Goal: Information Seeking & Learning: Learn about a topic

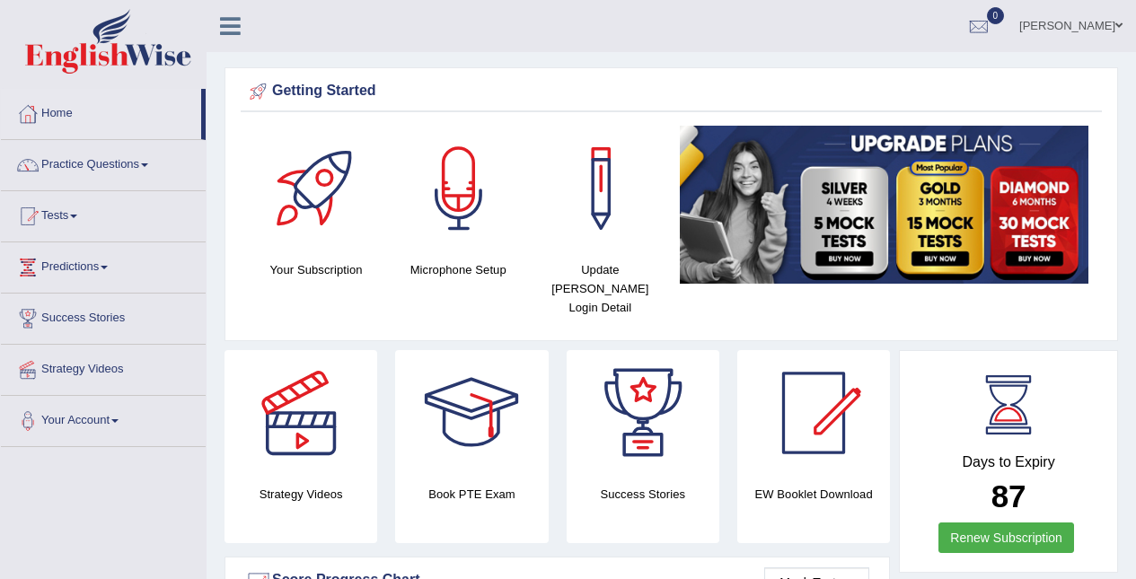
click at [59, 171] on link "Practice Questions" at bounding box center [103, 162] width 205 height 45
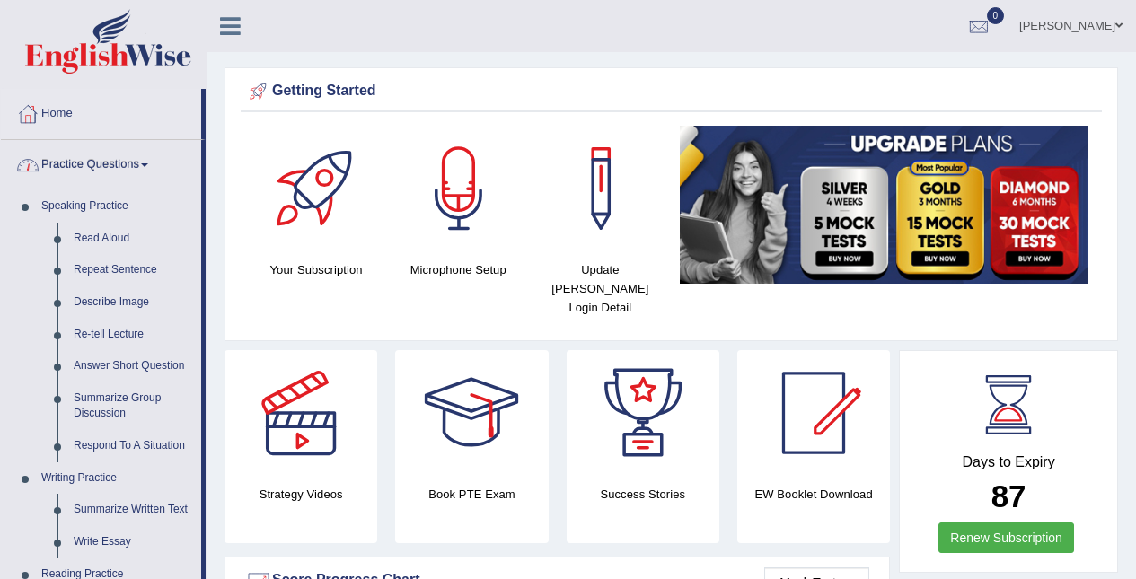
click at [93, 231] on link "Read Aloud" at bounding box center [134, 239] width 136 height 32
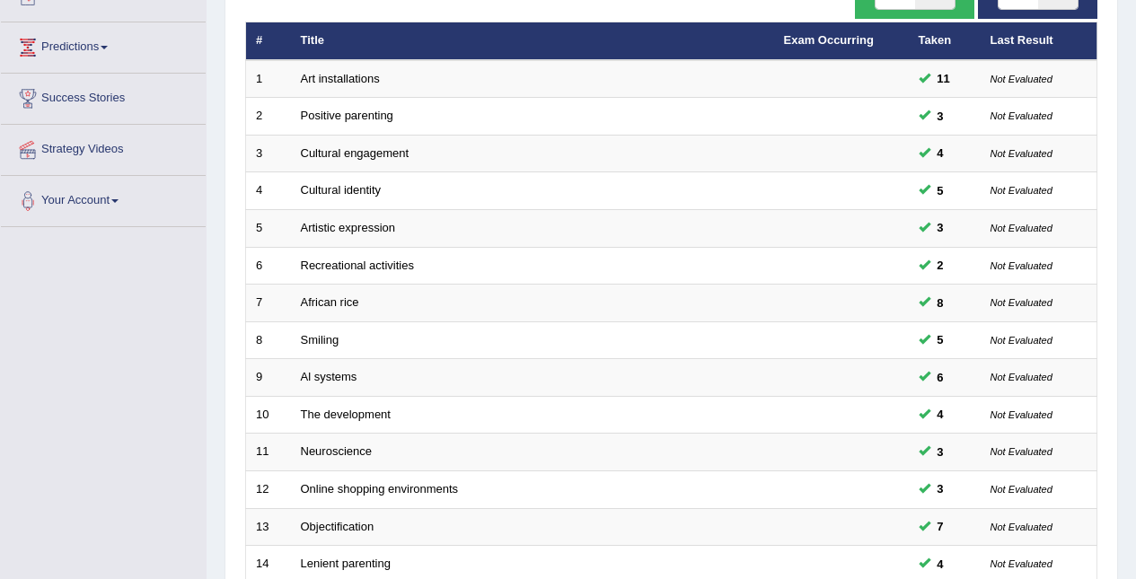
scroll to position [610, 0]
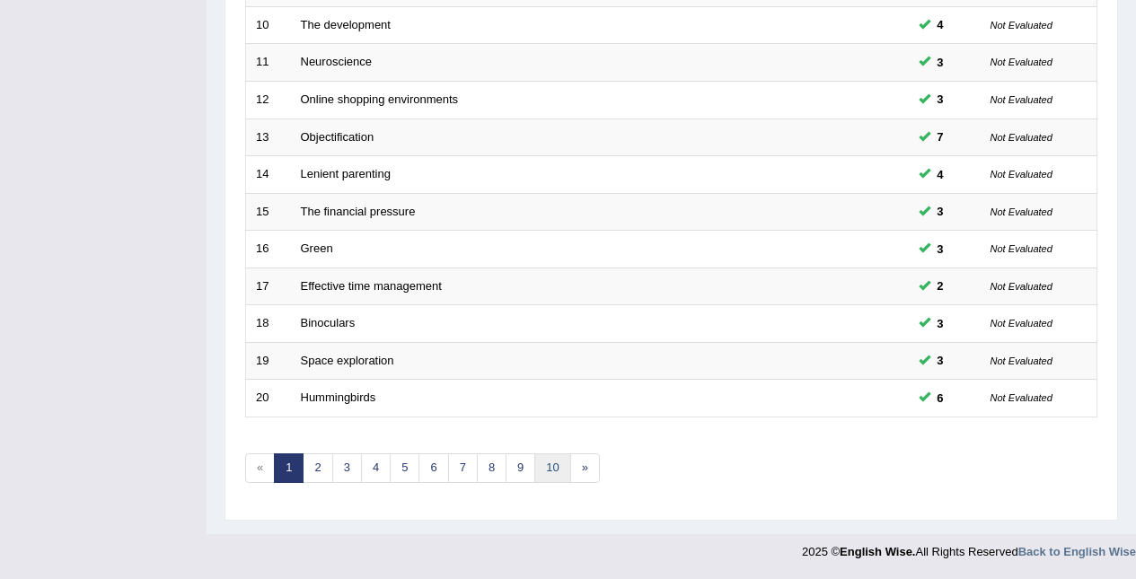
click at [553, 463] on link "10" at bounding box center [552, 469] width 36 height 30
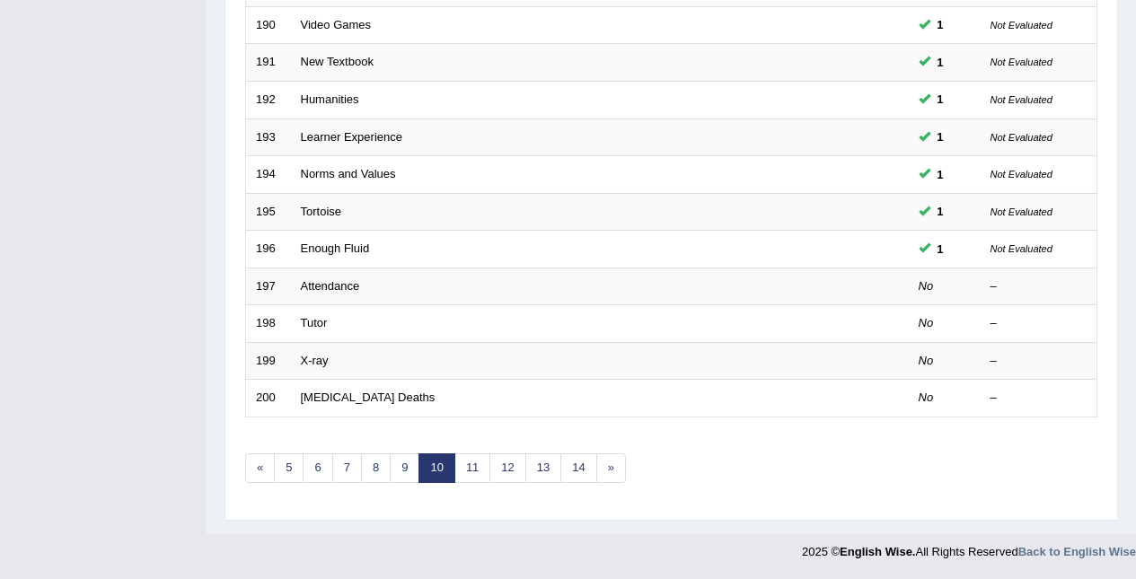
click at [576, 464] on link "14" at bounding box center [578, 469] width 36 height 30
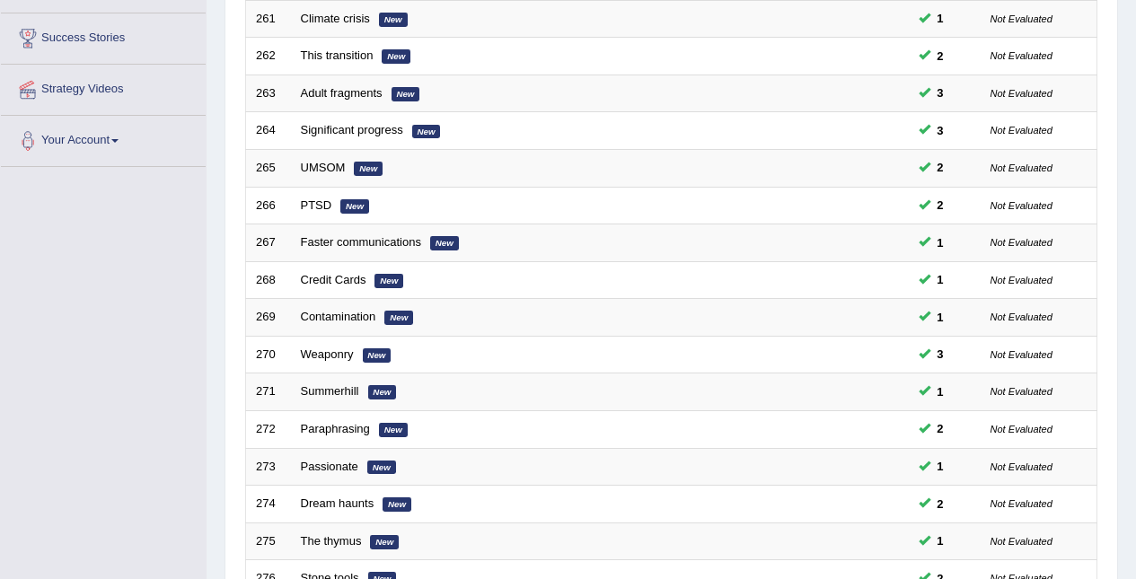
scroll to position [610, 0]
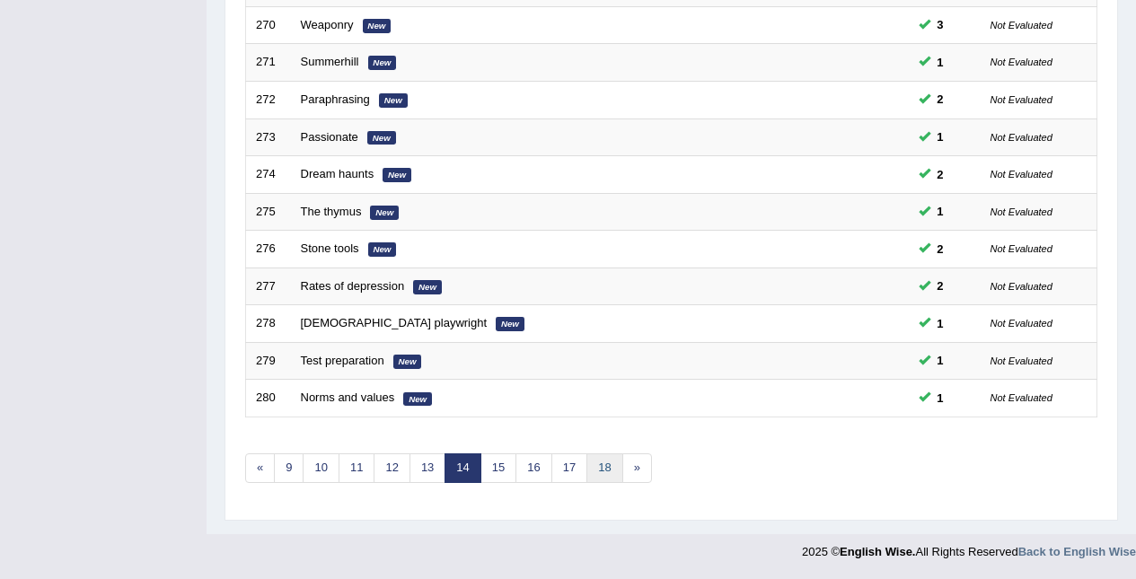
click at [605, 462] on link "18" at bounding box center [604, 469] width 36 height 30
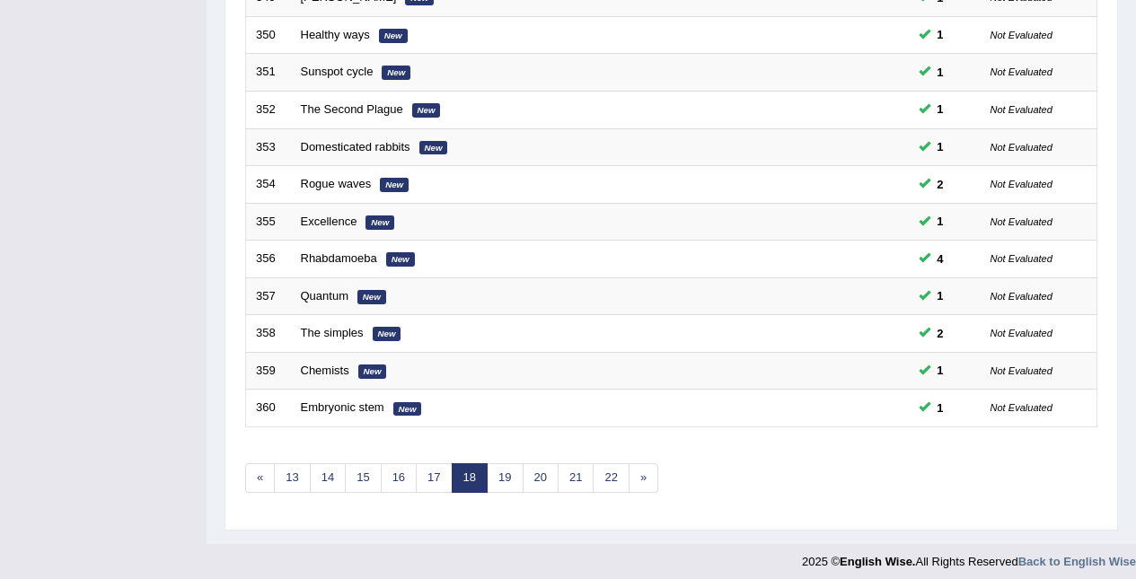
scroll to position [610, 0]
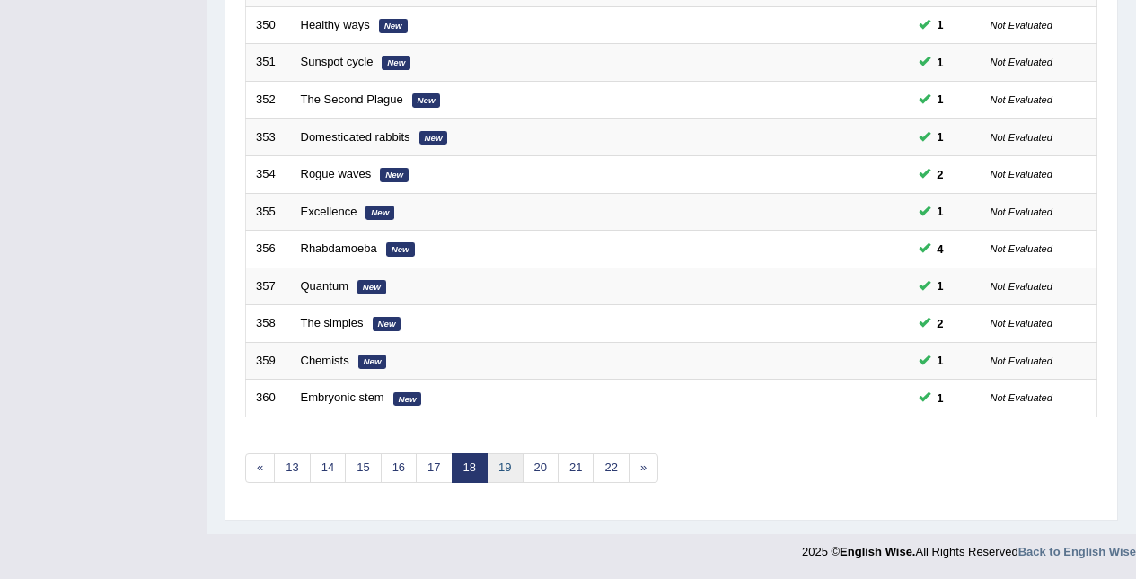
click at [496, 473] on link "19" at bounding box center [505, 469] width 36 height 30
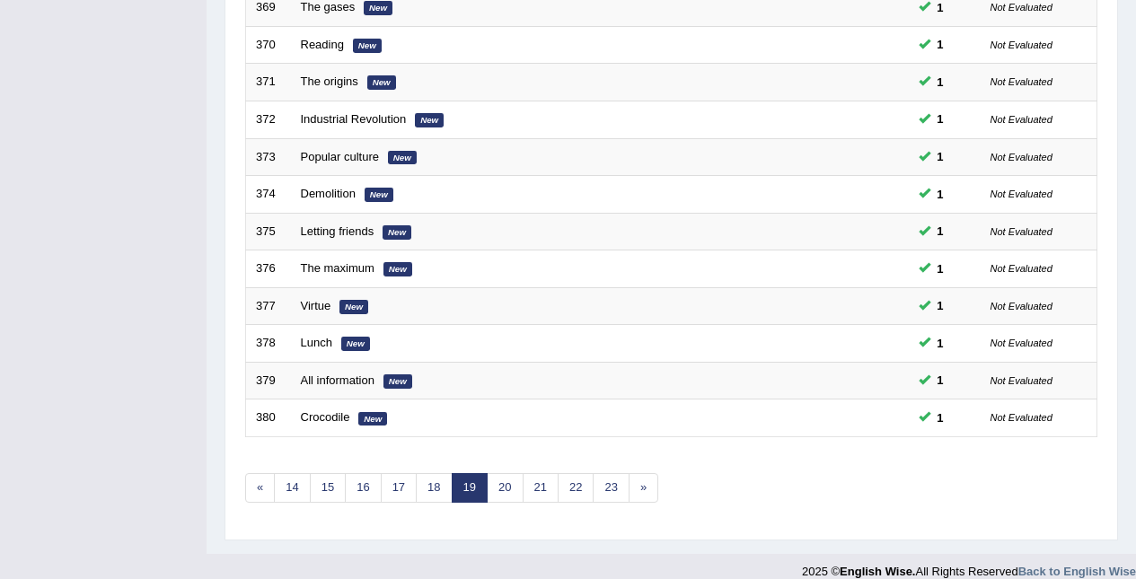
scroll to position [610, 0]
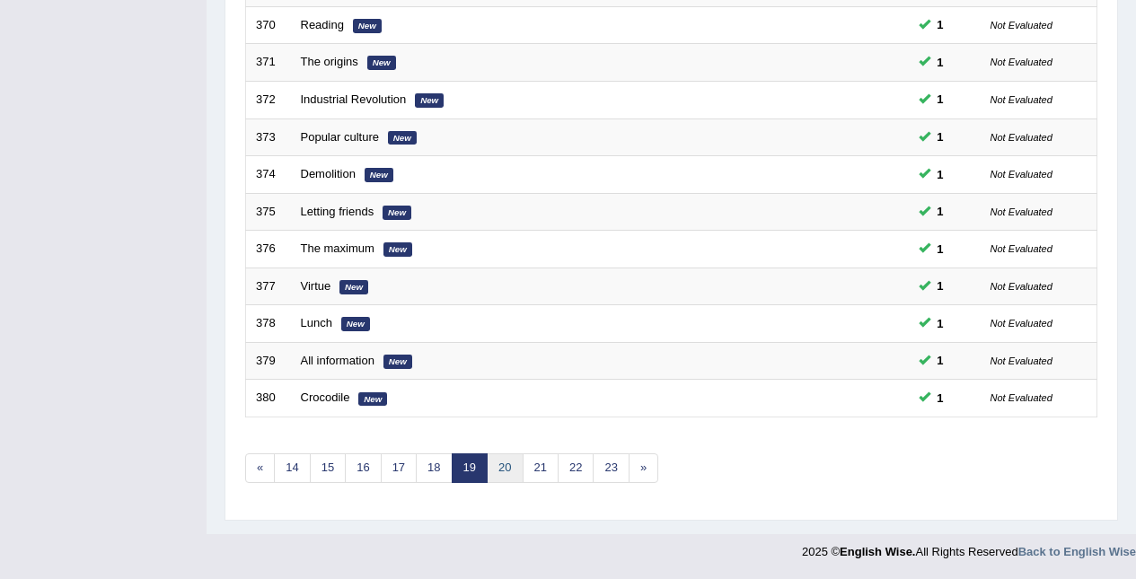
click at [502, 472] on link "20" at bounding box center [505, 469] width 36 height 30
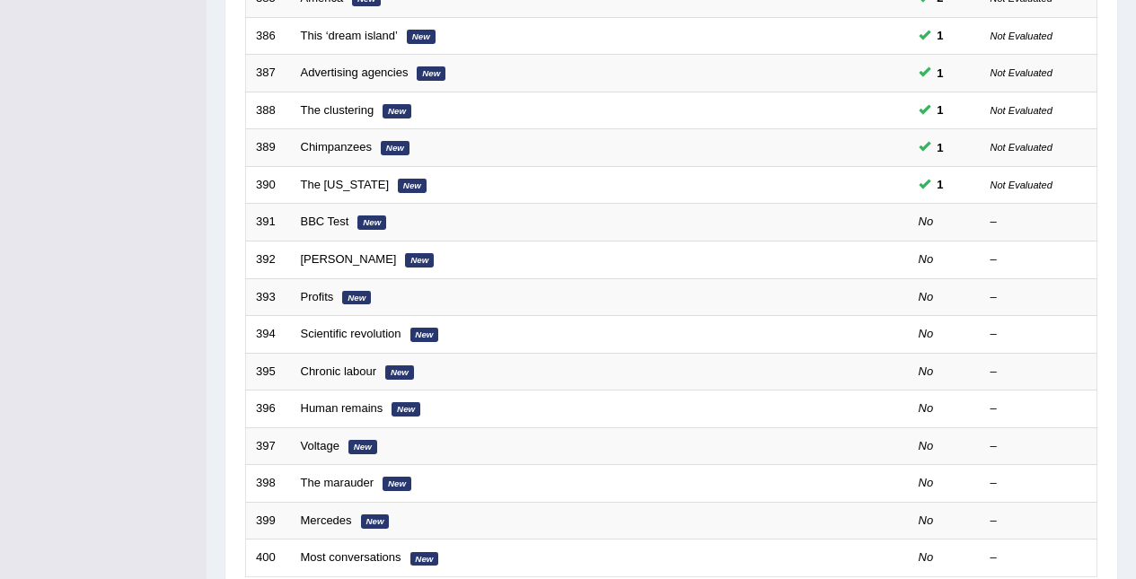
scroll to position [445, 0]
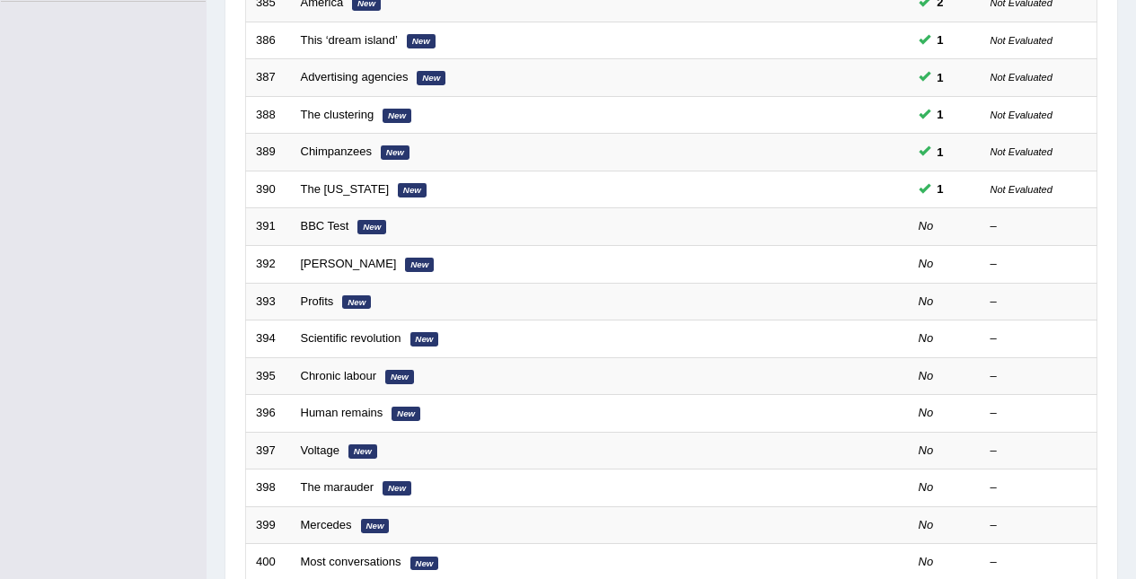
click at [328, 226] on link "BBC Test" at bounding box center [325, 225] width 48 height 13
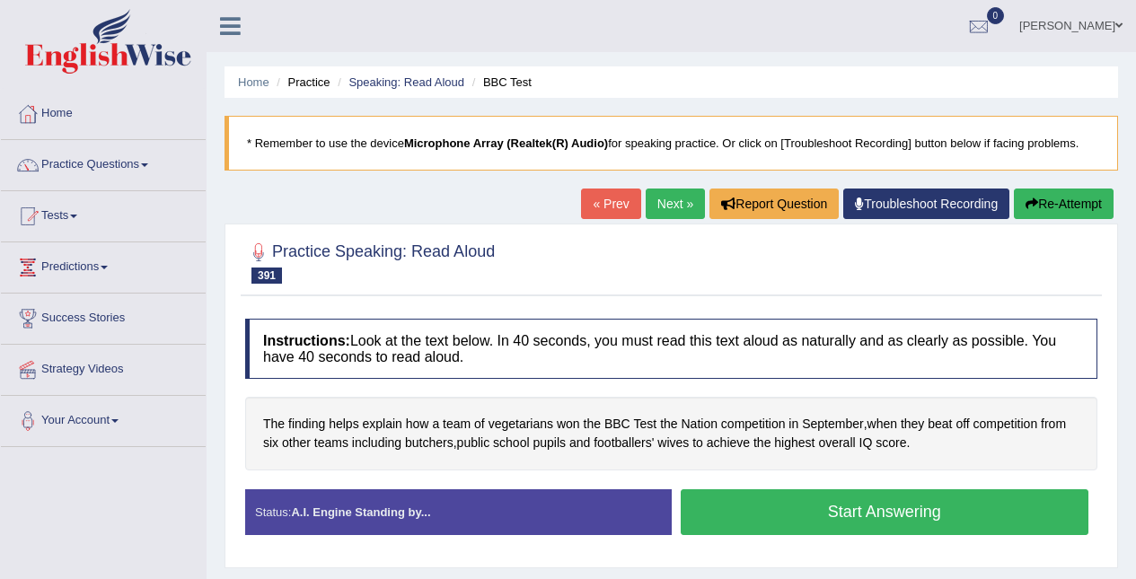
click at [952, 518] on button "Start Answering" at bounding box center [885, 512] width 409 height 46
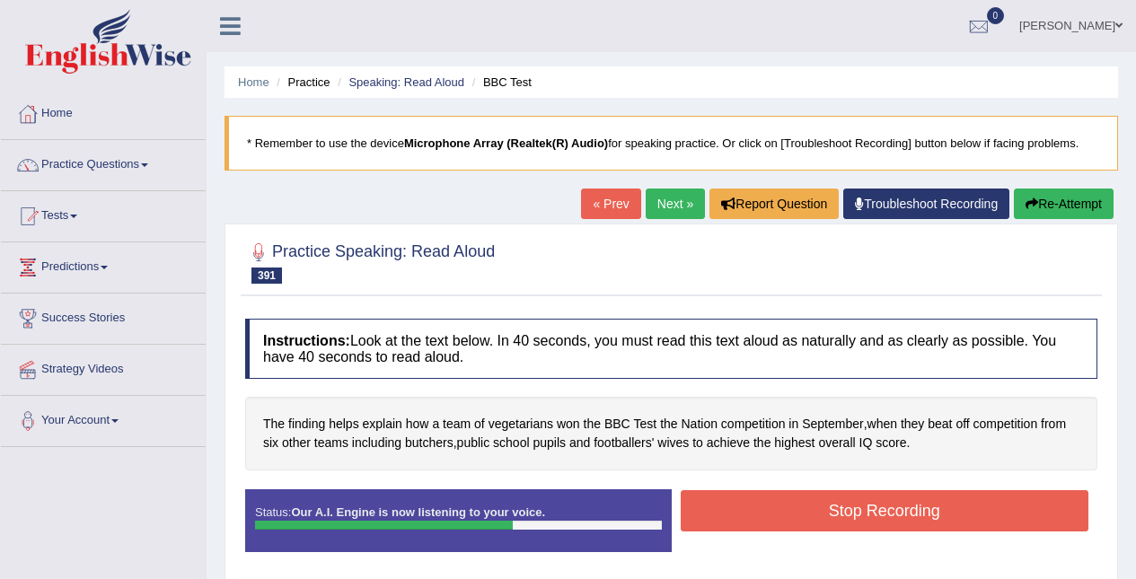
click at [992, 507] on button "Stop Recording" at bounding box center [885, 510] width 409 height 41
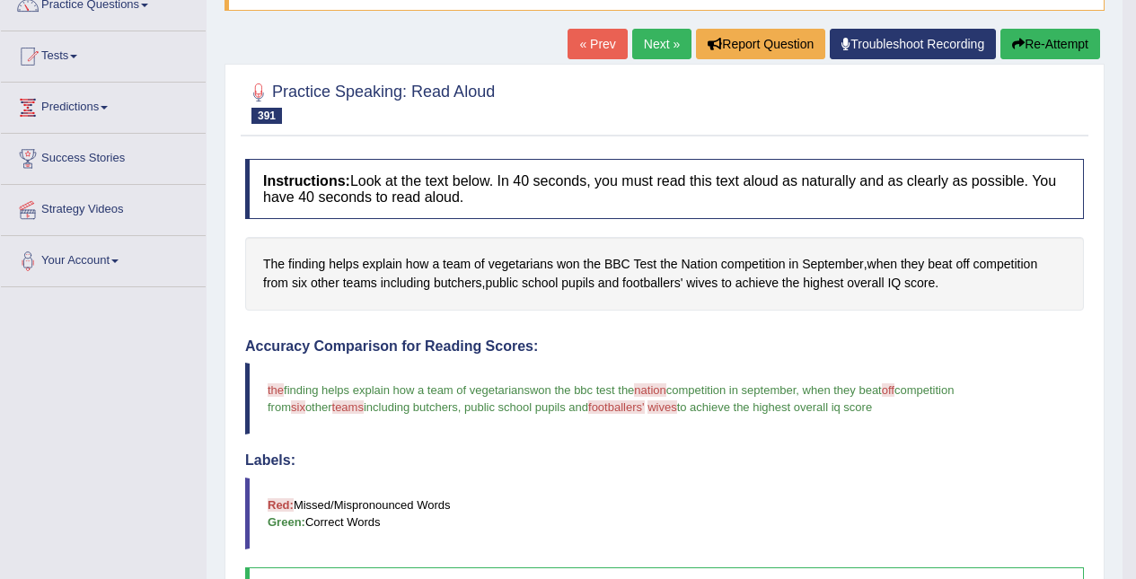
scroll to position [146, 0]
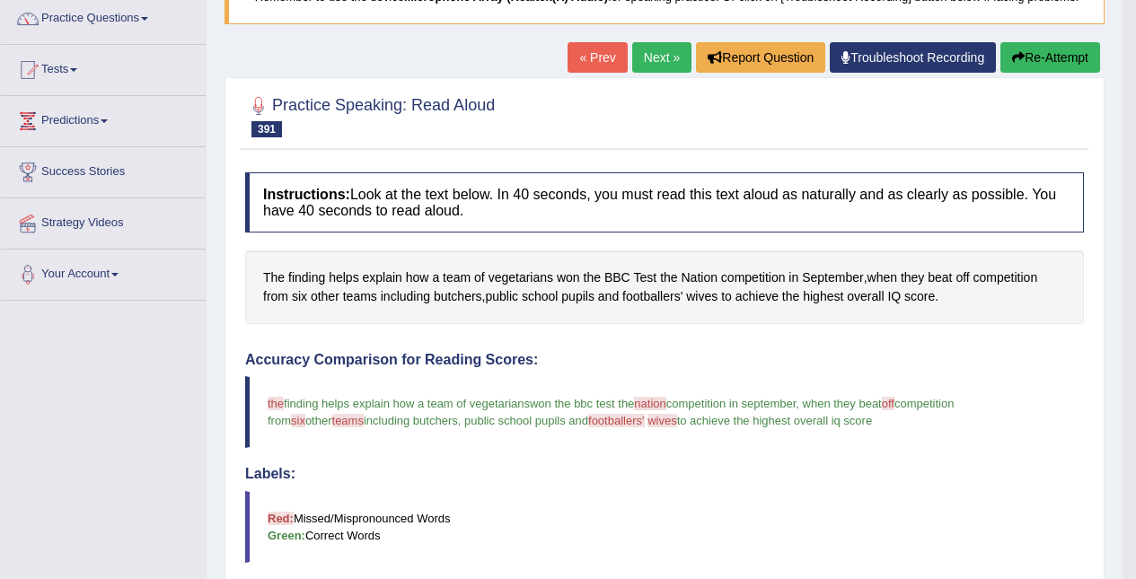
click at [664, 60] on link "Next »" at bounding box center [661, 57] width 59 height 31
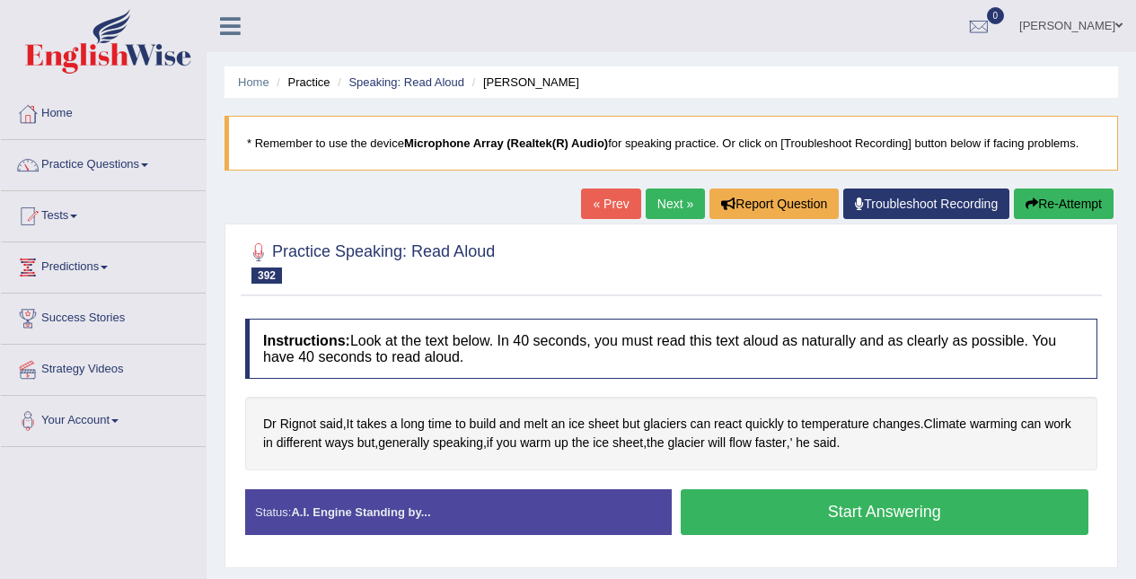
click at [813, 509] on button "Start Answering" at bounding box center [885, 512] width 409 height 46
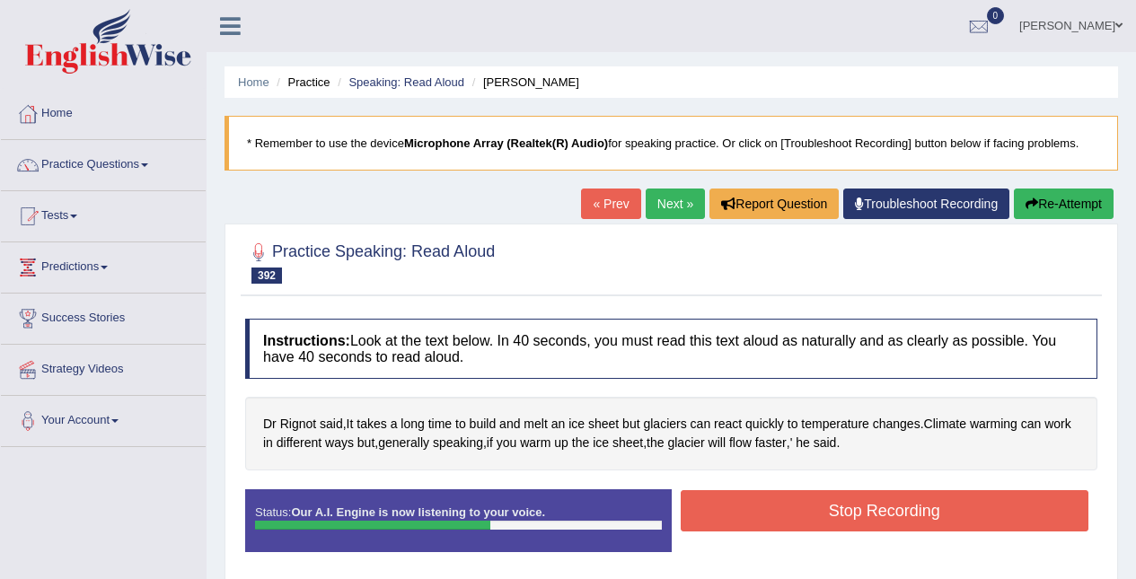
click at [1027, 490] on div "Start Answering" at bounding box center [885, 489] width 427 height 1
click at [1027, 503] on button "Stop Recording" at bounding box center [885, 510] width 409 height 41
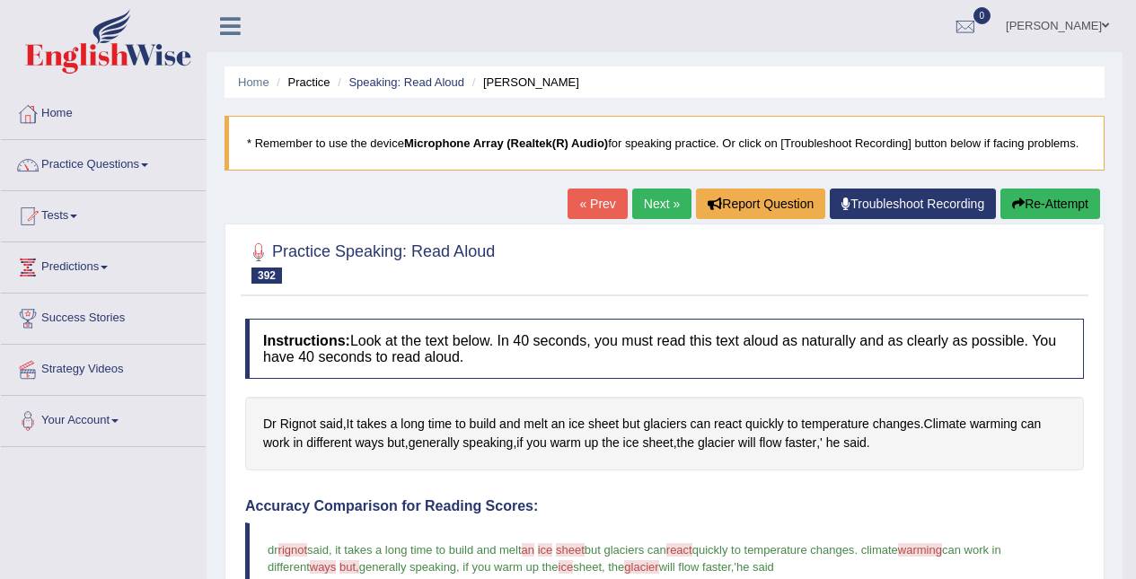
click at [1055, 201] on button "Re-Attempt" at bounding box center [1050, 204] width 100 height 31
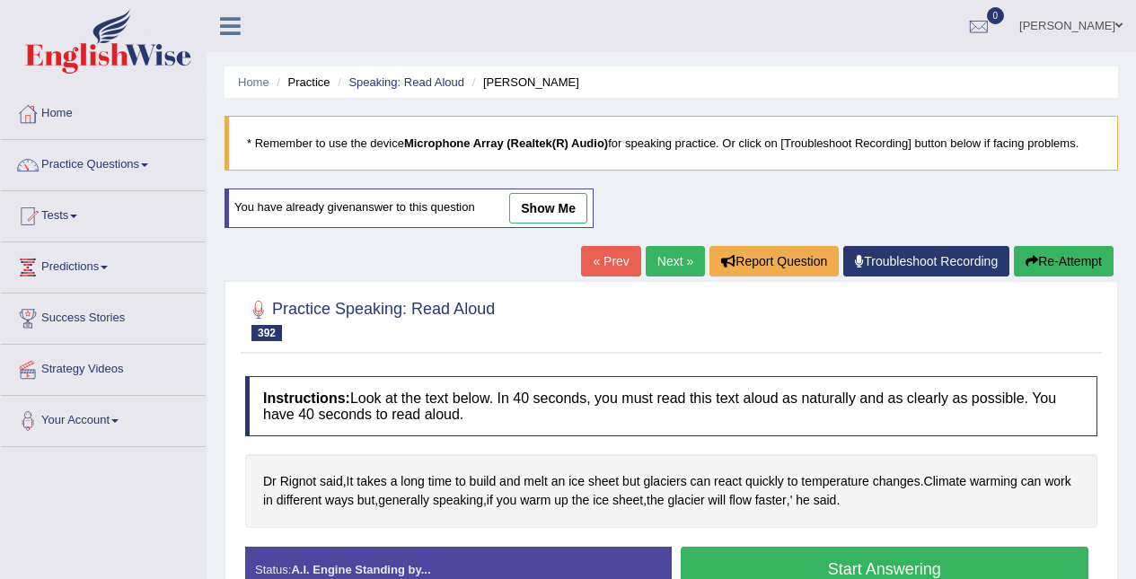
click at [675, 480] on span "glaciers" at bounding box center [664, 481] width 43 height 19
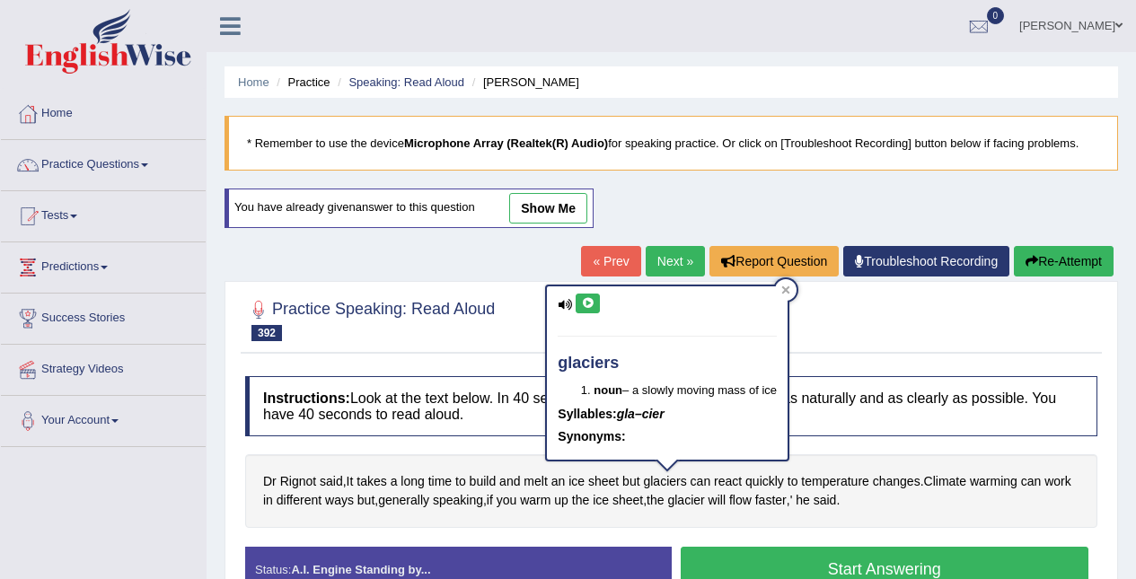
click at [583, 302] on icon at bounding box center [587, 303] width 13 height 11
click at [583, 301] on icon at bounding box center [587, 303] width 13 height 11
click at [794, 298] on div at bounding box center [786, 290] width 22 height 22
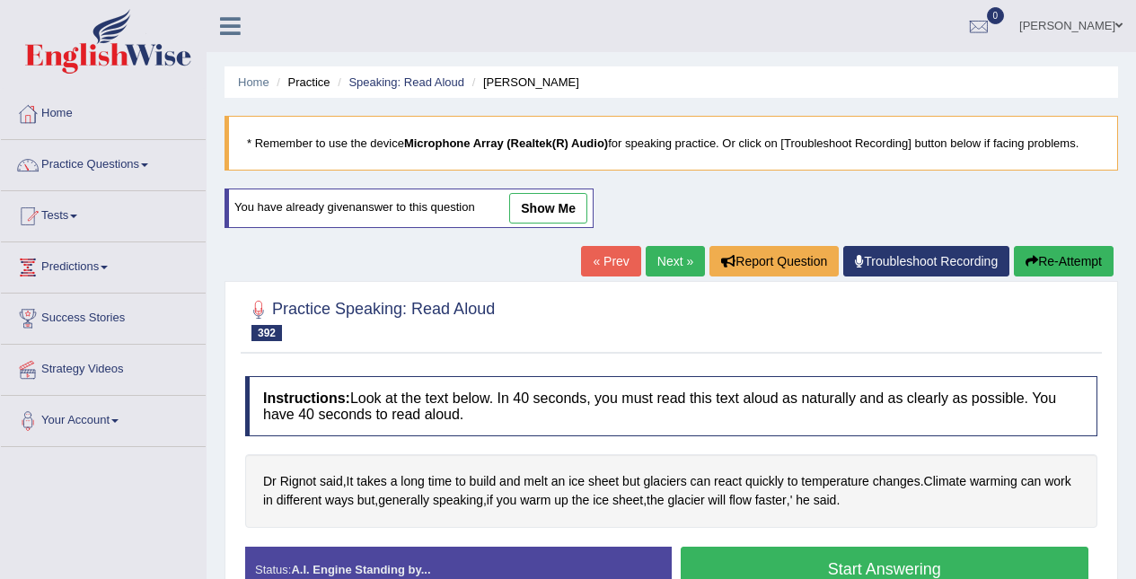
click at [663, 260] on link "Next »" at bounding box center [675, 261] width 59 height 31
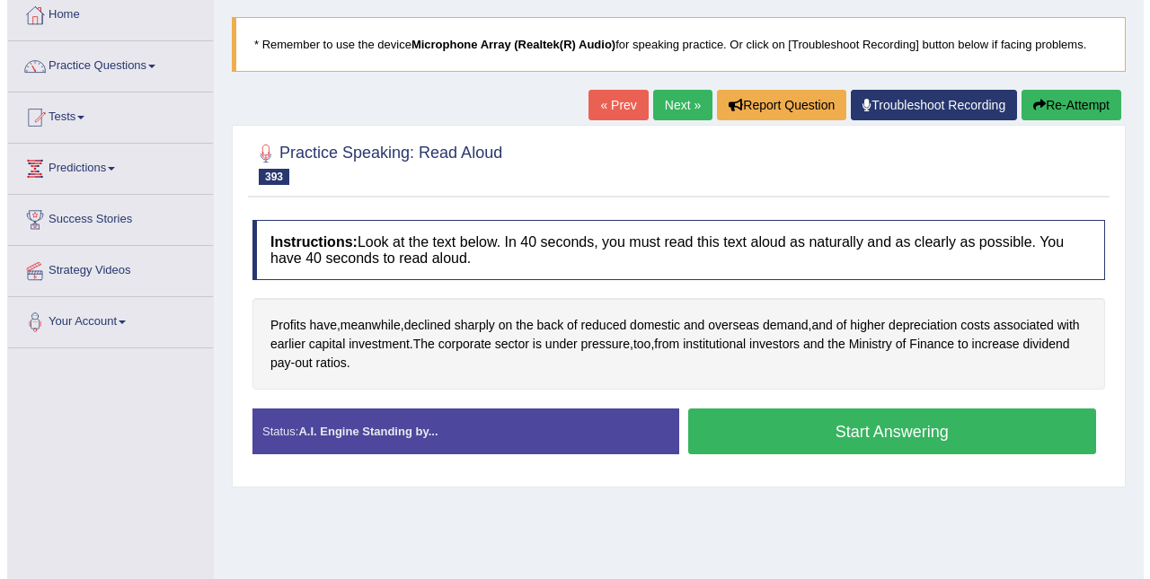
scroll to position [101, 0]
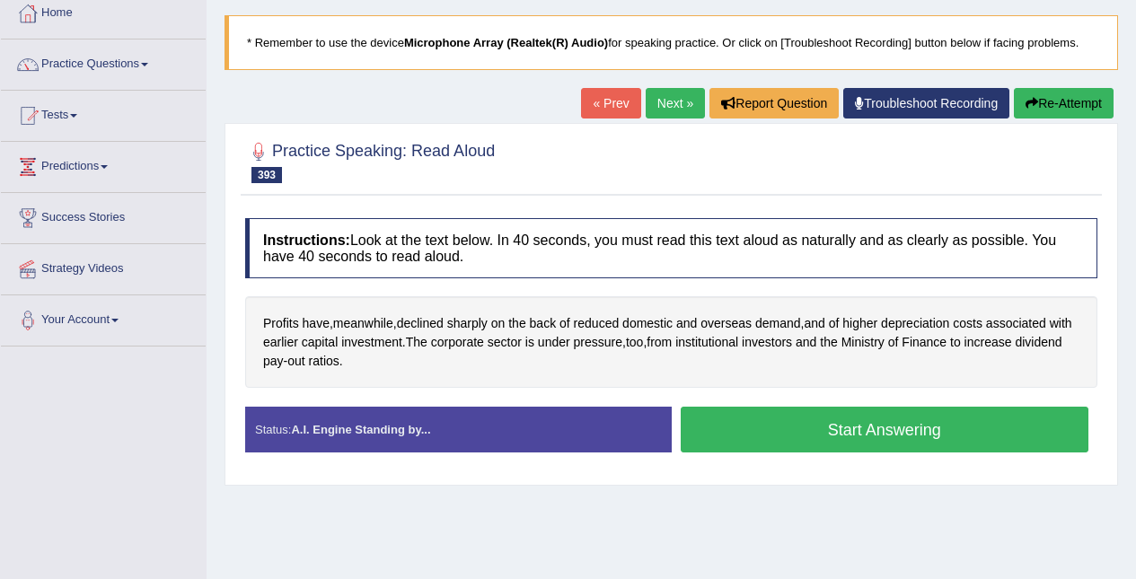
click at [899, 429] on button "Start Answering" at bounding box center [885, 430] width 409 height 46
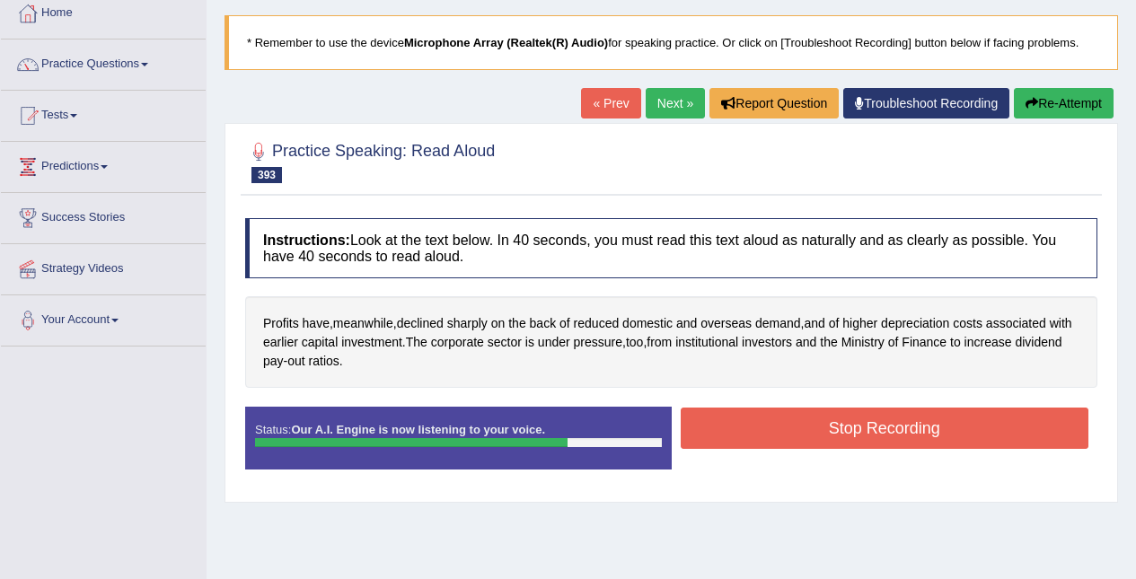
click at [1031, 431] on button "Stop Recording" at bounding box center [885, 428] width 409 height 41
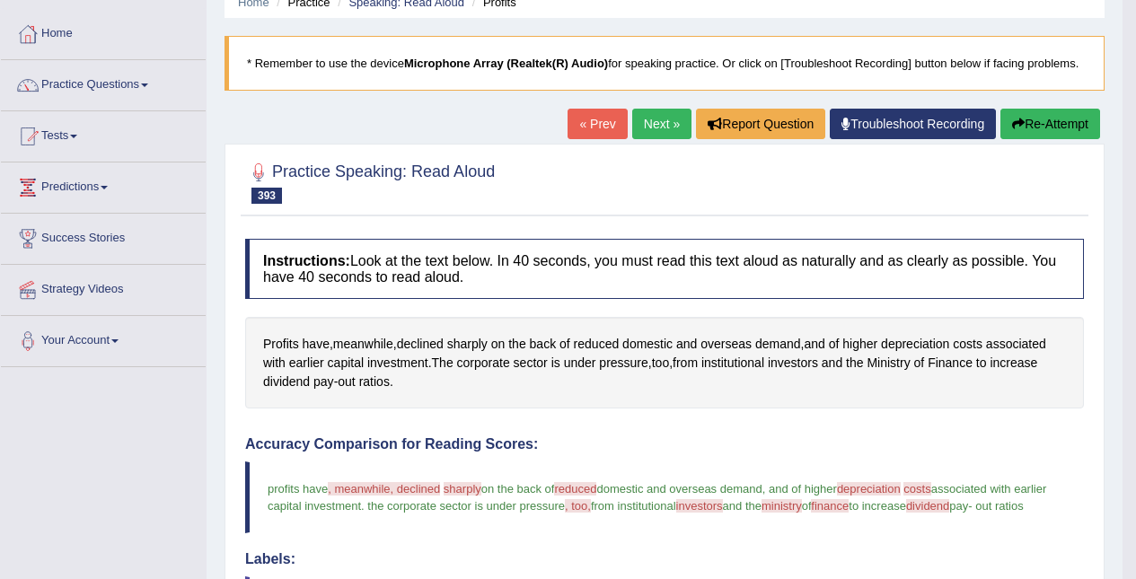
scroll to position [0, 0]
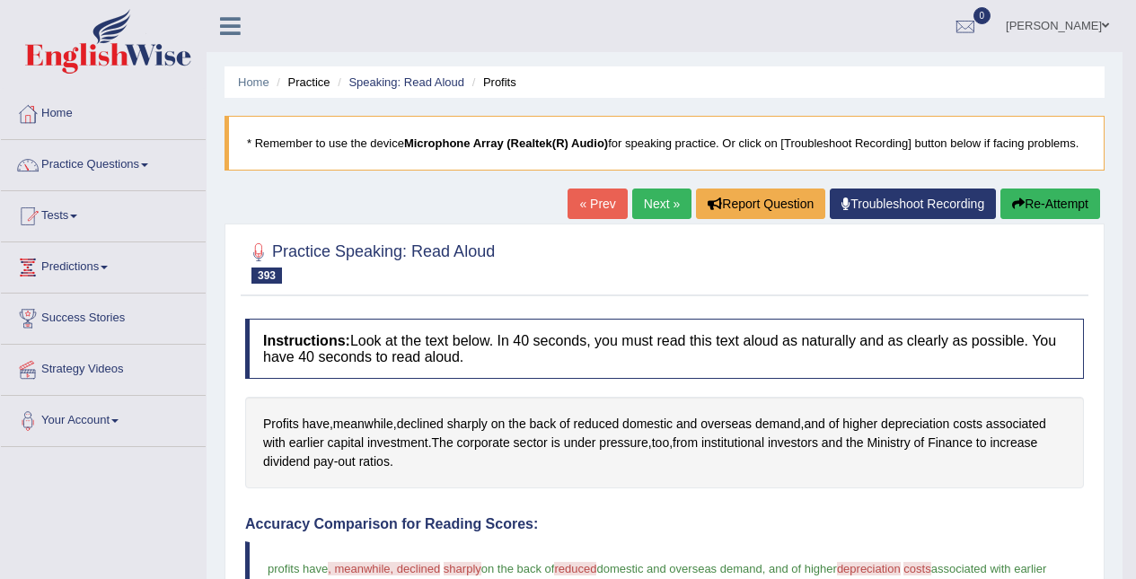
click at [646, 218] on link "Next »" at bounding box center [661, 204] width 59 height 31
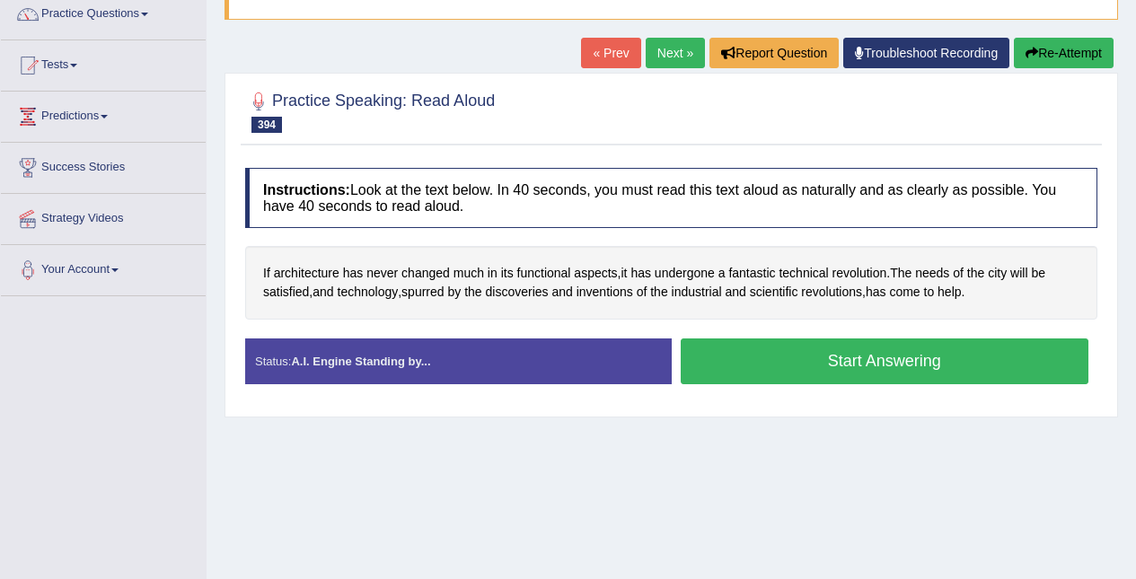
click at [901, 380] on button "Start Answering" at bounding box center [885, 362] width 409 height 46
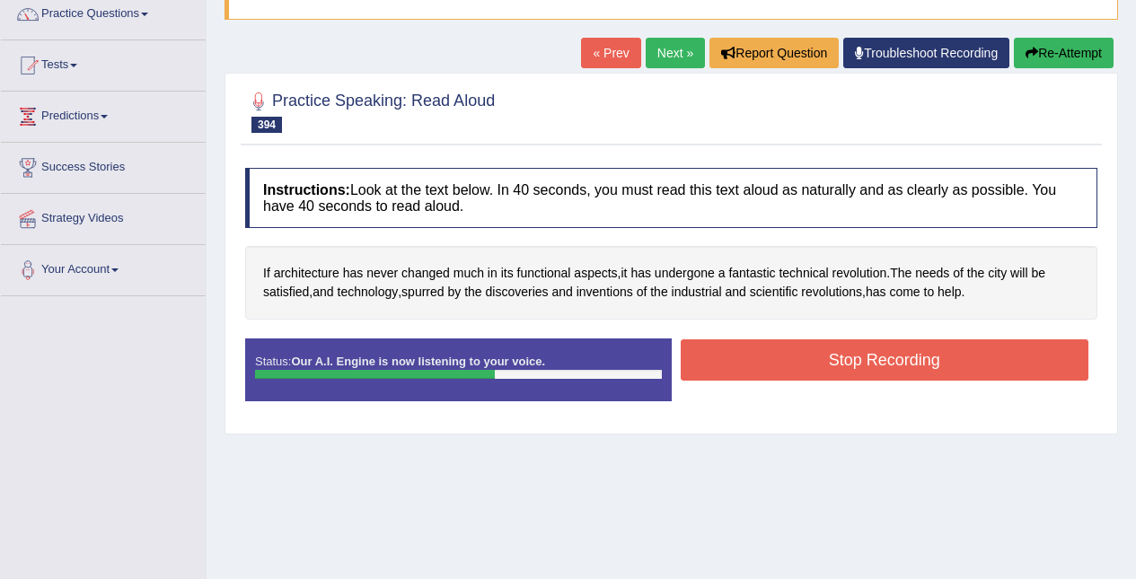
click at [982, 364] on button "Stop Recording" at bounding box center [885, 359] width 409 height 41
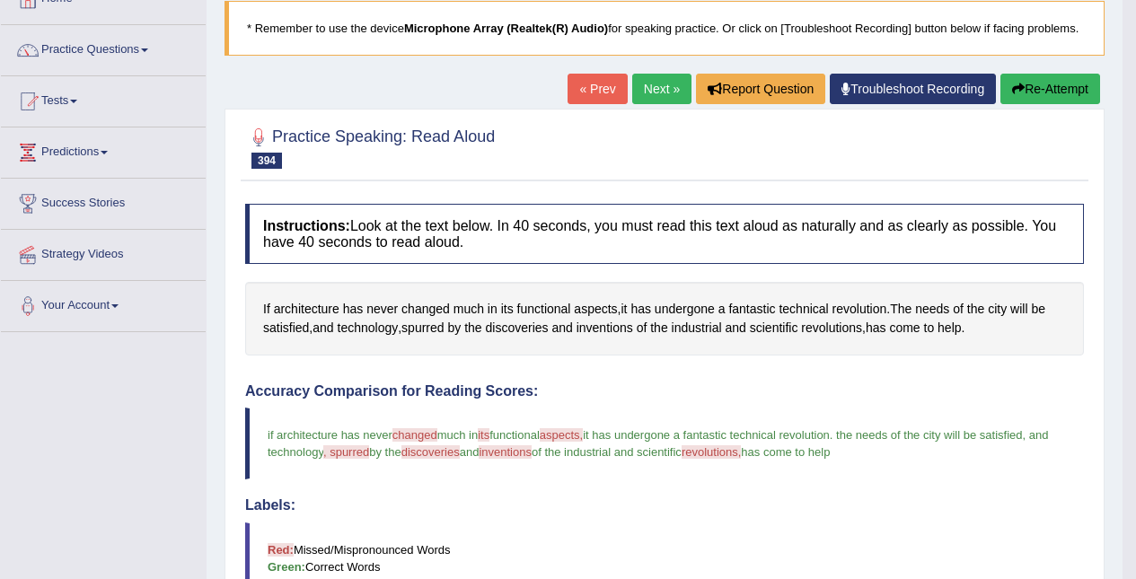
scroll to position [89, 0]
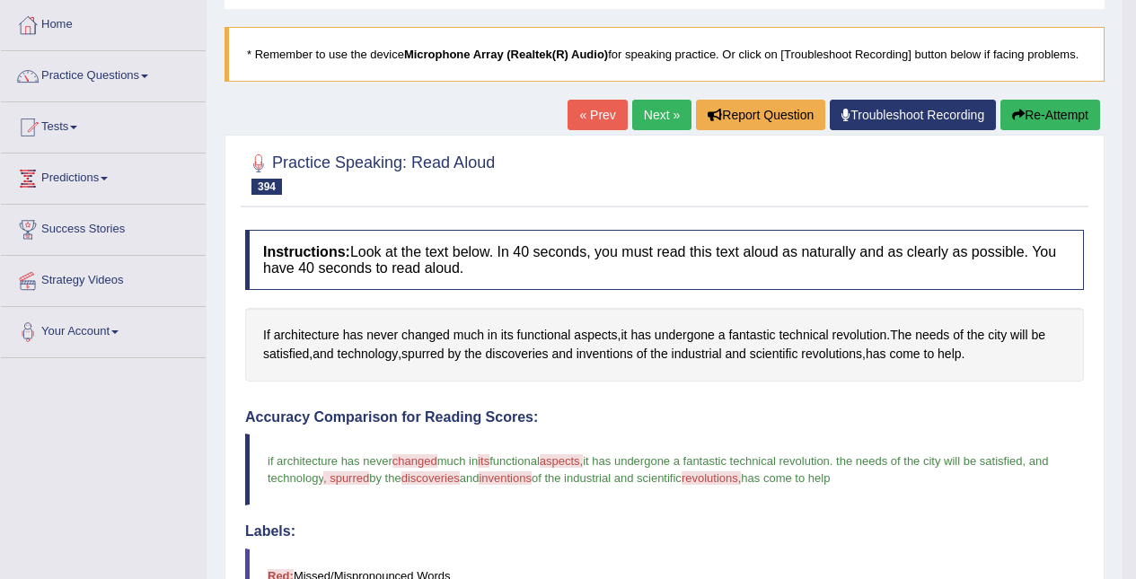
click at [650, 107] on link "Next »" at bounding box center [661, 115] width 59 height 31
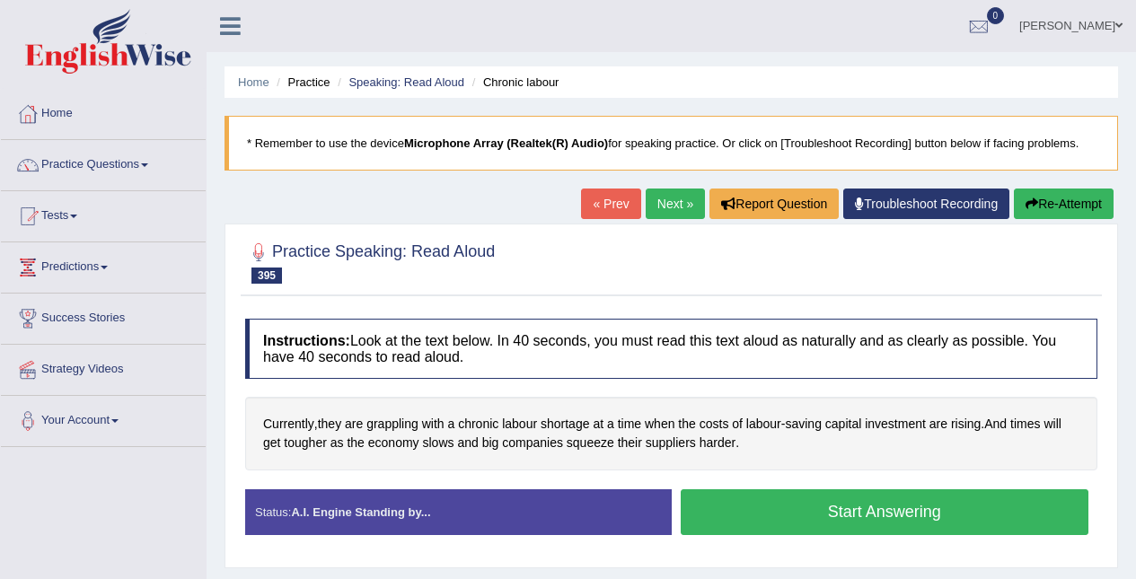
click at [846, 489] on div "Created with Highcharts 7.1.2 Great Too slow Too fast Time Speech pace meter: 0…" at bounding box center [890, 489] width 436 height 1
click at [896, 507] on button "Start Answering" at bounding box center [885, 512] width 409 height 46
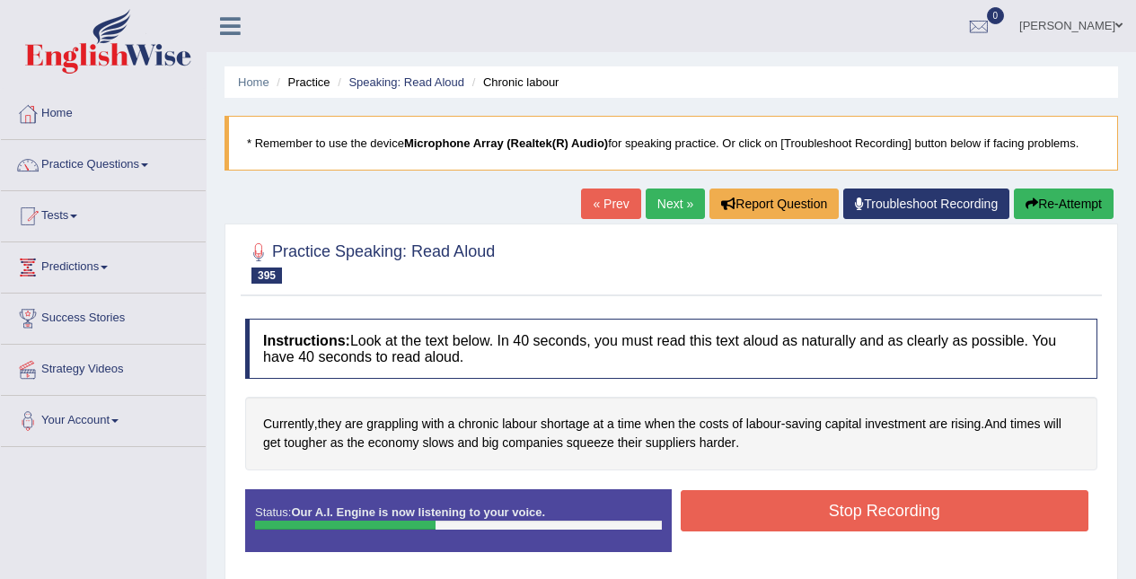
click at [1013, 520] on button "Stop Recording" at bounding box center [885, 510] width 409 height 41
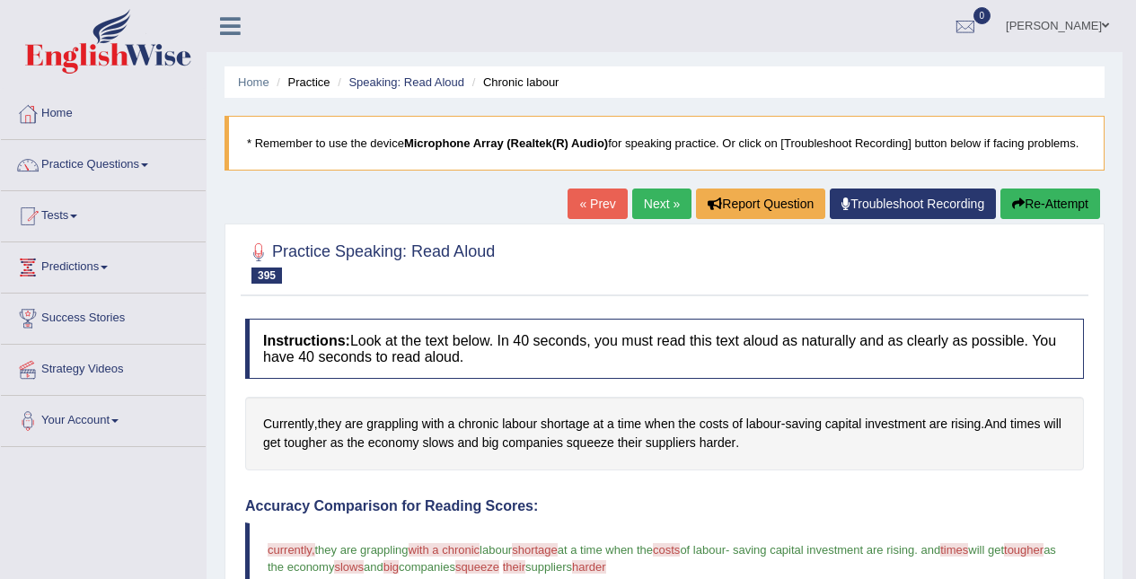
click at [1062, 199] on button "Re-Attempt" at bounding box center [1050, 204] width 100 height 31
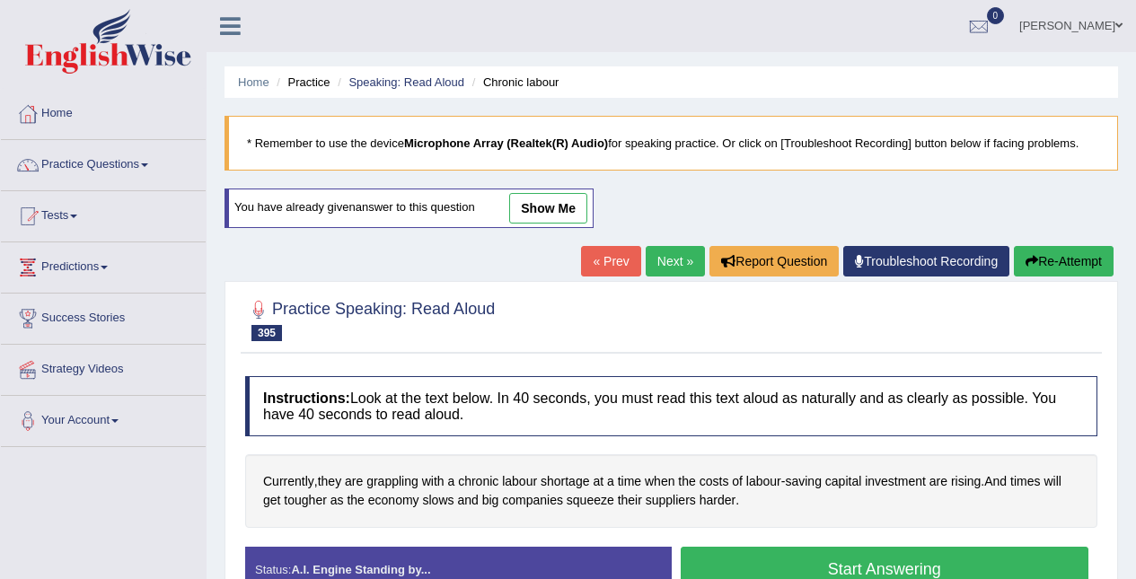
click at [392, 480] on span "grappling" at bounding box center [392, 481] width 52 height 19
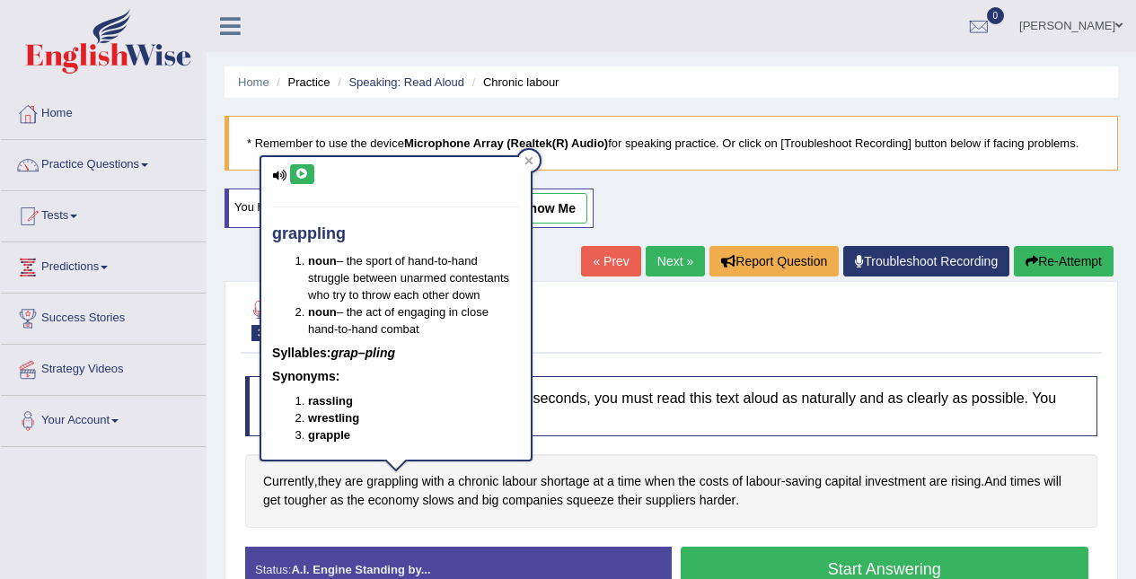
click at [299, 169] on icon at bounding box center [301, 174] width 13 height 11
click at [529, 160] on icon at bounding box center [529, 161] width 8 height 8
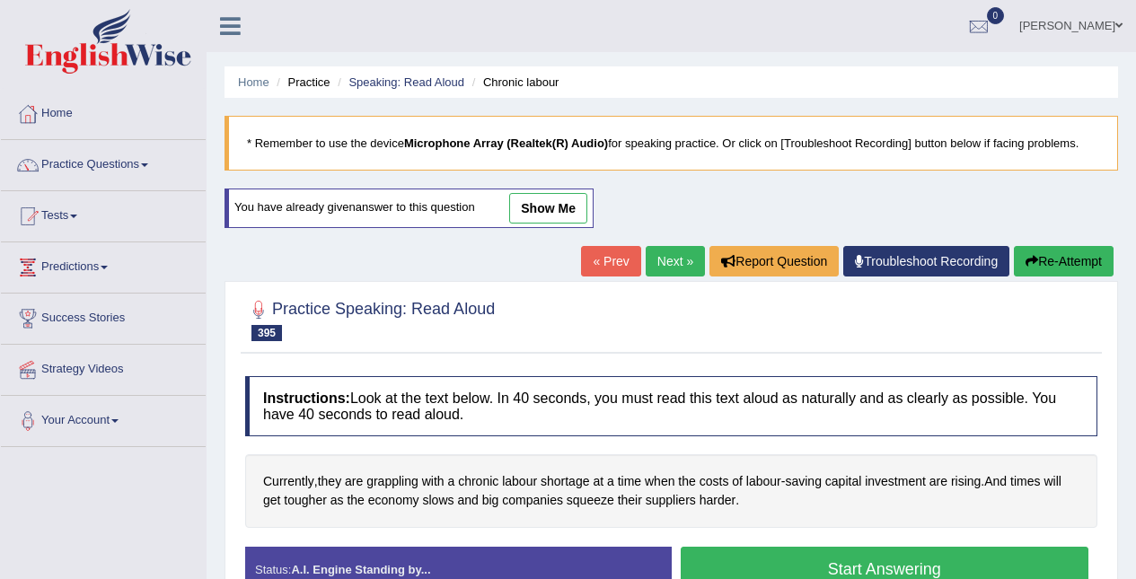
click at [484, 482] on span "chronic" at bounding box center [478, 481] width 40 height 19
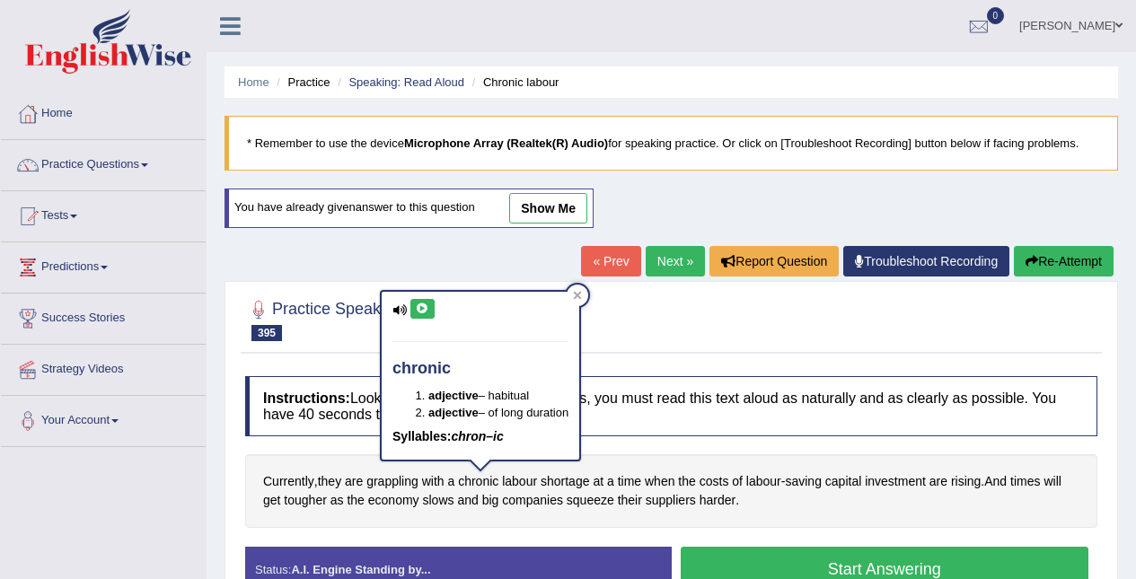
click at [408, 285] on div "Practice Speaking: Read Aloud 395 Chronic labour Instructions: Look at the text…" at bounding box center [672, 453] width 894 height 344
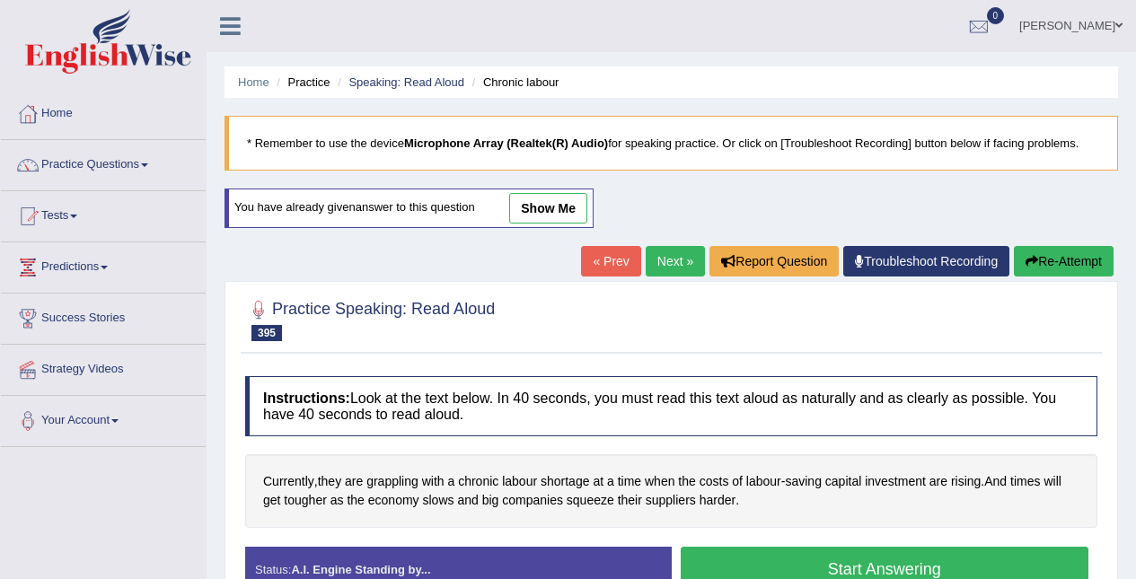
click at [492, 480] on span "chronic" at bounding box center [478, 481] width 40 height 19
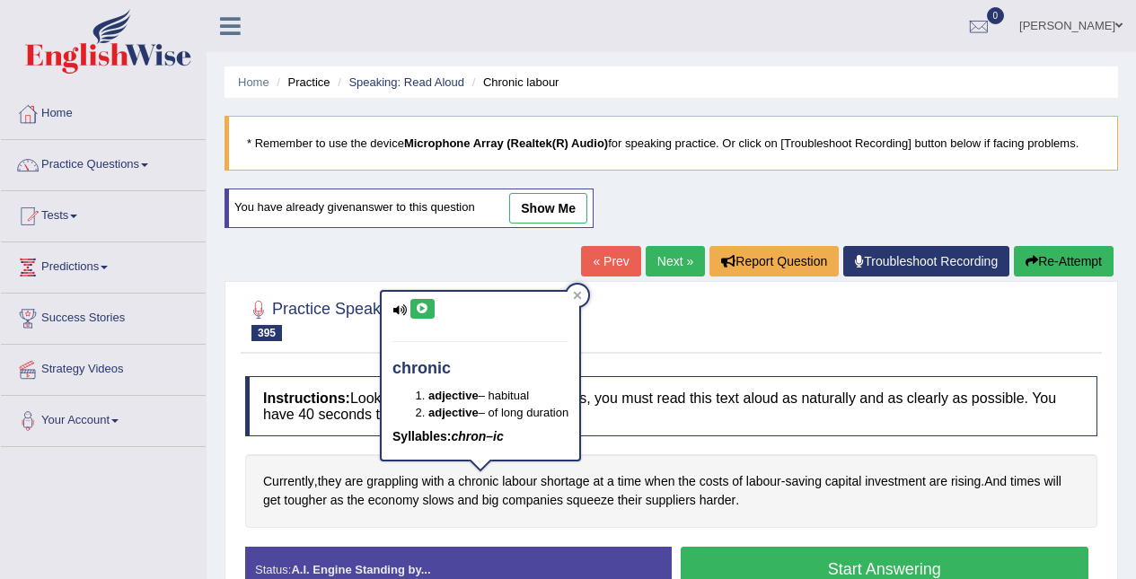
click at [423, 306] on icon at bounding box center [422, 309] width 13 height 11
click at [588, 483] on span "shortage" at bounding box center [565, 481] width 48 height 19
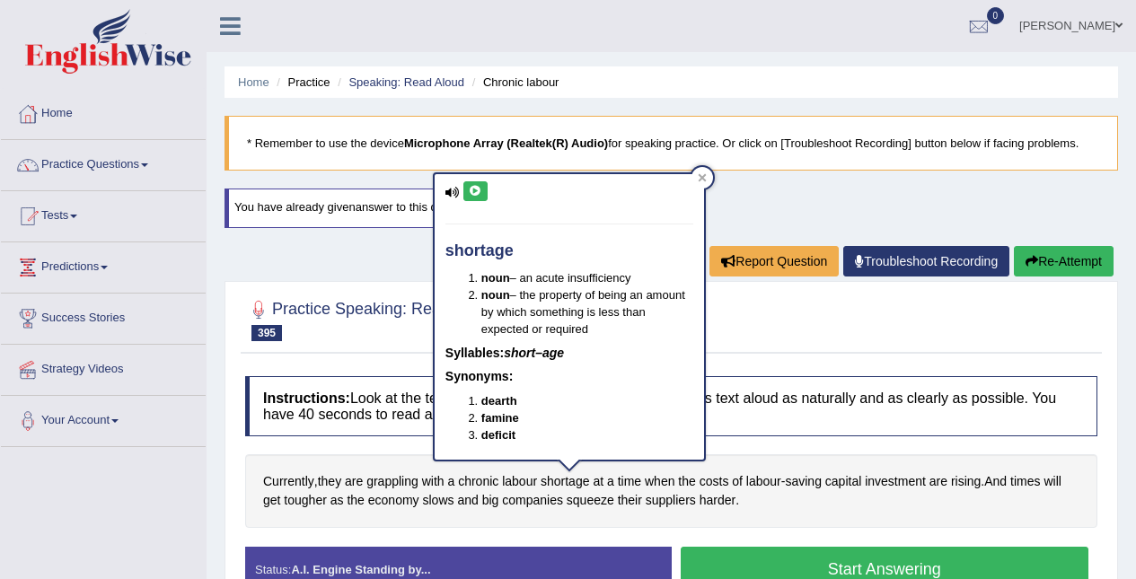
click at [475, 194] on icon at bounding box center [475, 191] width 13 height 11
click at [771, 476] on span "labour" at bounding box center [763, 481] width 35 height 19
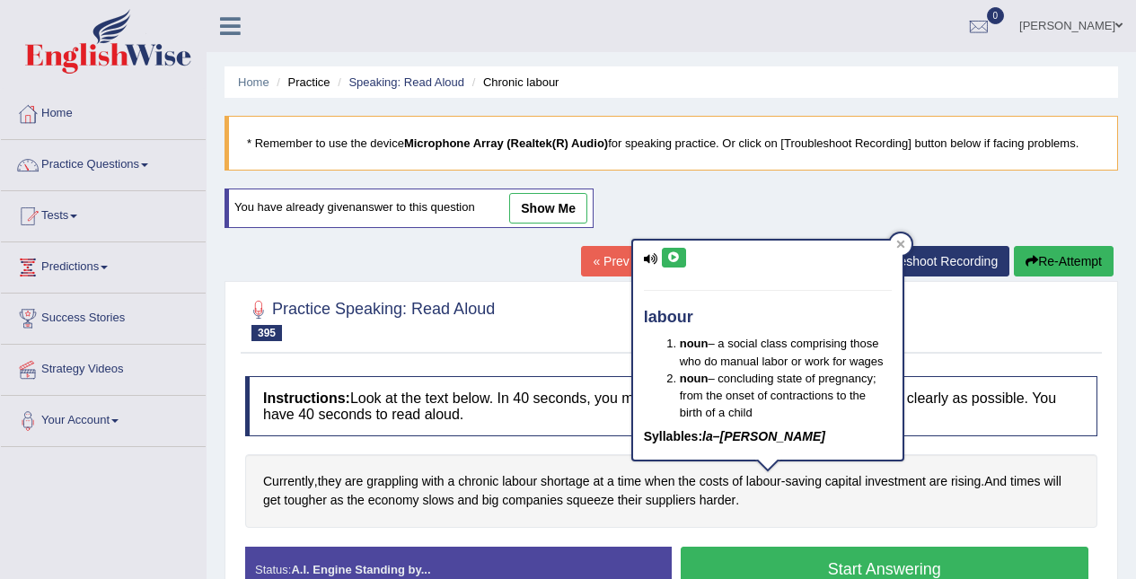
click at [676, 258] on icon at bounding box center [673, 257] width 13 height 11
click at [597, 508] on span "squeeze" at bounding box center [591, 500] width 48 height 19
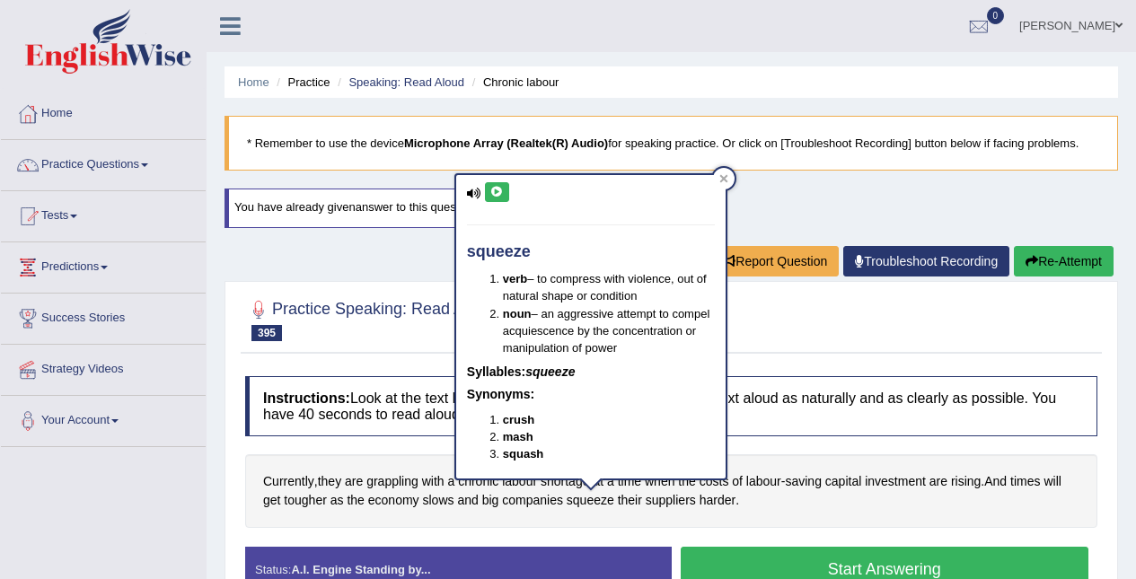
click at [497, 194] on icon at bounding box center [496, 192] width 13 height 11
click at [738, 190] on div "Home Practice Speaking: Read Aloud Chronic labour * Remember to use the device …" at bounding box center [672, 449] width 930 height 898
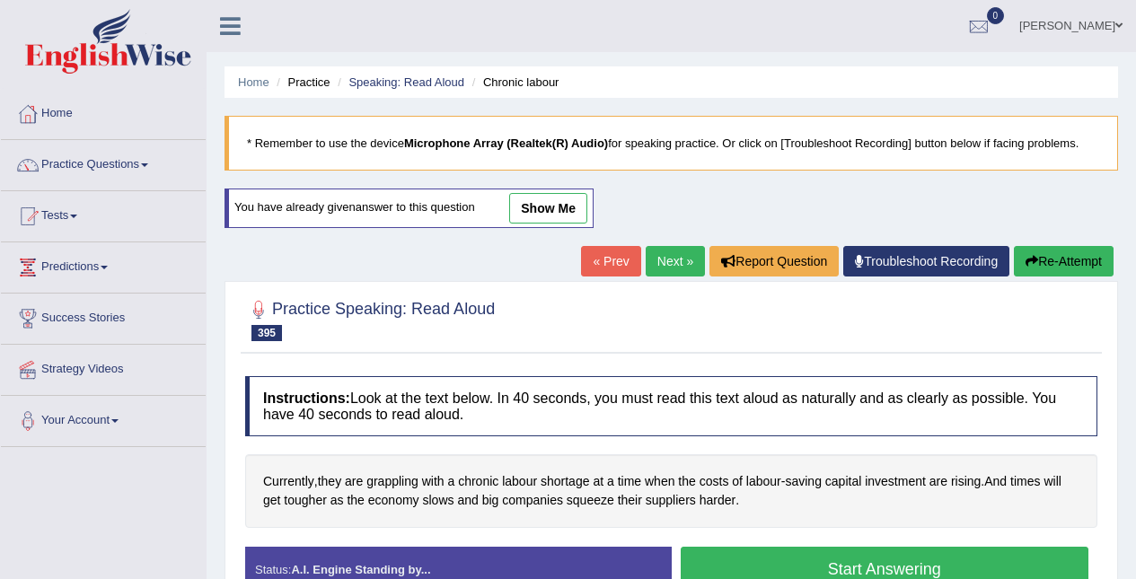
click at [732, 505] on span "harder" at bounding box center [718, 500] width 36 height 19
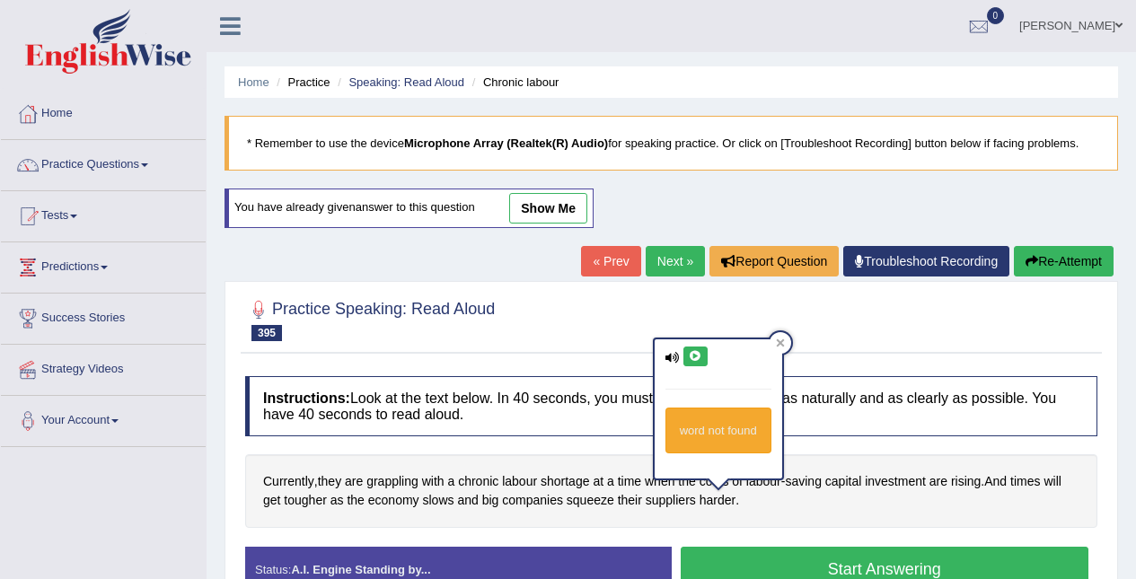
click at [697, 355] on icon at bounding box center [695, 356] width 13 height 11
click at [786, 337] on div at bounding box center [781, 343] width 22 height 22
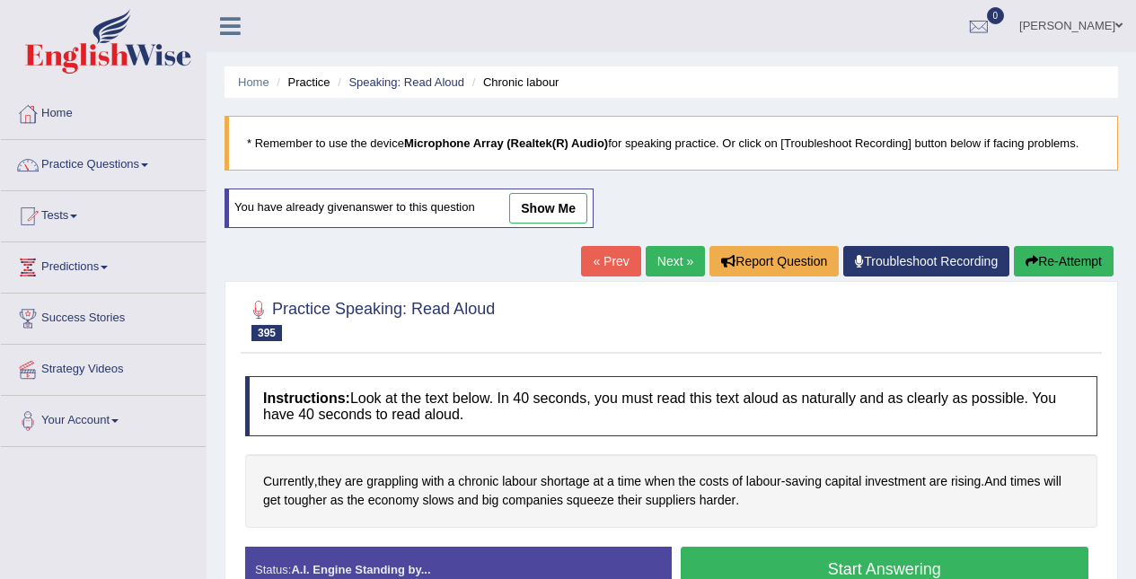
click at [298, 500] on span "tougher" at bounding box center [305, 500] width 42 height 19
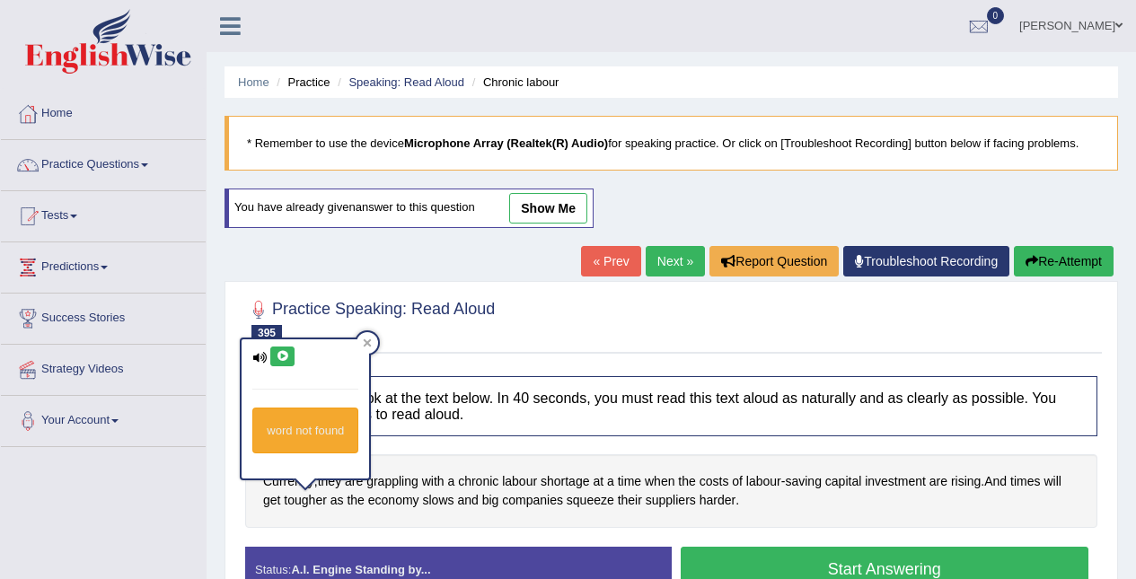
click at [286, 357] on icon at bounding box center [282, 356] width 13 height 11
click at [367, 343] on icon at bounding box center [368, 343] width 8 height 8
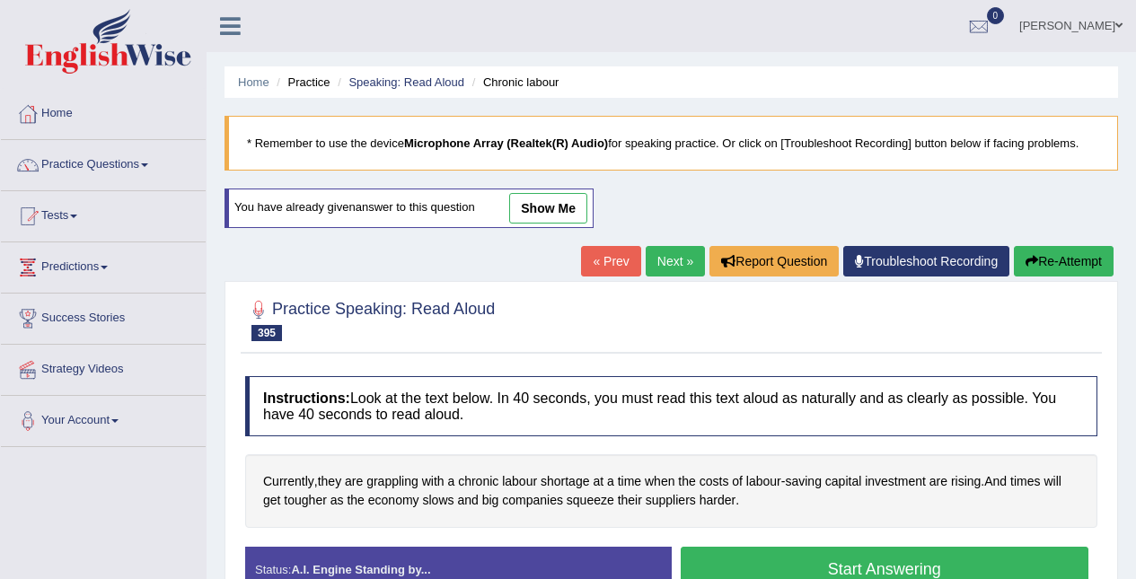
click at [394, 477] on span "grappling" at bounding box center [392, 481] width 52 height 19
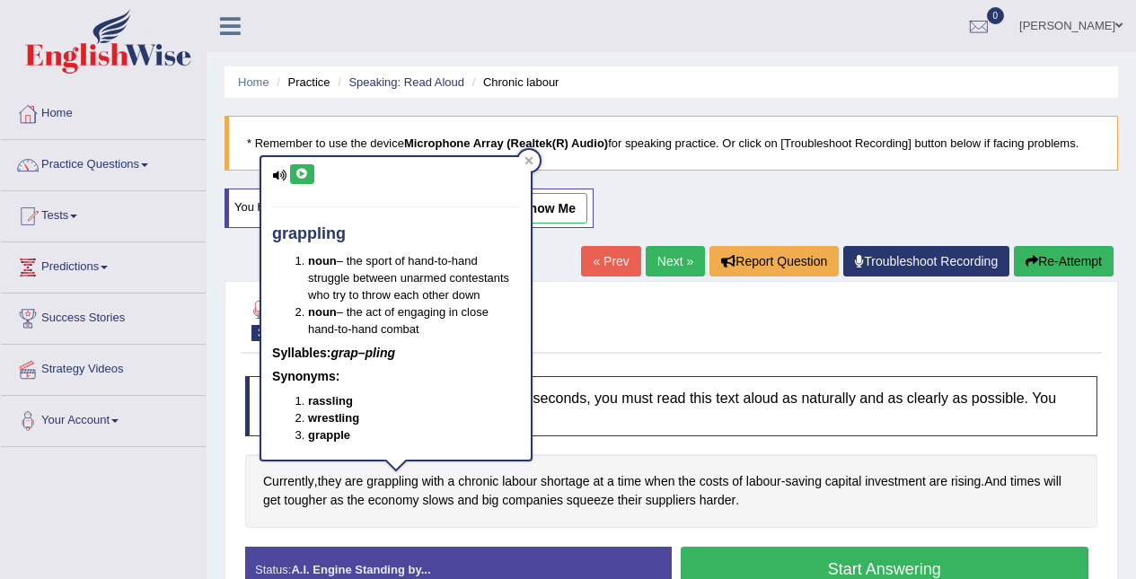
click at [302, 172] on icon at bounding box center [301, 174] width 13 height 11
click at [307, 173] on icon at bounding box center [301, 174] width 13 height 11
click at [532, 159] on icon at bounding box center [529, 161] width 8 height 8
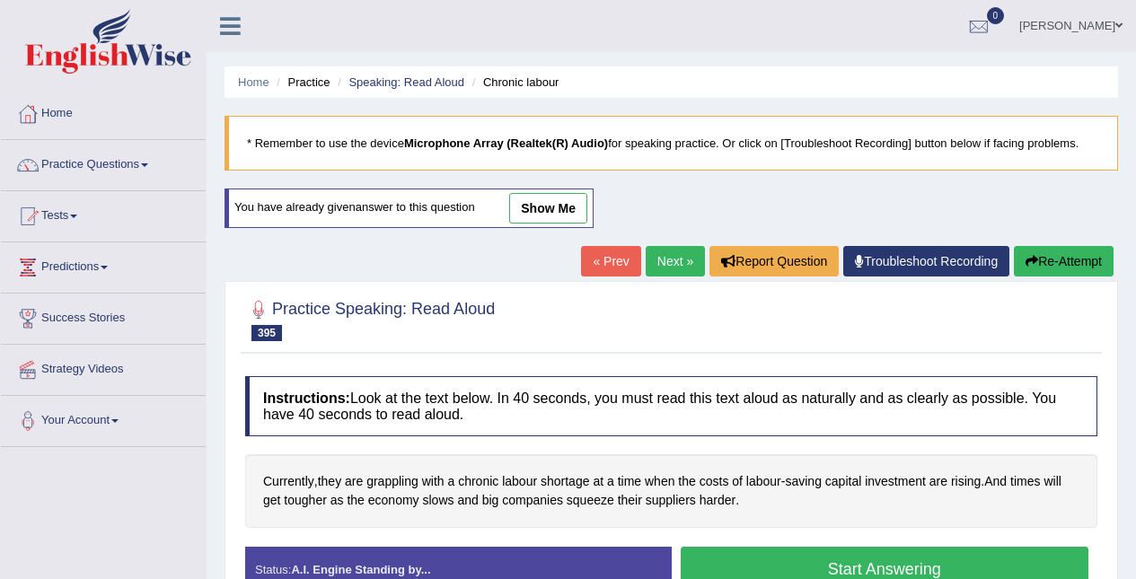
click at [887, 571] on button "Start Answering" at bounding box center [885, 570] width 409 height 46
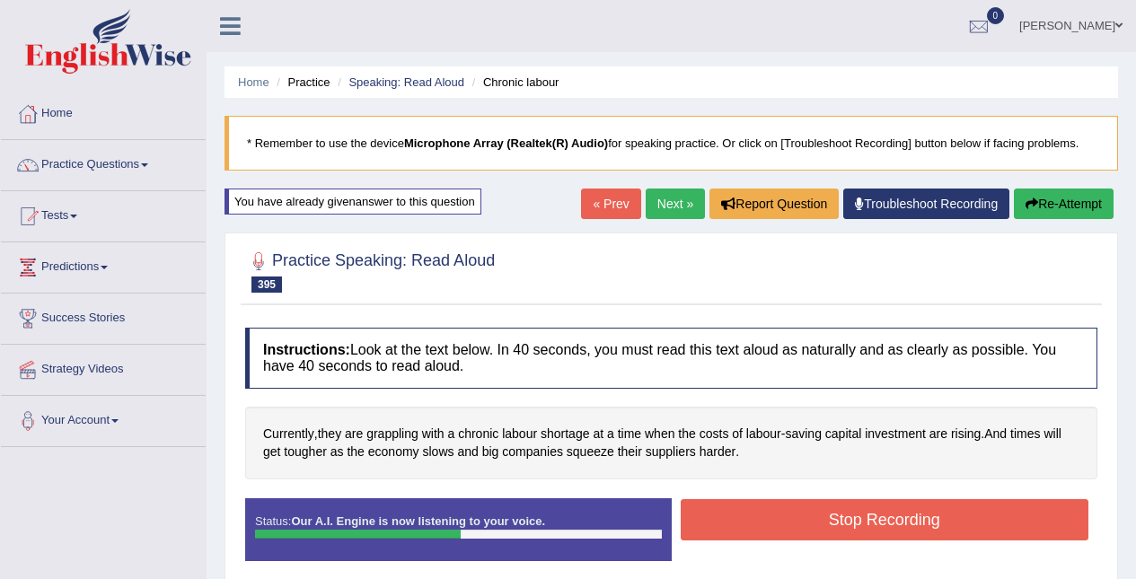
click at [903, 523] on button "Stop Recording" at bounding box center [885, 519] width 409 height 41
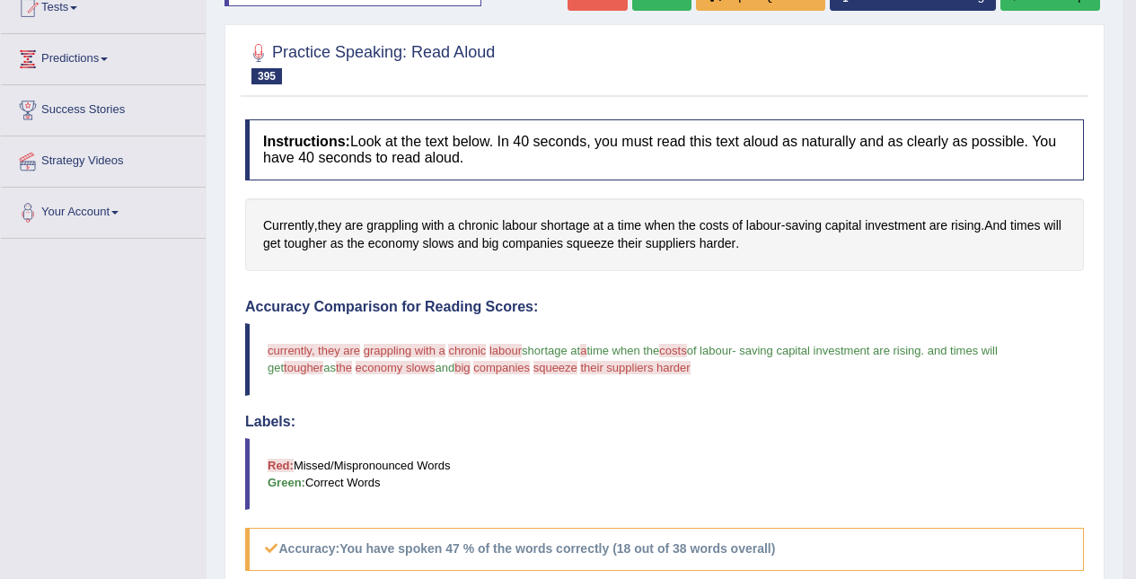
scroll to position [102, 0]
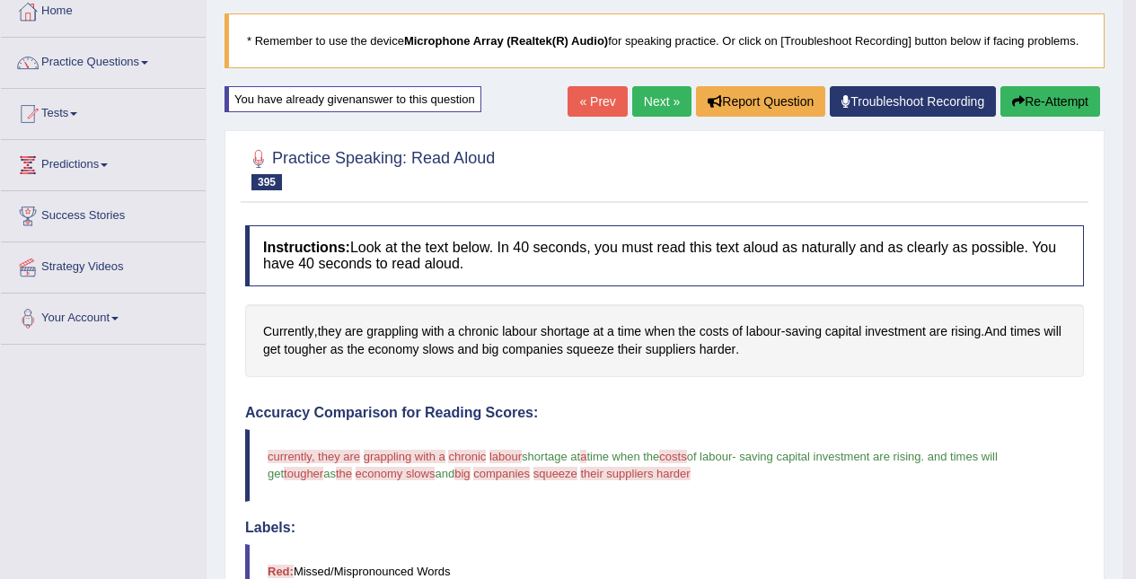
click at [1047, 107] on button "Re-Attempt" at bounding box center [1050, 101] width 100 height 31
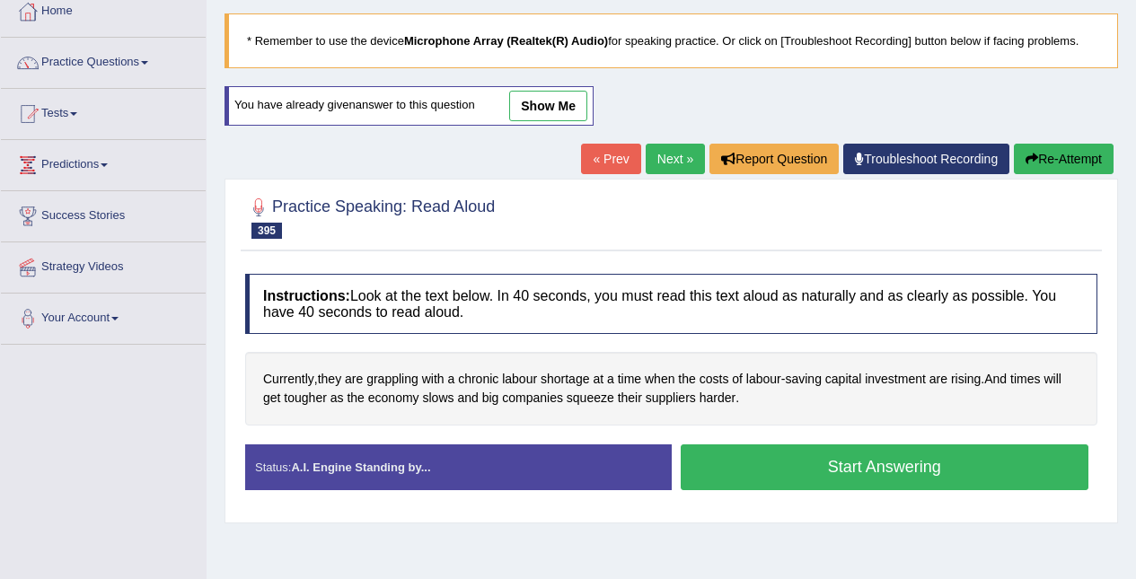
click at [827, 423] on div "Currently , they are grappling with a chronic labour shortage at a time when th…" at bounding box center [671, 388] width 852 height 73
click at [479, 371] on span "chronic" at bounding box center [478, 379] width 40 height 19
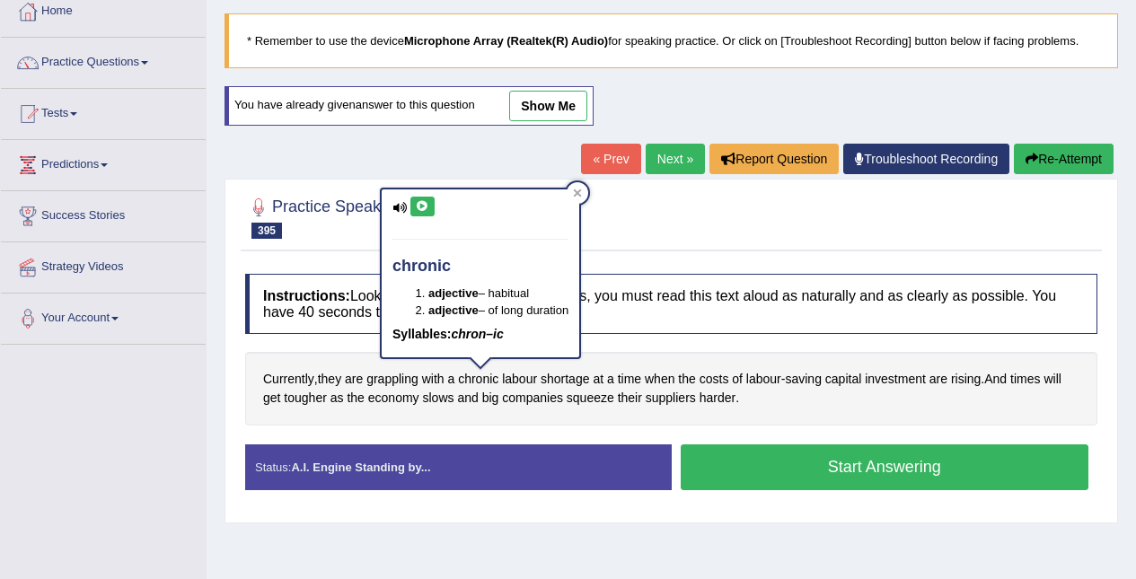
click at [422, 203] on icon at bounding box center [422, 206] width 13 height 11
click at [580, 200] on div at bounding box center [578, 193] width 22 height 22
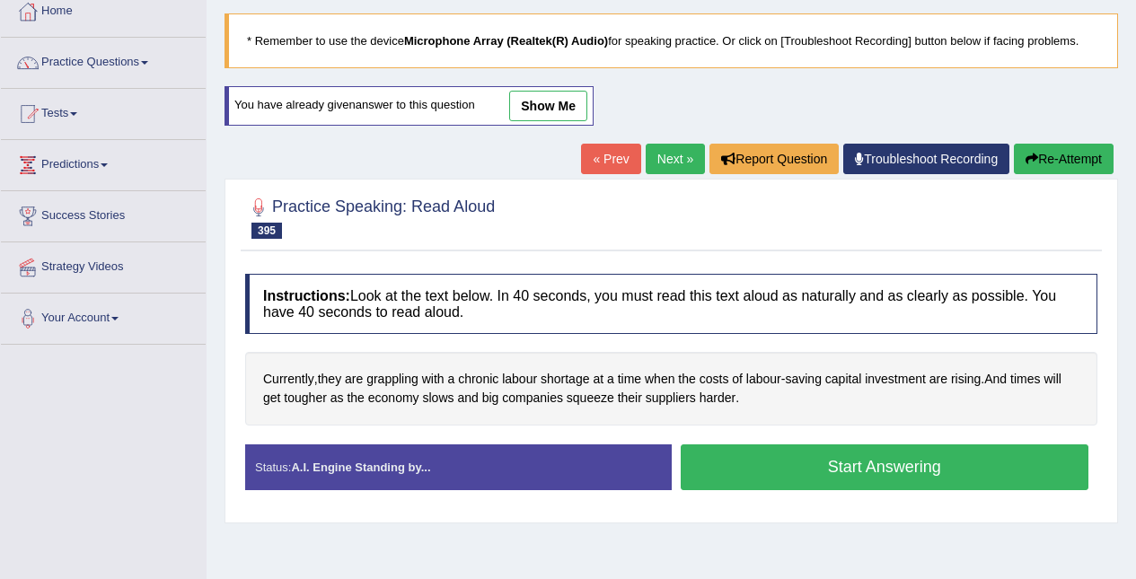
click at [815, 445] on div "Created with Highcharts 7.1.2 Great Too slow Too fast Time Speech pace meter: 0…" at bounding box center [890, 444] width 436 height 1
click at [1013, 469] on button "Start Answering" at bounding box center [885, 468] width 409 height 46
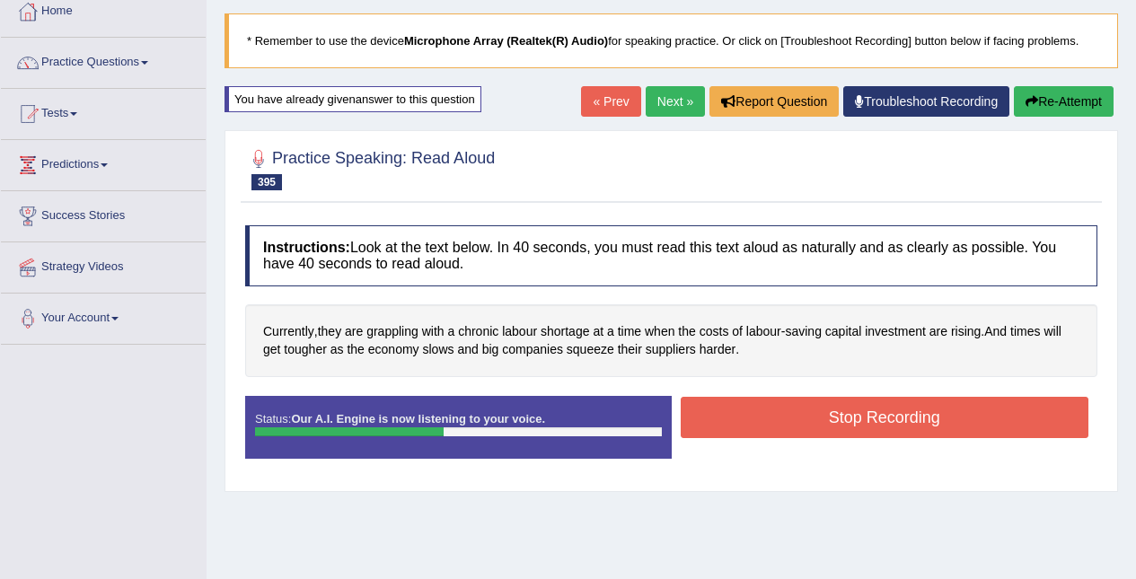
click at [1011, 418] on button "Stop Recording" at bounding box center [885, 417] width 409 height 41
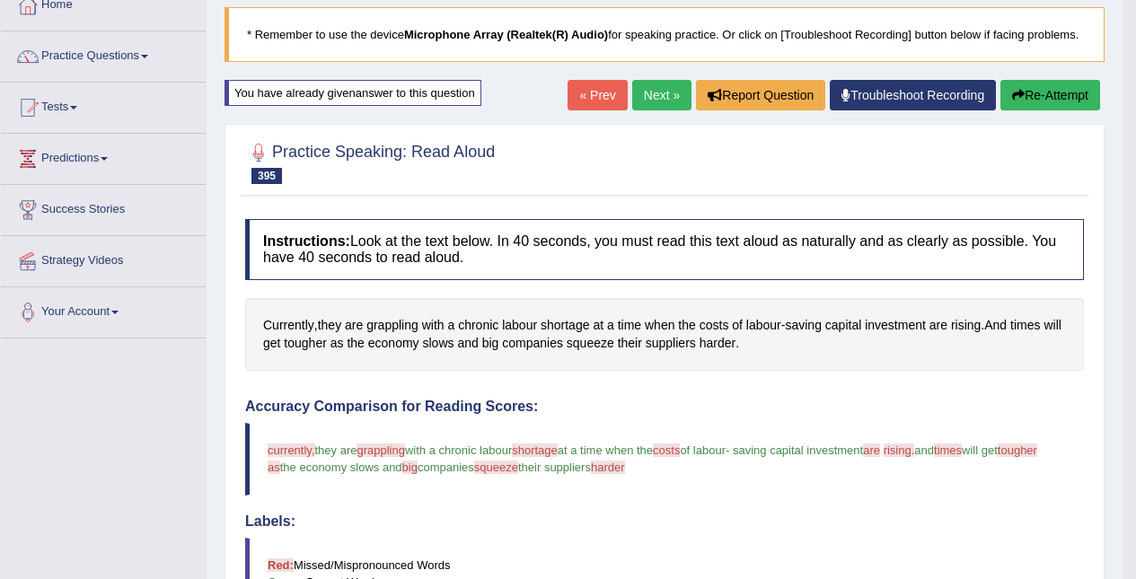
scroll to position [108, 0]
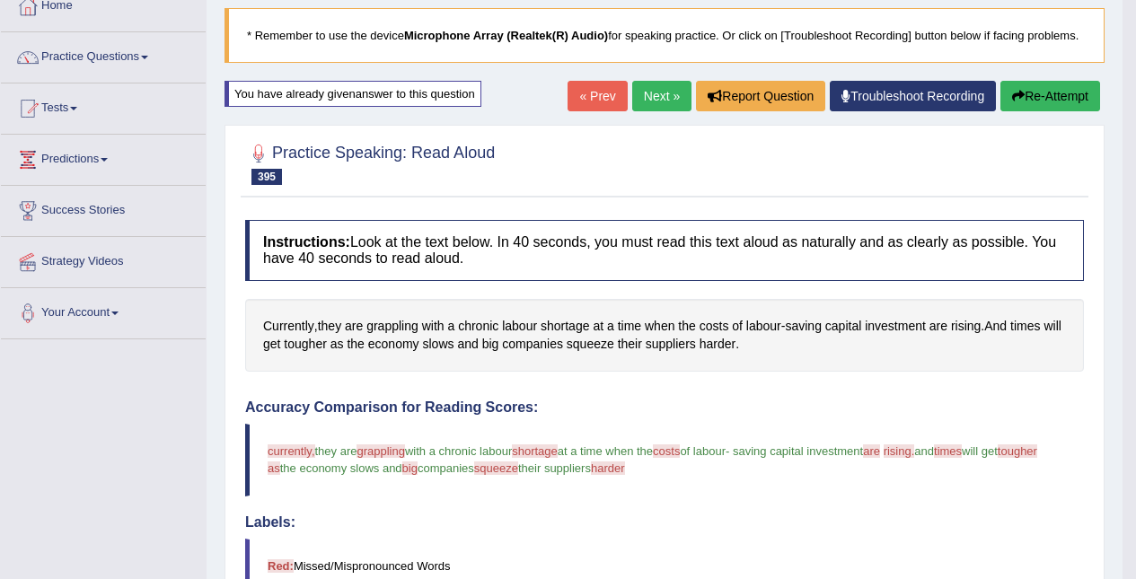
click at [660, 92] on link "Next »" at bounding box center [661, 96] width 59 height 31
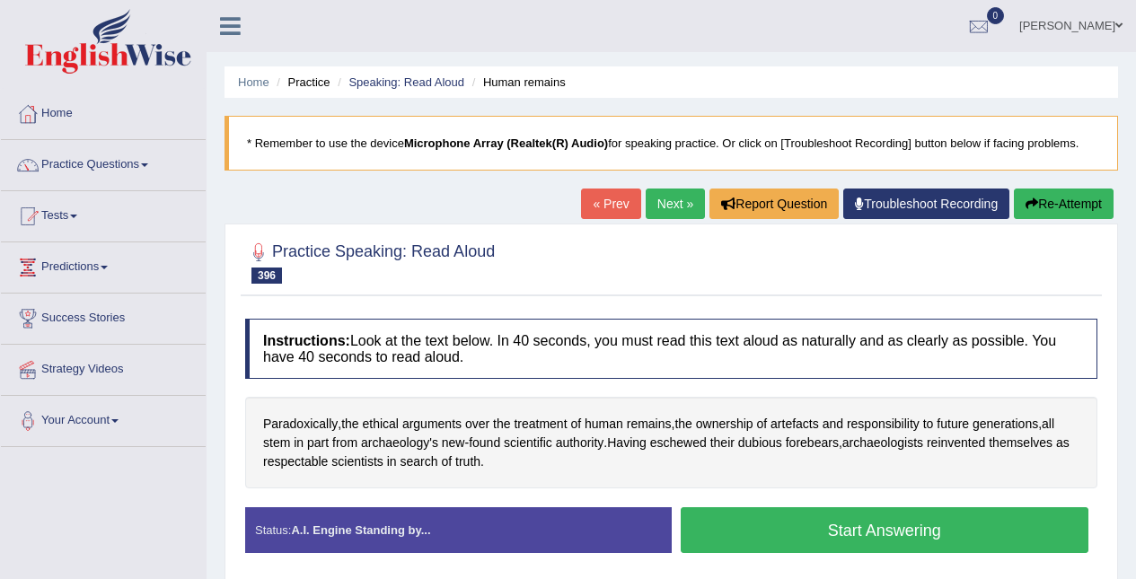
click at [298, 426] on span "Paradoxically" at bounding box center [300, 424] width 75 height 19
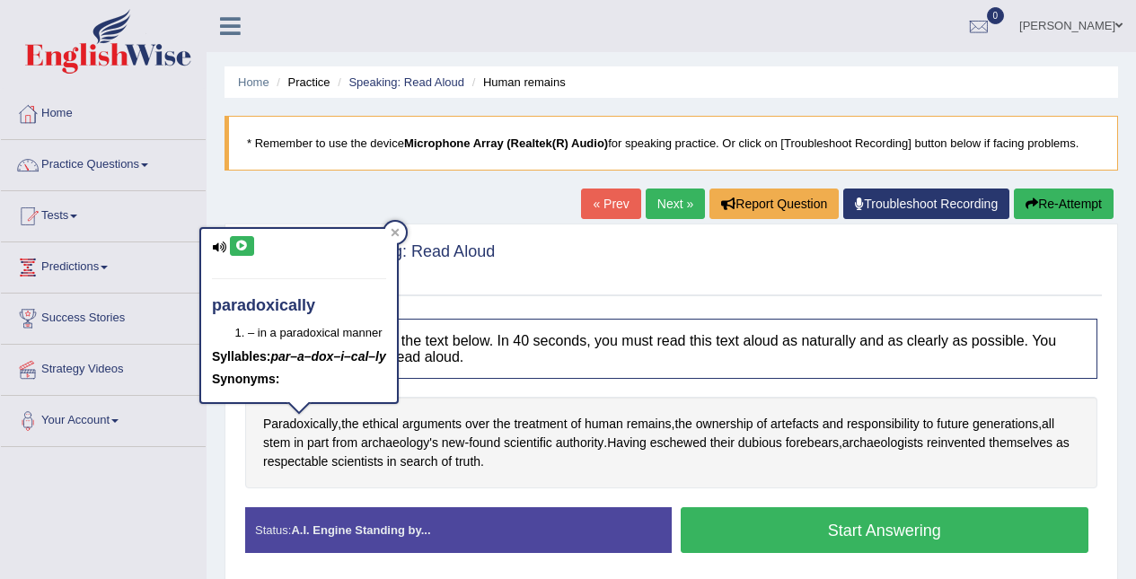
click at [245, 245] on icon at bounding box center [241, 246] width 13 height 11
click at [908, 442] on span "archaeologists" at bounding box center [882, 443] width 81 height 19
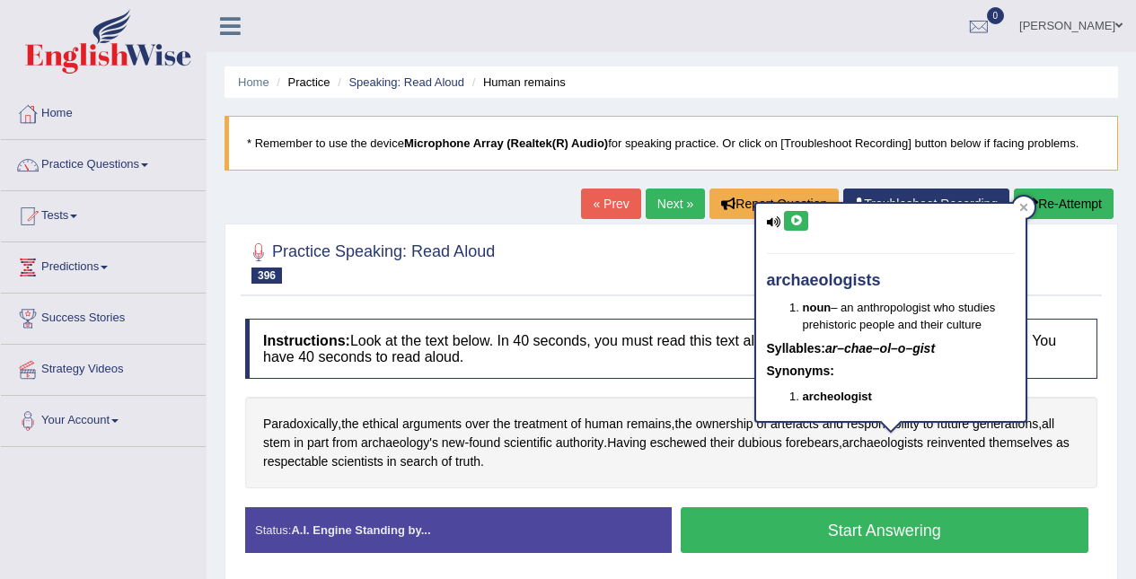
click at [801, 220] on icon at bounding box center [795, 221] width 13 height 11
click at [425, 442] on span "archaeology's" at bounding box center [399, 443] width 77 height 19
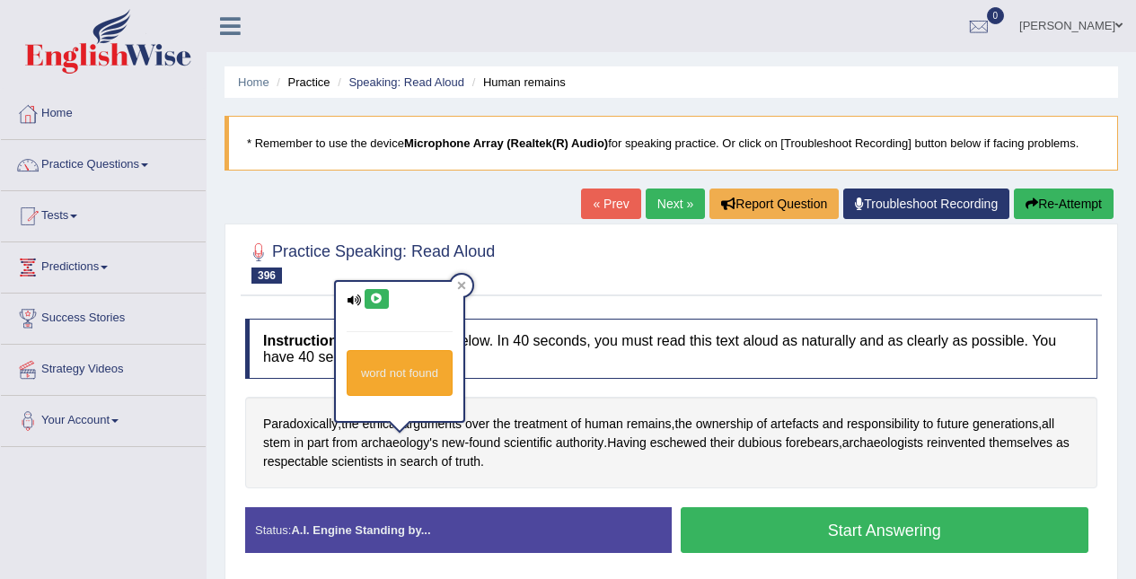
click at [391, 280] on div "word not found" at bounding box center [399, 351] width 131 height 143
click at [381, 296] on icon at bounding box center [376, 299] width 13 height 11
click at [377, 300] on icon at bounding box center [376, 299] width 13 height 11
click at [357, 300] on icon at bounding box center [354, 301] width 14 height 12
click at [378, 302] on icon at bounding box center [376, 299] width 13 height 11
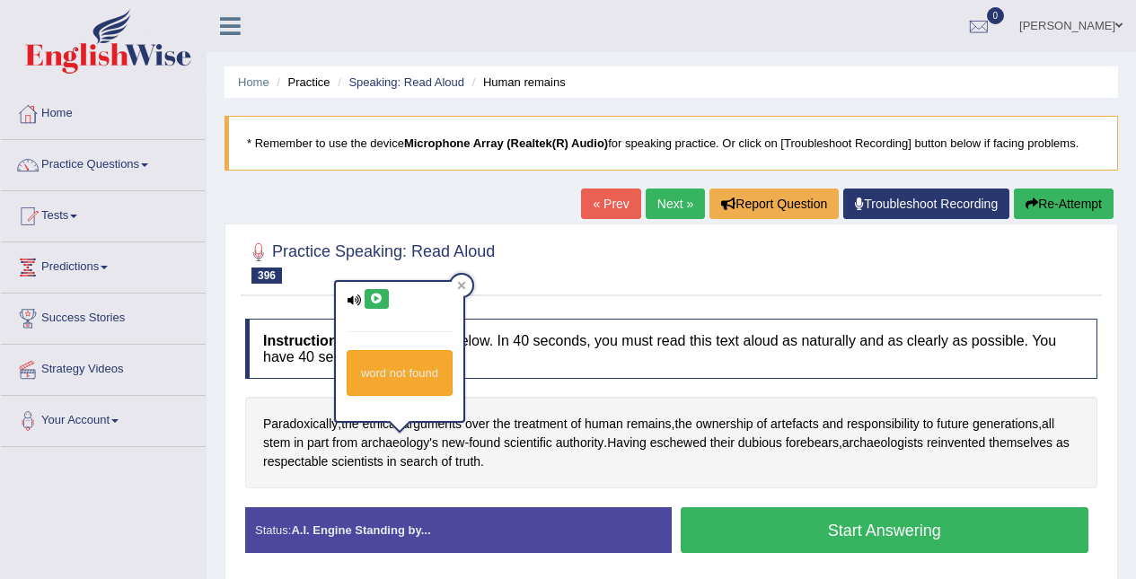
click at [378, 302] on icon at bounding box center [376, 299] width 13 height 11
click at [471, 282] on div at bounding box center [462, 286] width 22 height 22
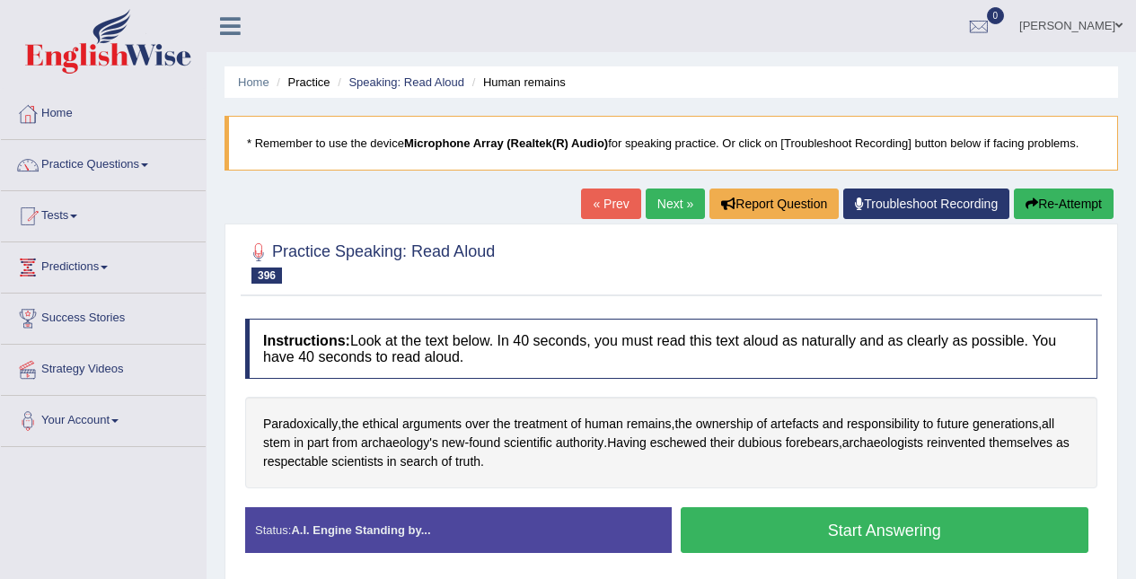
click at [580, 439] on span "authority" at bounding box center [580, 443] width 48 height 19
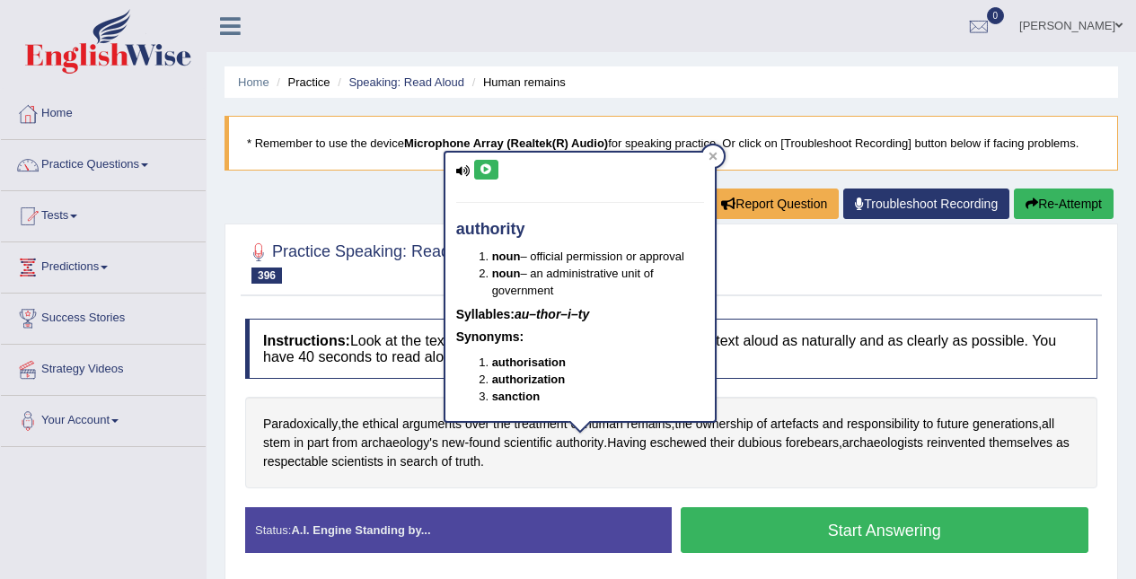
click at [489, 169] on icon at bounding box center [486, 169] width 13 height 11
click at [718, 164] on div at bounding box center [713, 156] width 22 height 22
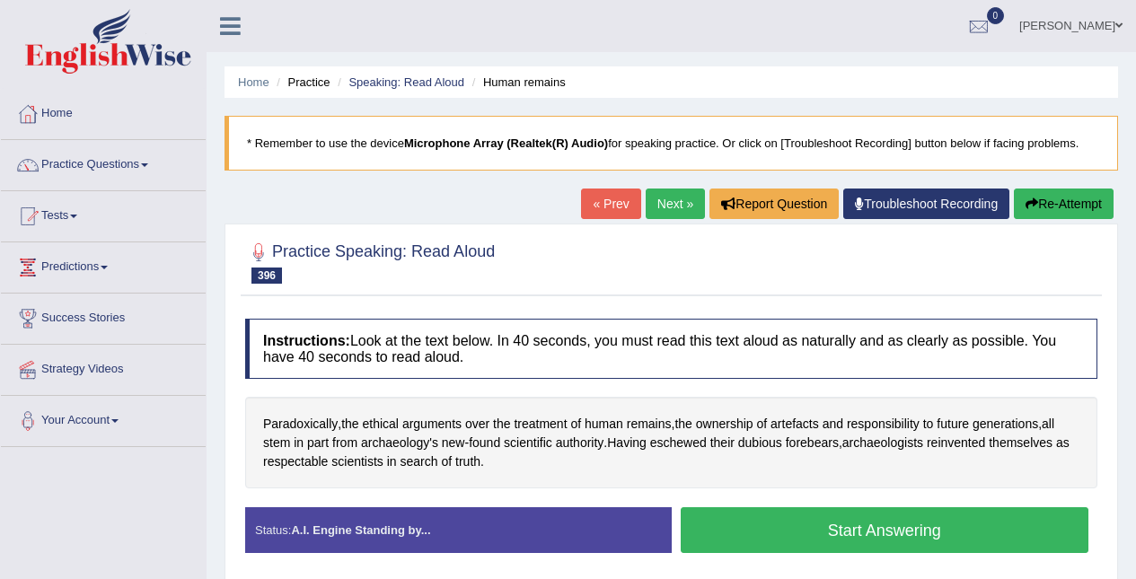
click at [964, 529] on button "Start Answering" at bounding box center [885, 530] width 409 height 46
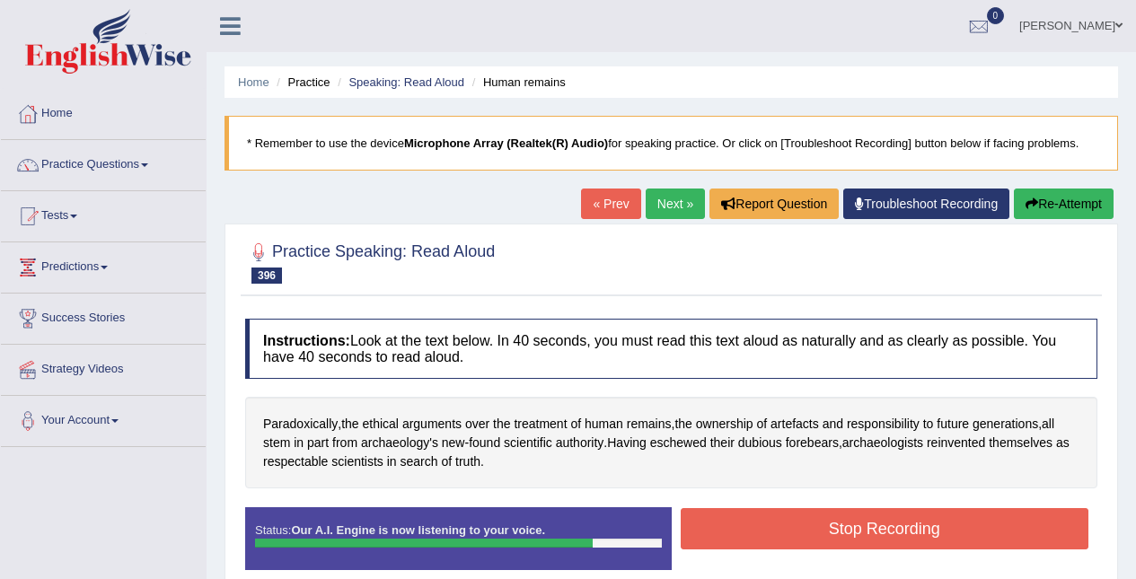
click at [990, 518] on button "Stop Recording" at bounding box center [885, 528] width 409 height 41
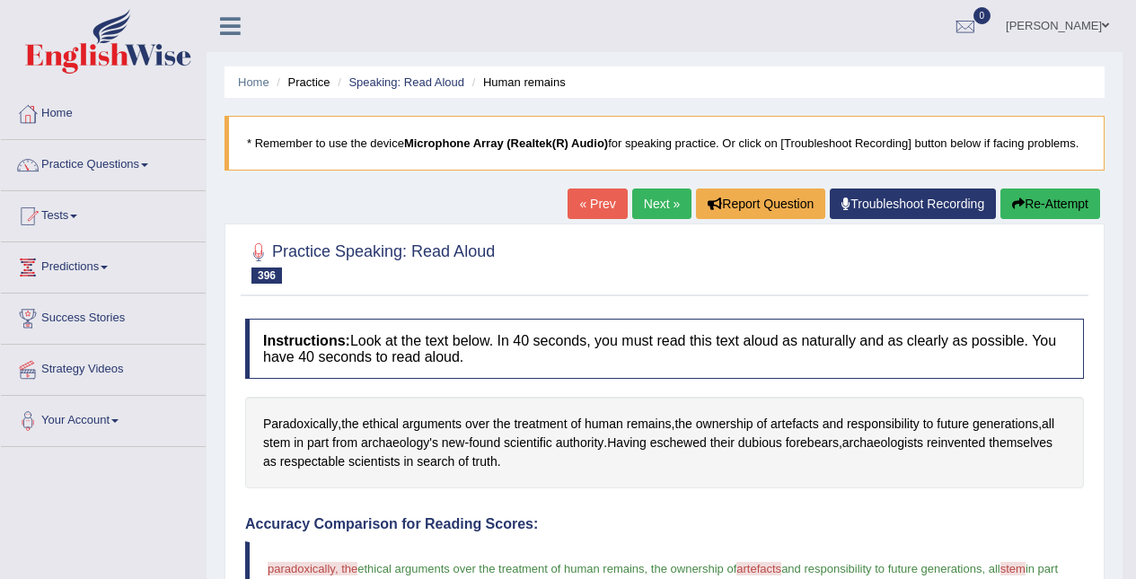
click at [649, 199] on link "Next »" at bounding box center [661, 204] width 59 height 31
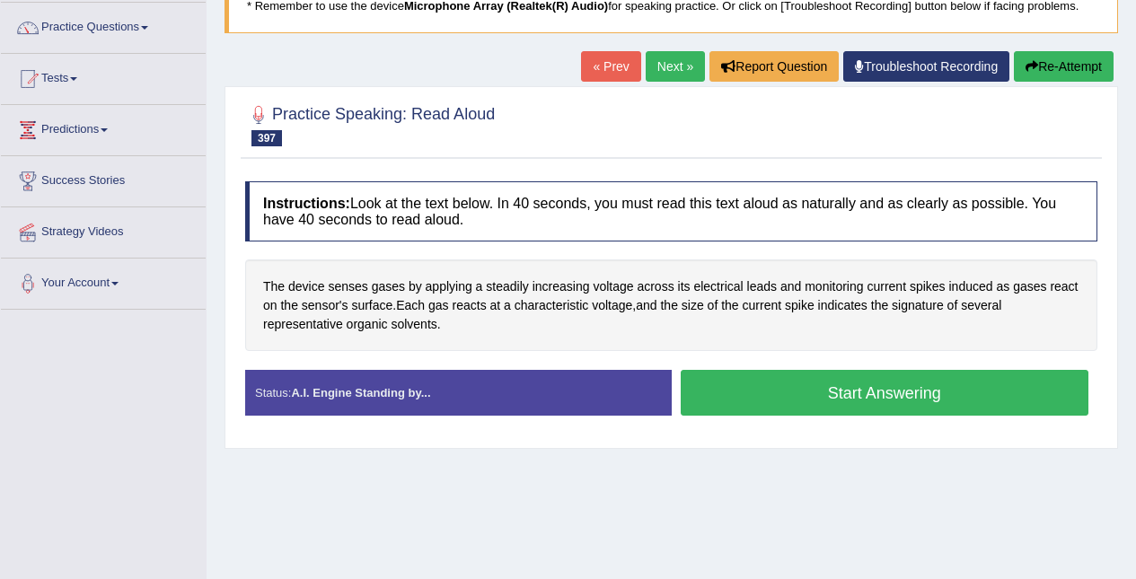
scroll to position [144, 0]
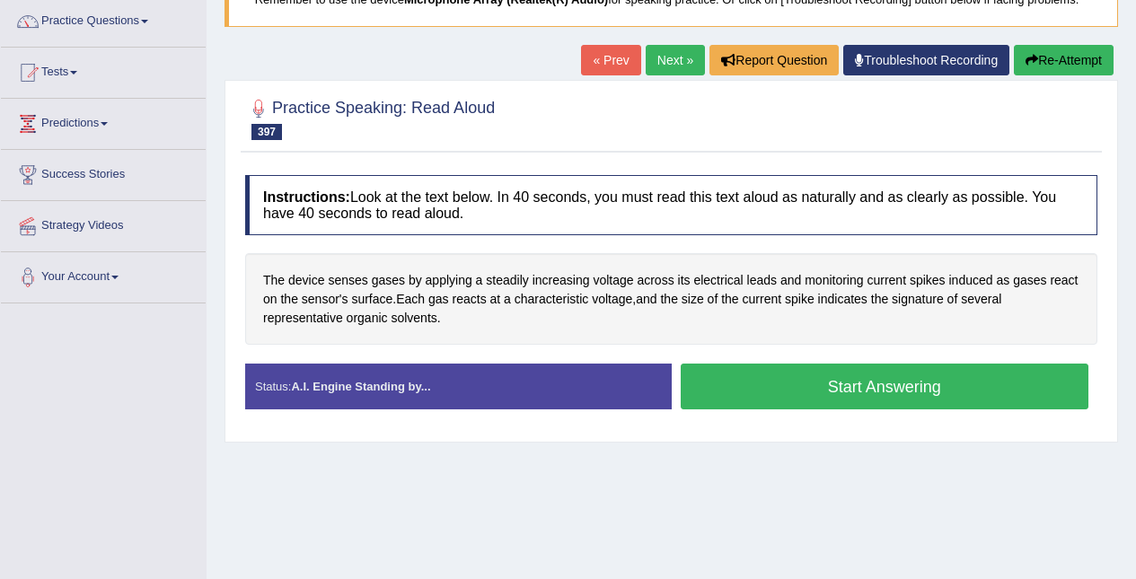
click at [806, 377] on button "Start Answering" at bounding box center [885, 387] width 409 height 46
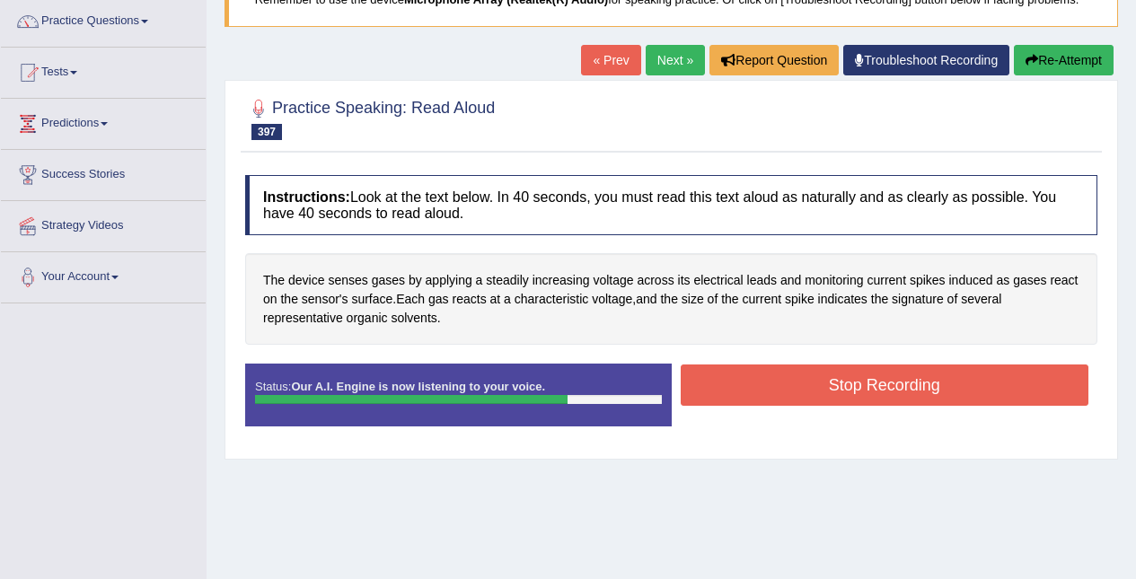
click at [1032, 388] on button "Stop Recording" at bounding box center [885, 385] width 409 height 41
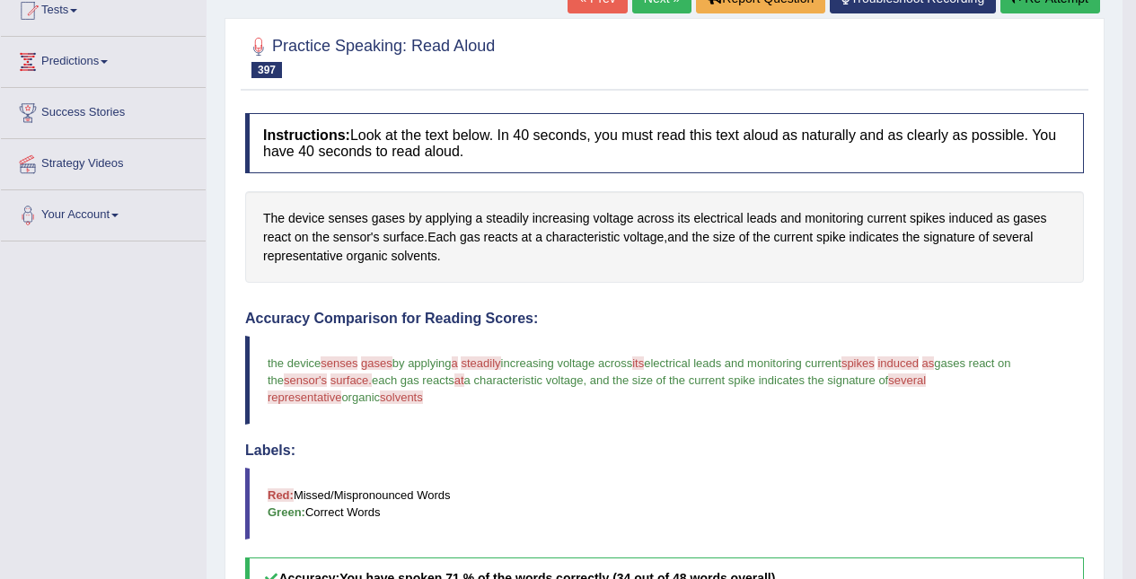
scroll to position [0, 0]
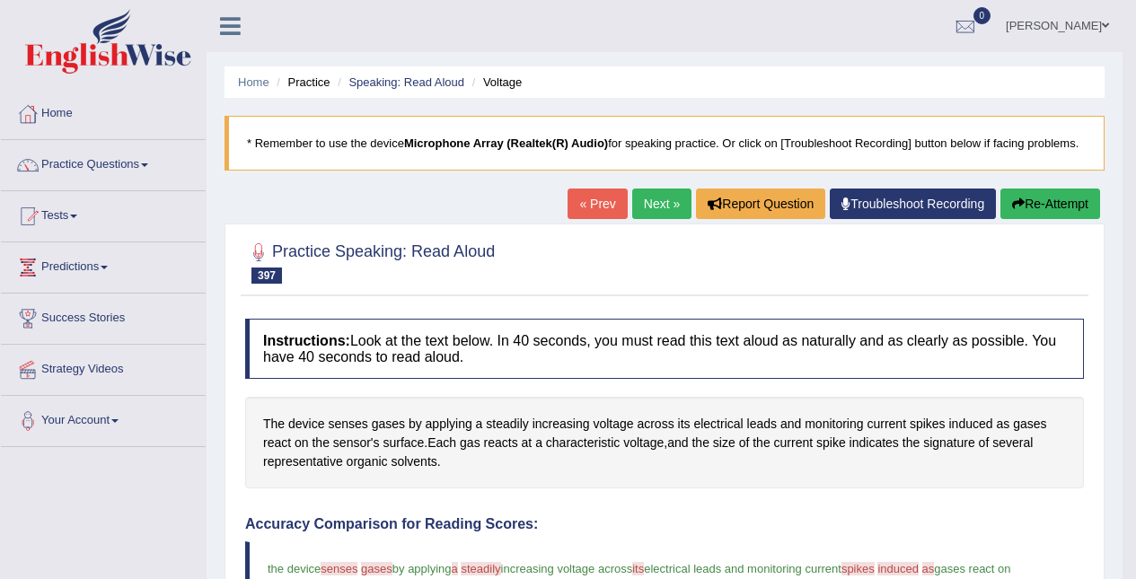
click at [641, 198] on link "Next »" at bounding box center [661, 204] width 59 height 31
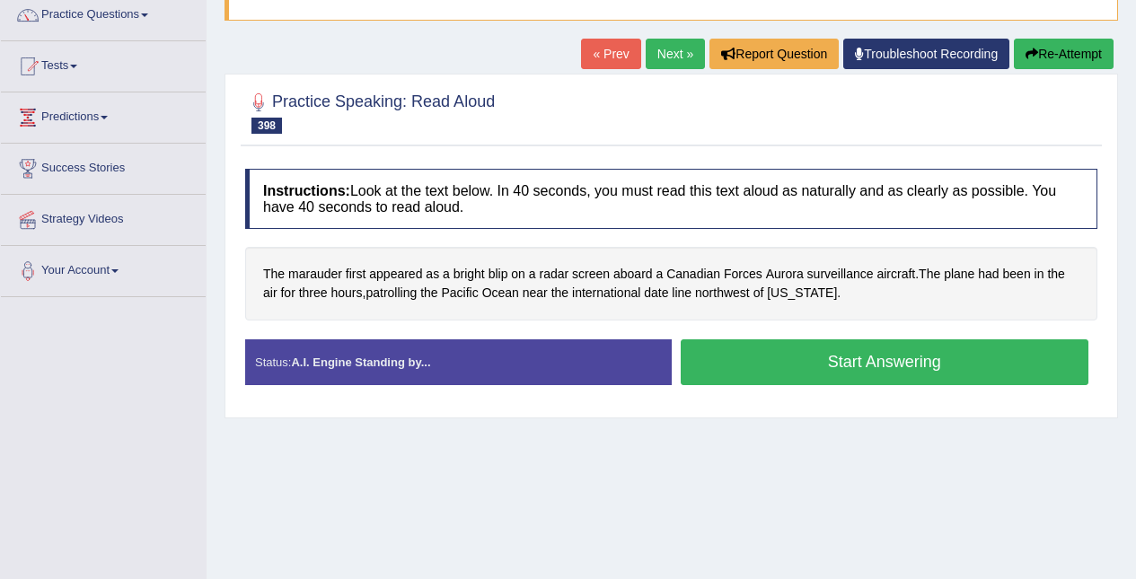
click at [847, 363] on button "Start Answering" at bounding box center [885, 362] width 409 height 46
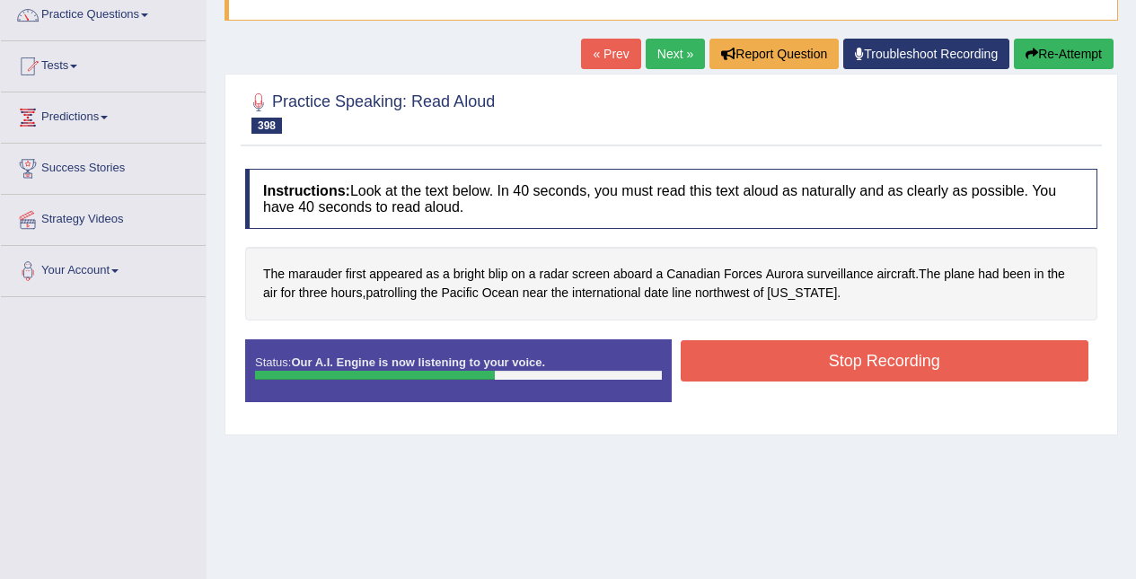
click at [1029, 360] on button "Stop Recording" at bounding box center [885, 360] width 409 height 41
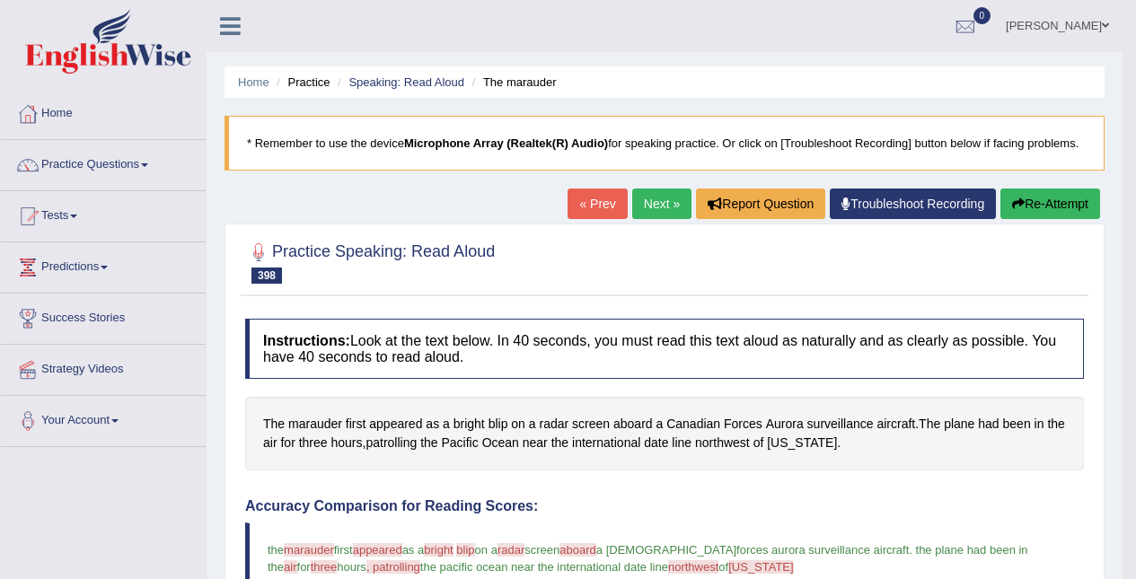
click at [674, 192] on link "Next »" at bounding box center [661, 204] width 59 height 31
click at [669, 191] on link "Next »" at bounding box center [661, 204] width 59 height 31
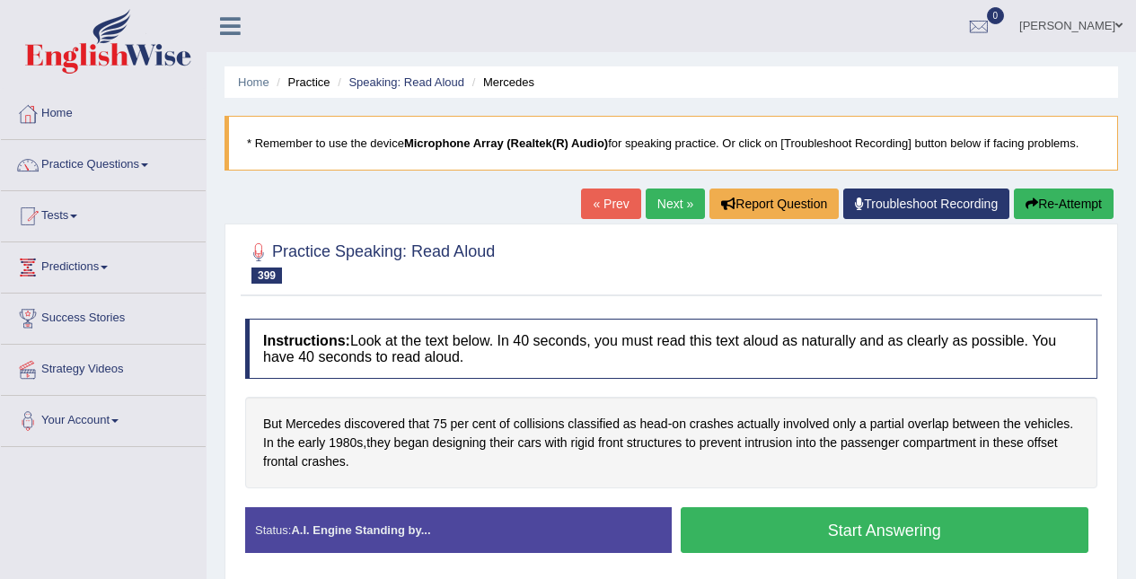
click at [320, 423] on span "Mercedes" at bounding box center [313, 424] width 55 height 19
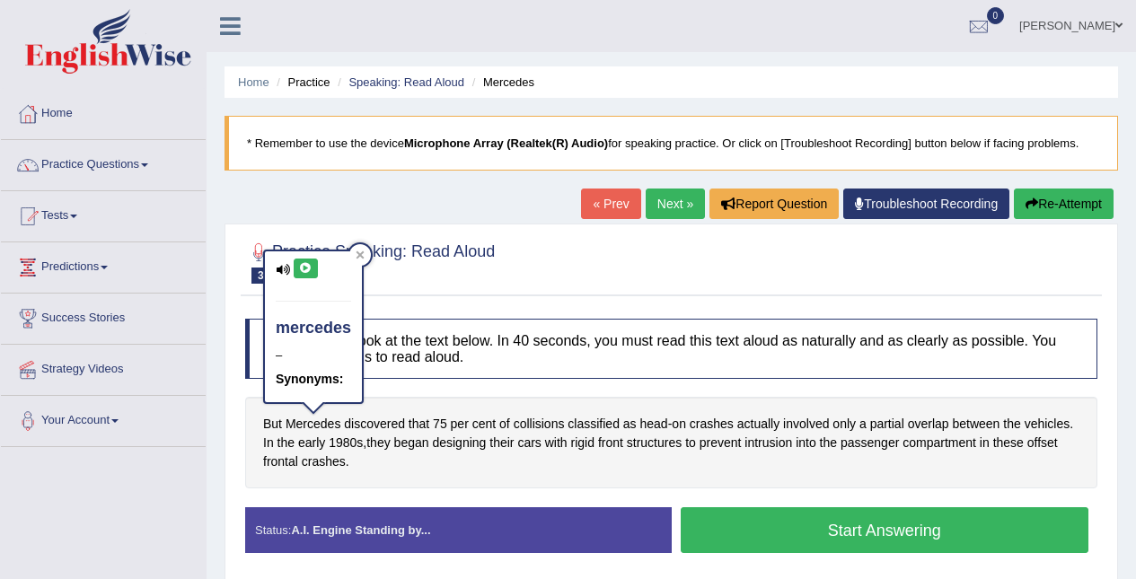
click at [301, 268] on icon at bounding box center [305, 268] width 13 height 11
click at [366, 247] on div at bounding box center [360, 255] width 22 height 22
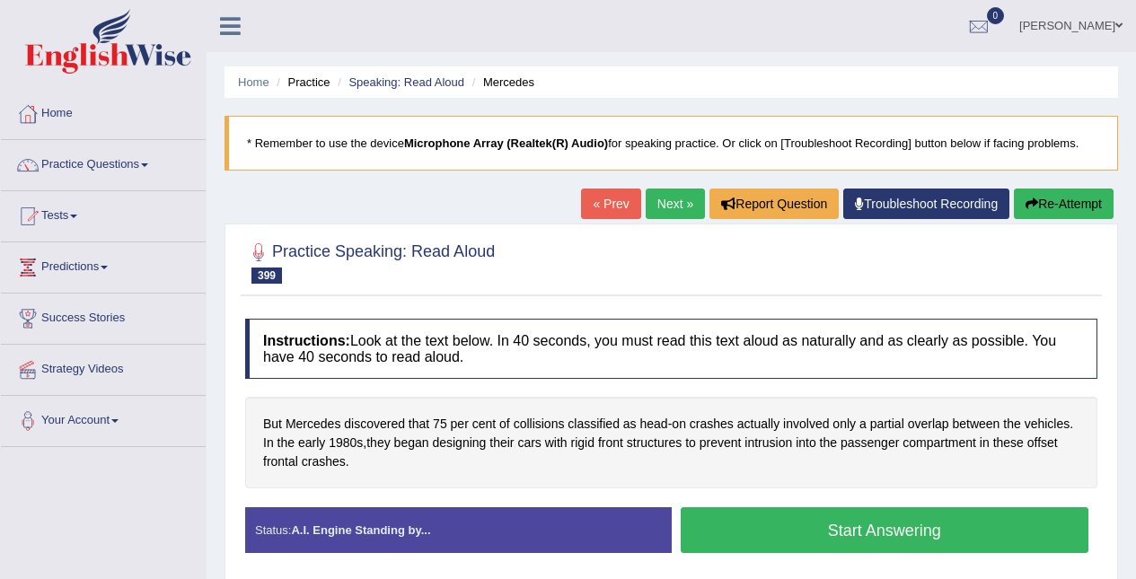
click at [842, 528] on button "Start Answering" at bounding box center [885, 530] width 409 height 46
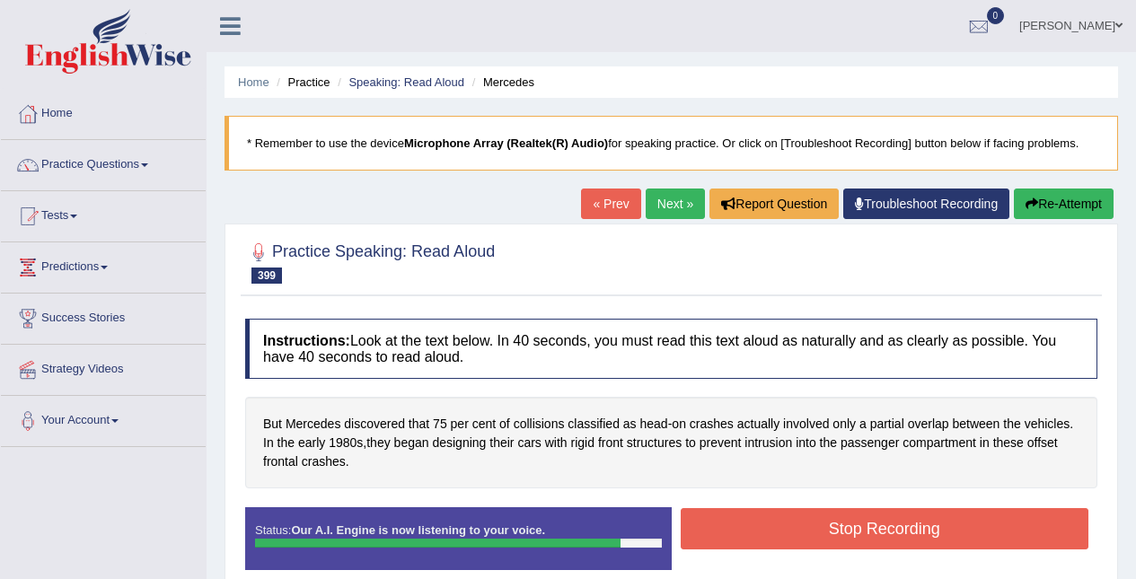
click at [992, 520] on button "Stop Recording" at bounding box center [885, 528] width 409 height 41
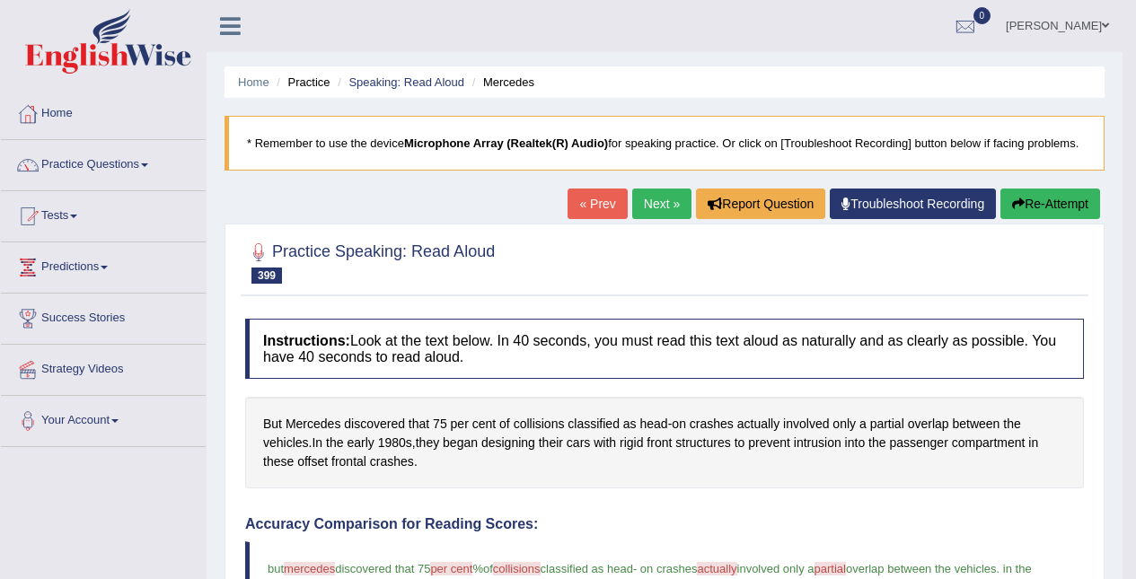
click at [632, 201] on link "Next »" at bounding box center [661, 204] width 59 height 31
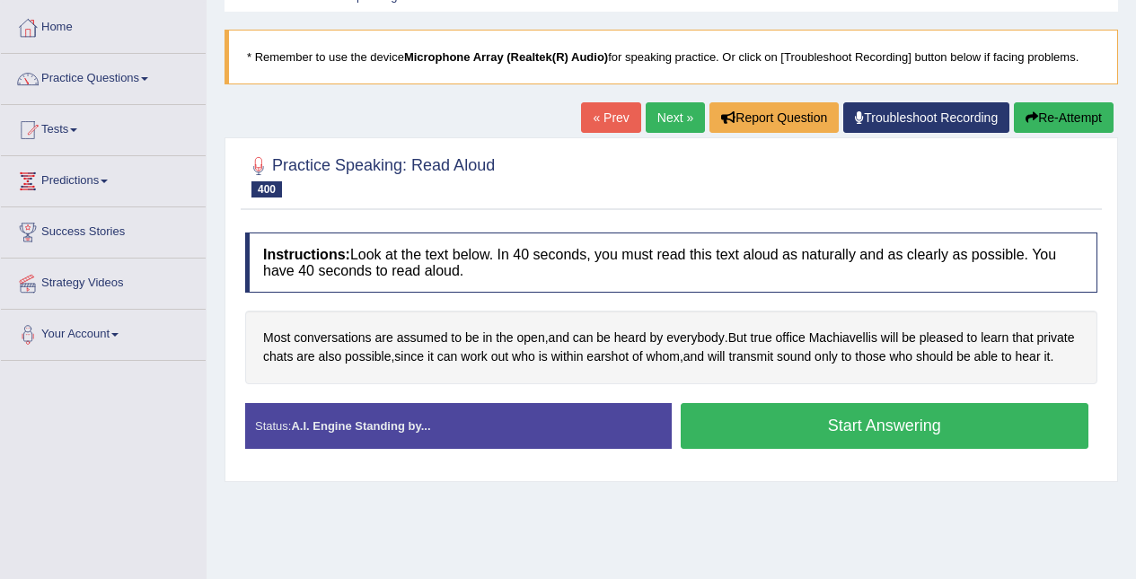
click at [968, 445] on button "Start Answering" at bounding box center [885, 426] width 409 height 46
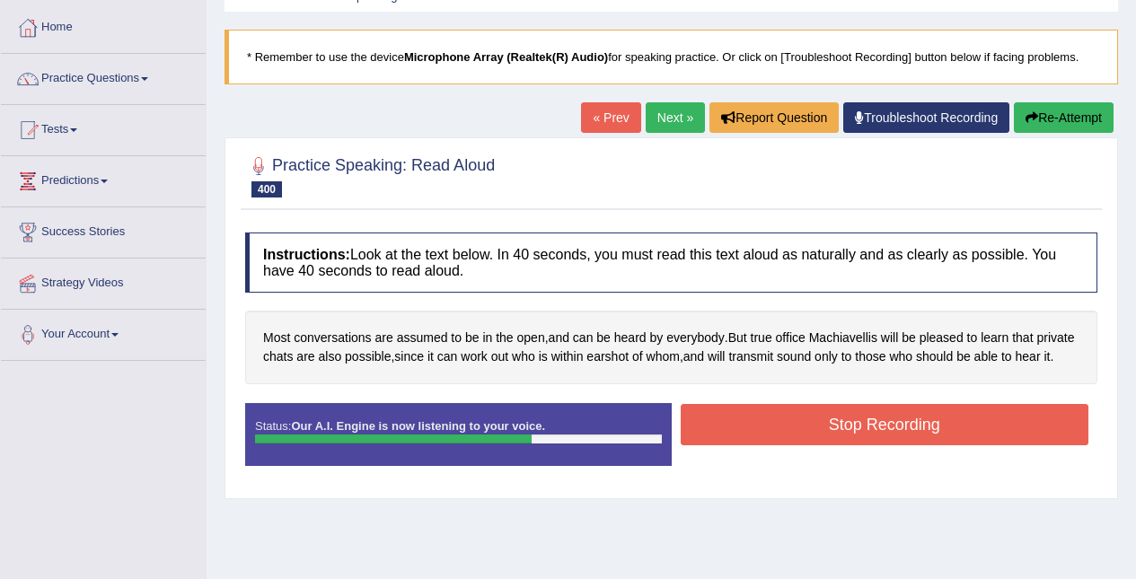
click at [928, 444] on button "Stop Recording" at bounding box center [885, 424] width 409 height 41
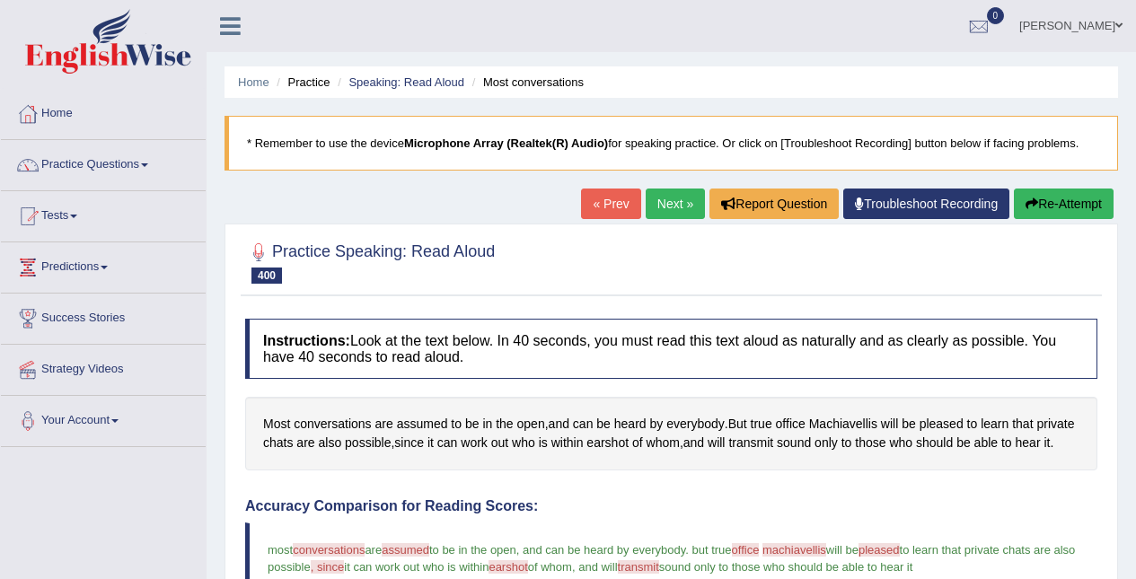
click at [66, 164] on link "Practice Questions" at bounding box center [103, 162] width 205 height 45
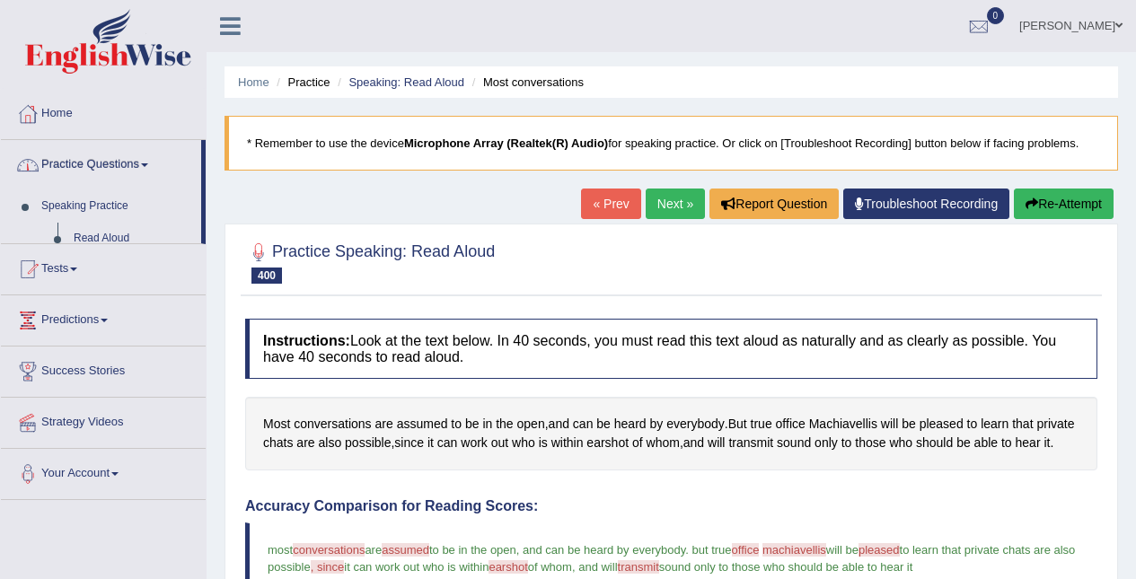
click at [66, 164] on link "Practice Questions" at bounding box center [101, 162] width 200 height 45
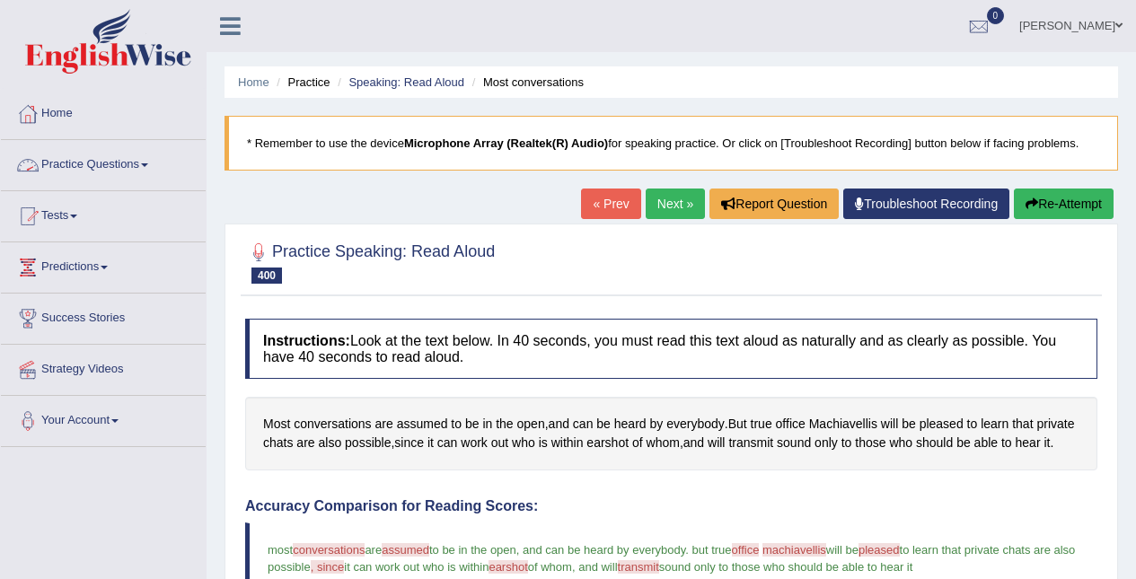
click at [75, 160] on link "Practice Questions" at bounding box center [103, 162] width 205 height 45
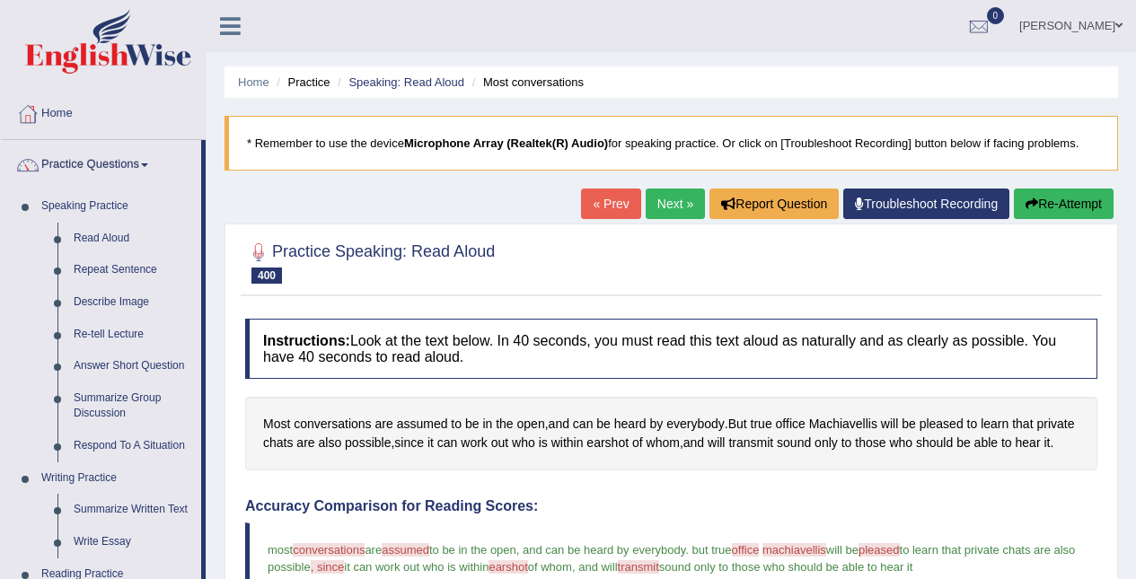
click at [83, 274] on link "Repeat Sentence" at bounding box center [134, 270] width 136 height 32
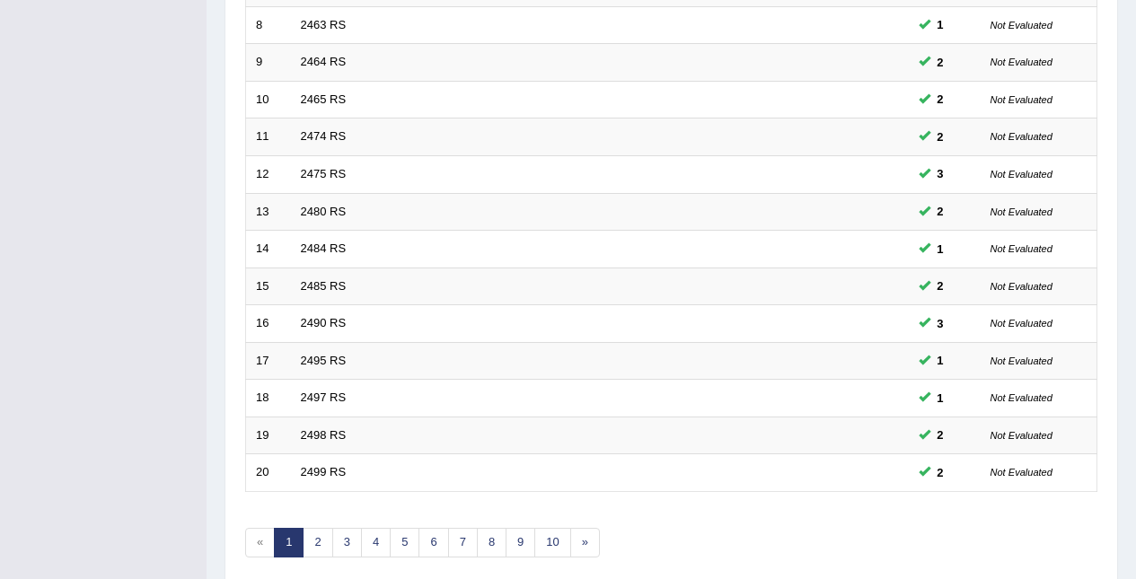
scroll to position [610, 0]
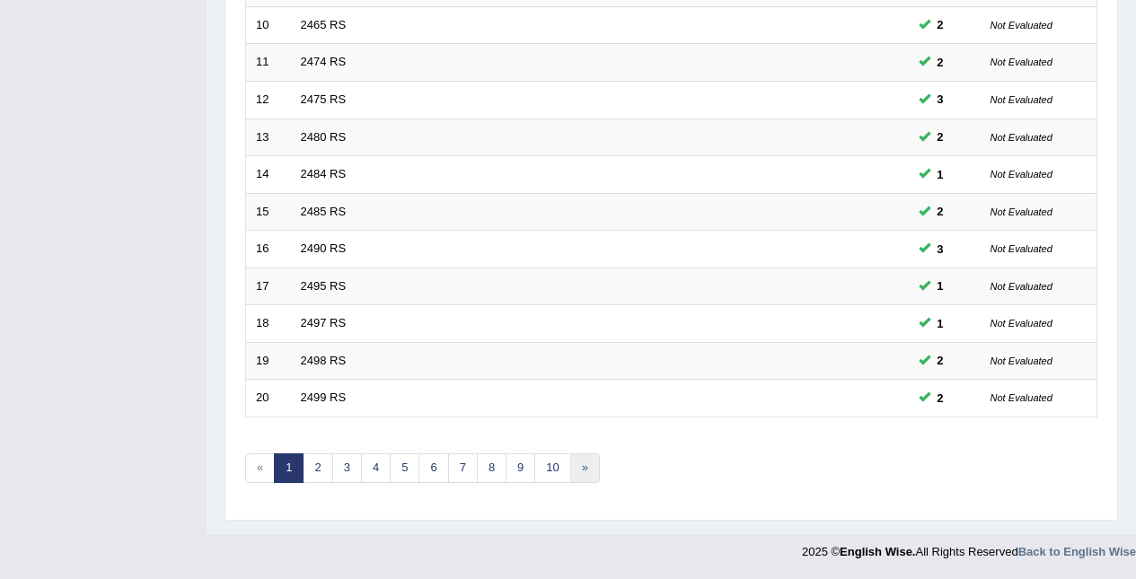
click at [574, 467] on link "»" at bounding box center [585, 469] width 30 height 30
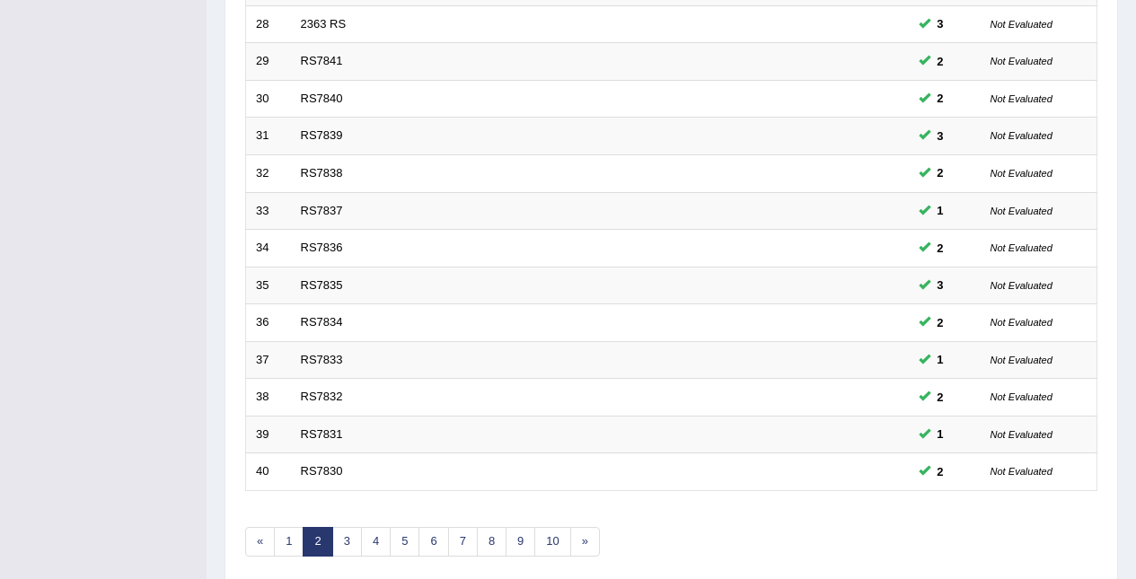
scroll to position [610, 0]
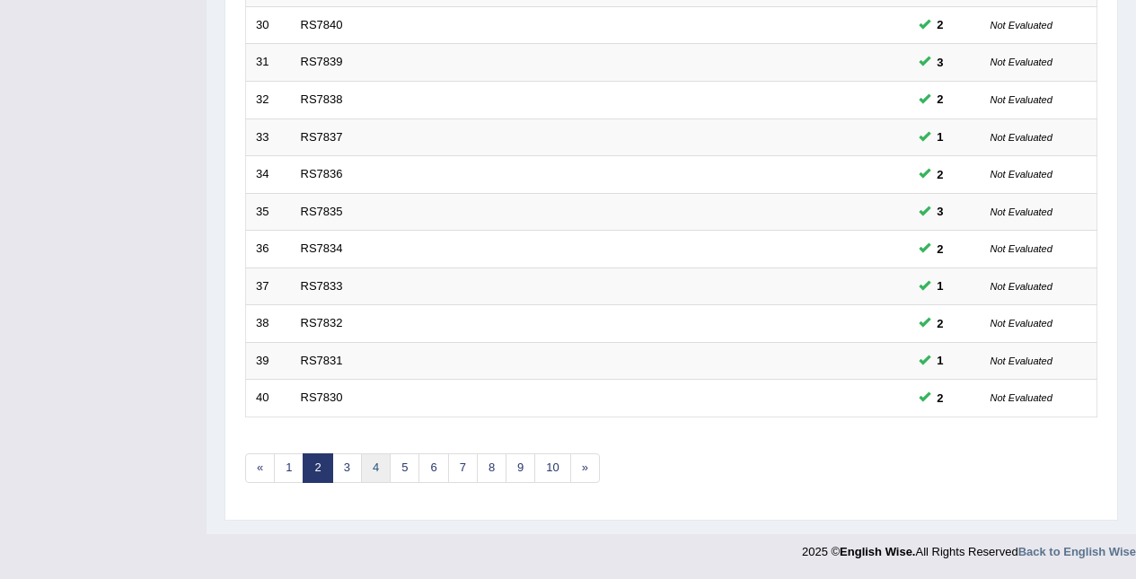
click at [369, 454] on link "4" at bounding box center [376, 469] width 30 height 30
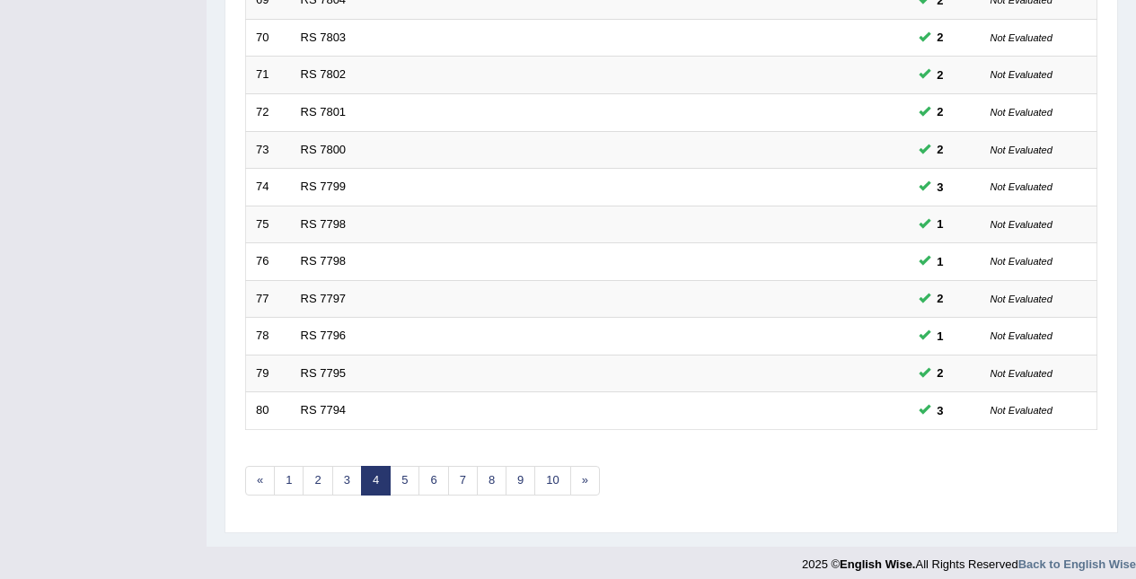
scroll to position [610, 0]
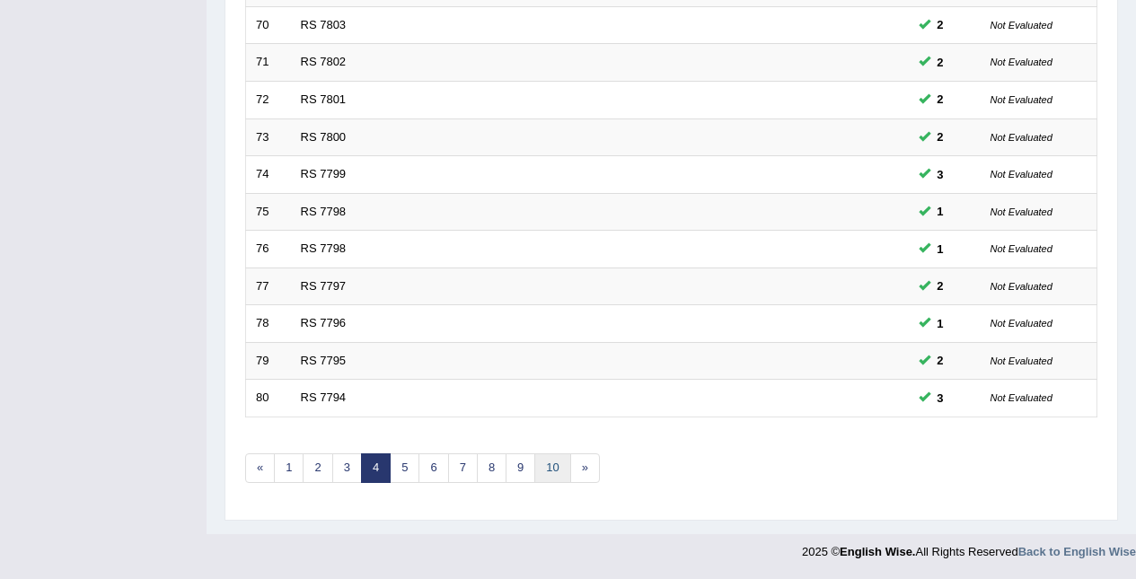
click at [551, 455] on link "10" at bounding box center [552, 469] width 36 height 30
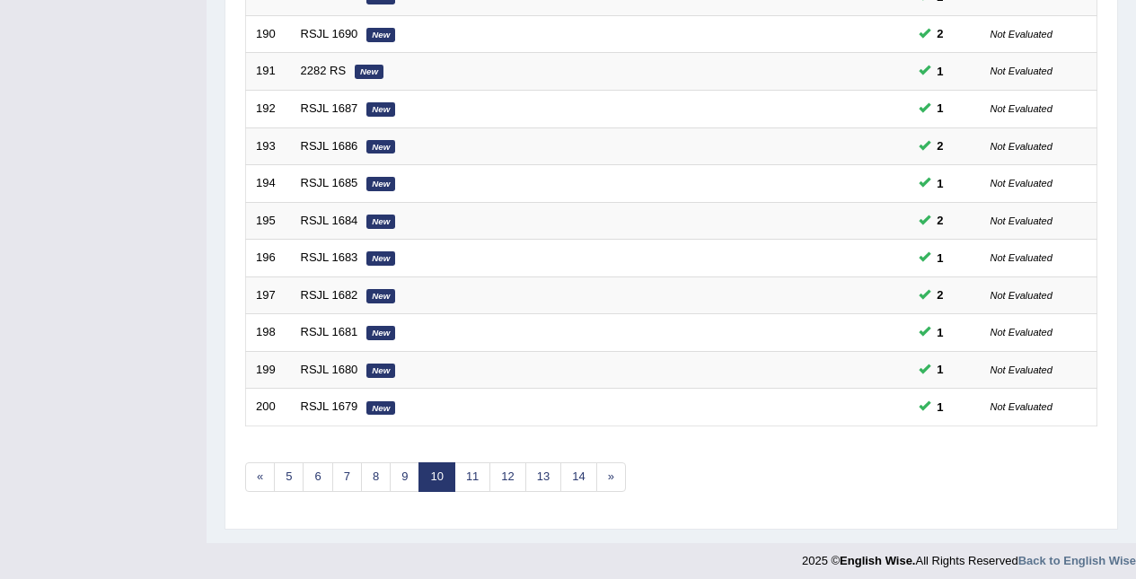
scroll to position [610, 0]
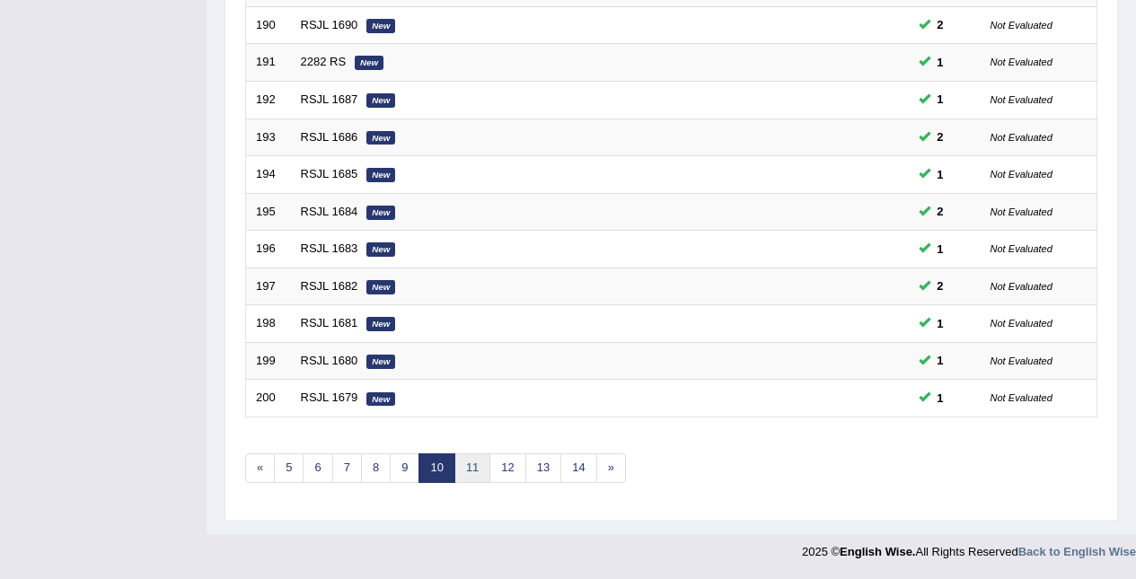
click at [471, 463] on link "11" at bounding box center [472, 469] width 36 height 30
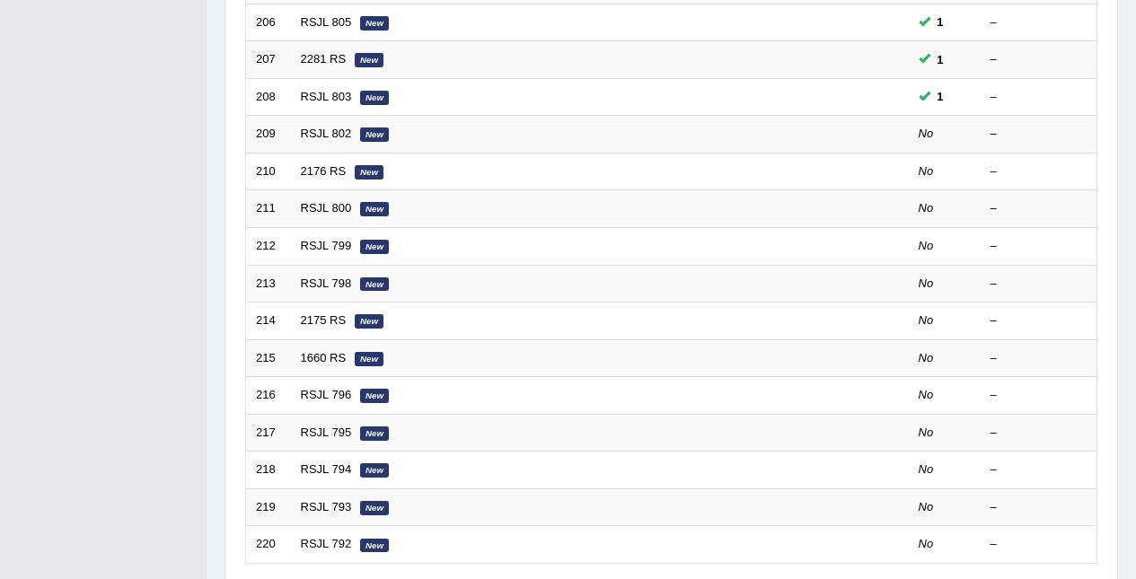
scroll to position [610, 0]
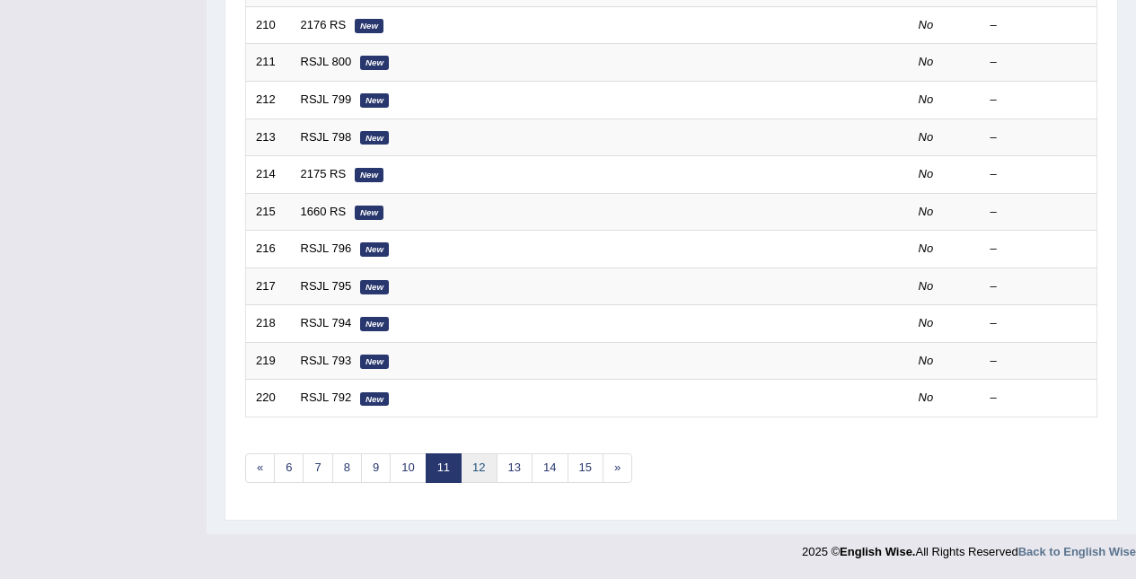
click at [487, 471] on link "12" at bounding box center [479, 469] width 36 height 30
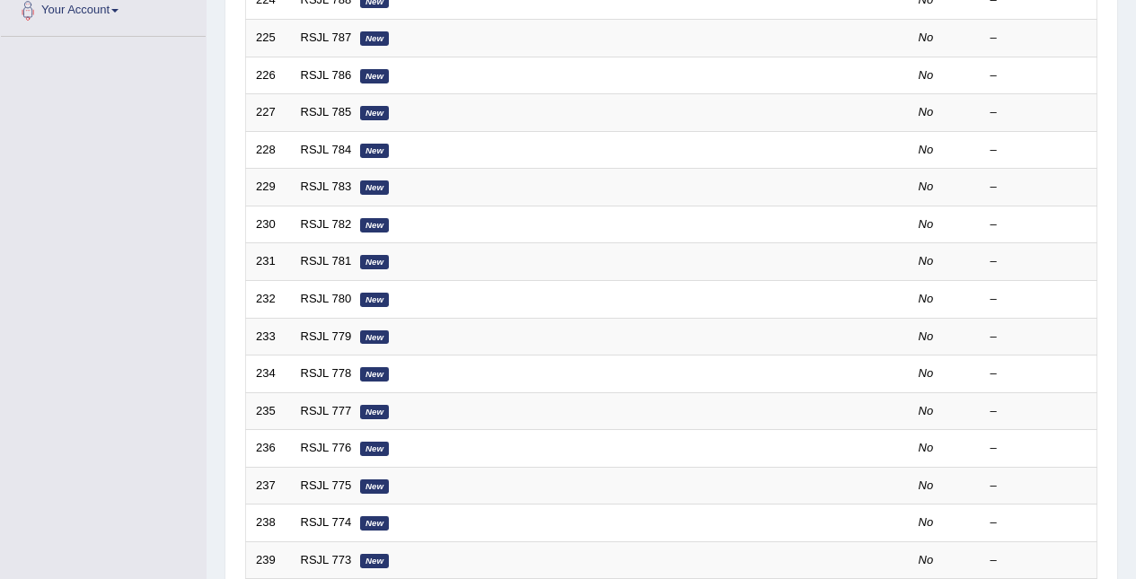
scroll to position [610, 0]
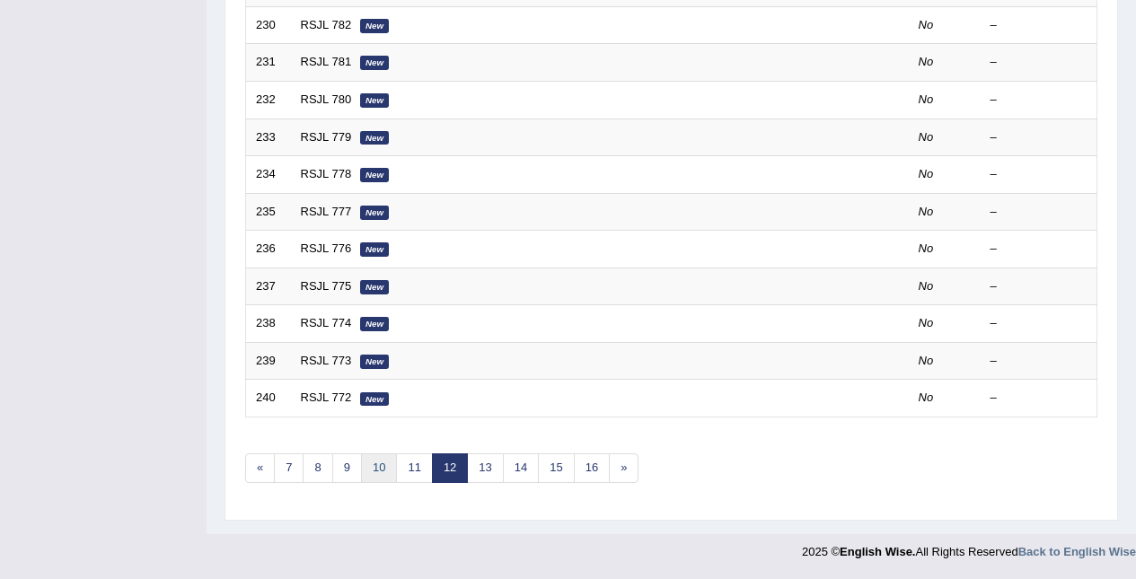
click at [384, 470] on link "10" at bounding box center [379, 469] width 36 height 30
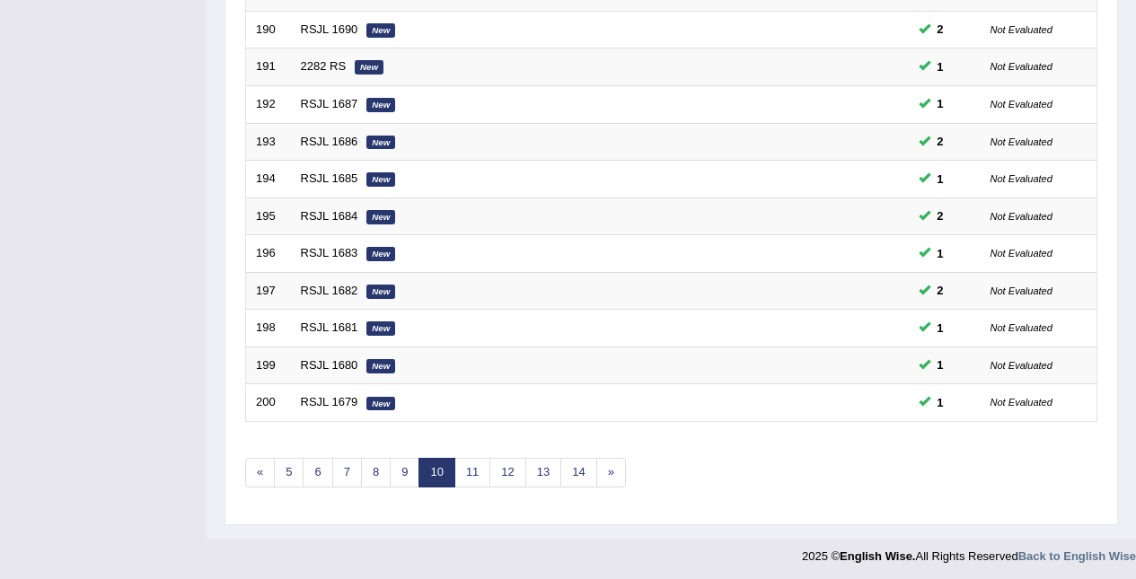
scroll to position [610, 0]
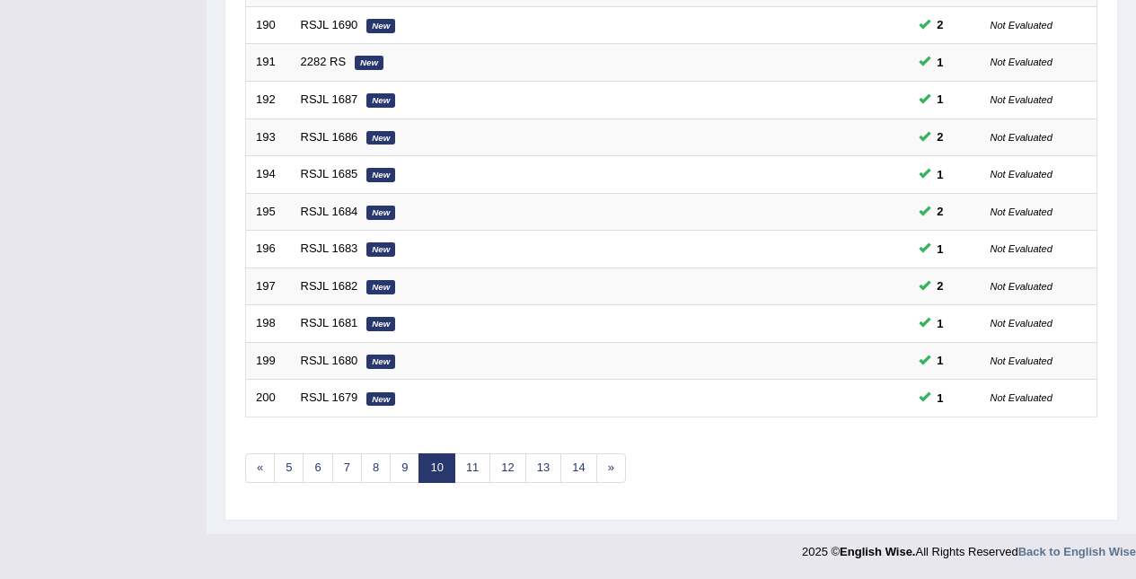
click at [690, 406] on td "RSJL 1679 New" at bounding box center [532, 399] width 483 height 38
click at [691, 397] on td "RSJL 1679 New" at bounding box center [532, 399] width 483 height 38
click at [412, 394] on td "RSJL 1679 New" at bounding box center [532, 399] width 483 height 38
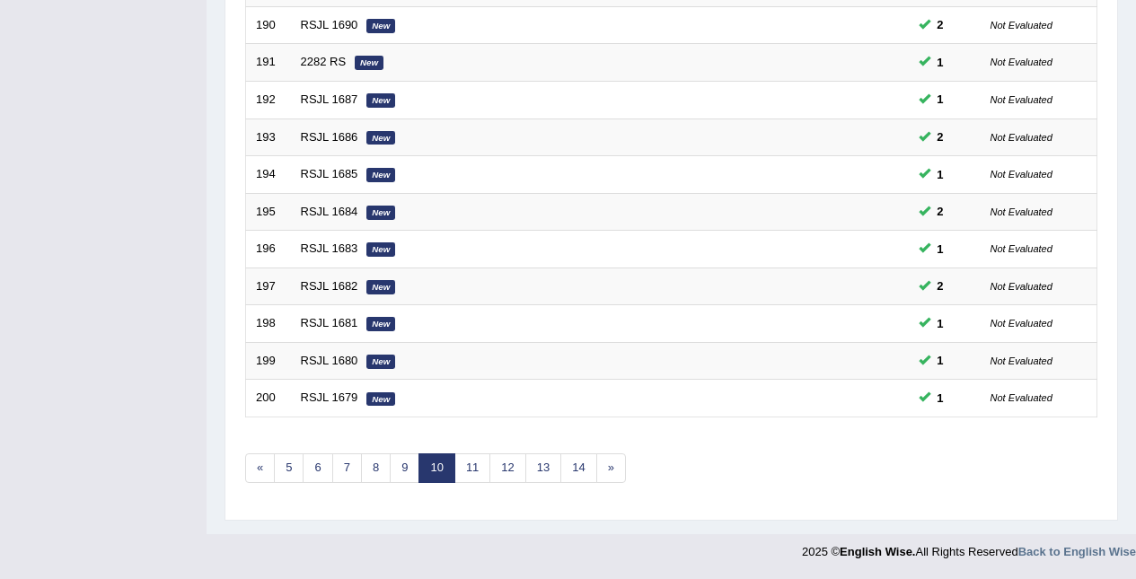
click at [350, 398] on link "RSJL 1679" at bounding box center [329, 397] width 57 height 13
click at [345, 399] on link "RSJL 1679" at bounding box center [329, 397] width 57 height 13
click at [344, 399] on link "RSJL 1679" at bounding box center [329, 397] width 57 height 13
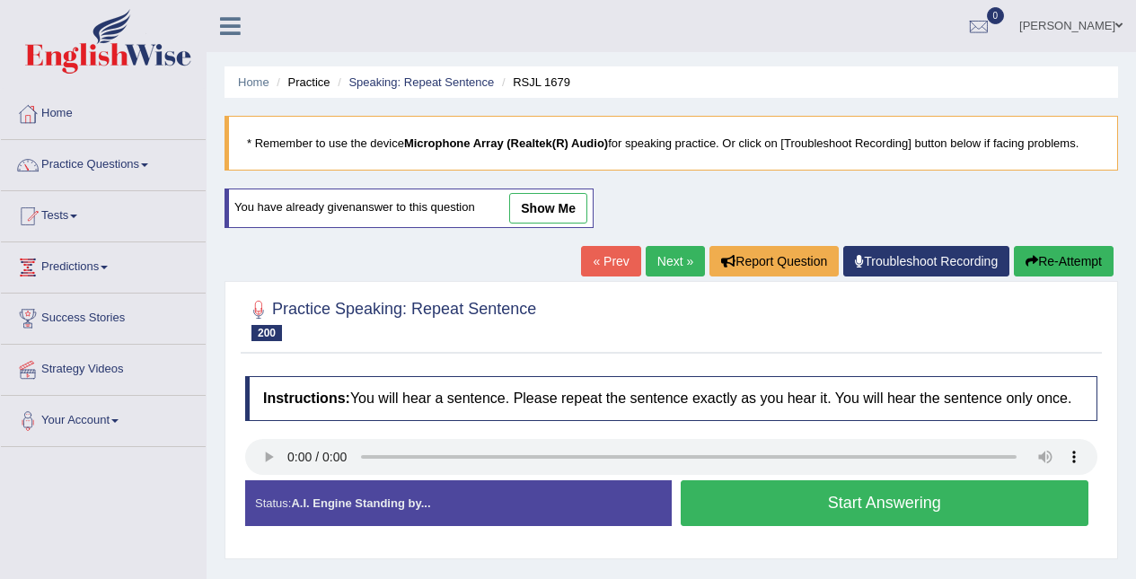
click at [667, 251] on link "Next »" at bounding box center [675, 261] width 59 height 31
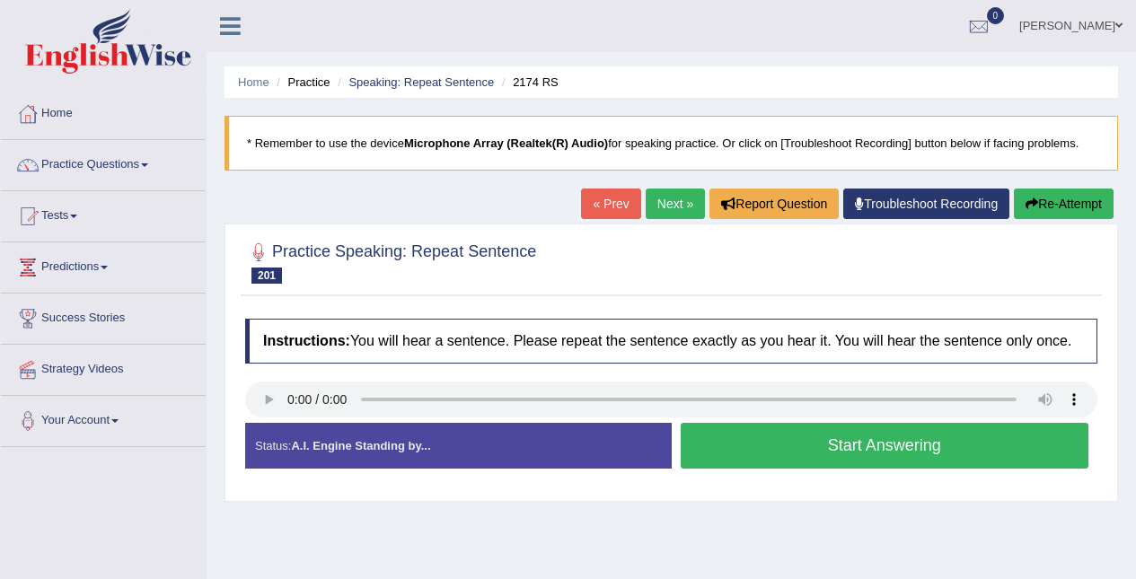
click at [714, 501] on div "Practice Speaking: Repeat Sentence 201 2174 RS Instructions: You will hear a se…" at bounding box center [672, 363] width 894 height 278
click at [251, 423] on div "Created with Highcharts 7.1.2 Too low Too high Time Pitch meter: 0 2.5 5 7.5 10" at bounding box center [454, 422] width 436 height 1
click at [835, 435] on button "Start Answering" at bounding box center [885, 446] width 409 height 46
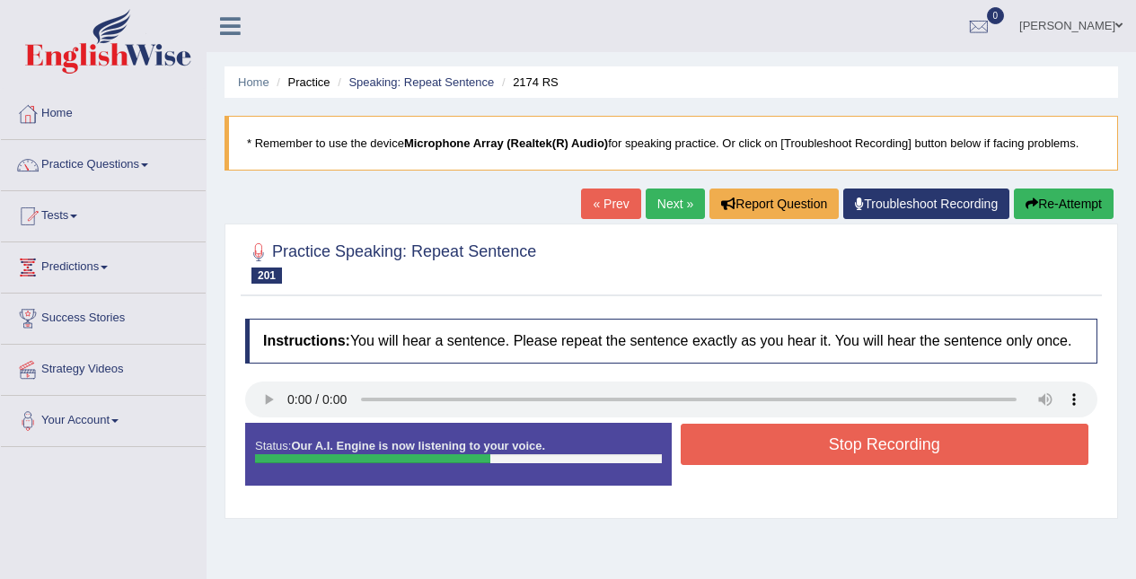
click at [887, 445] on button "Stop Recording" at bounding box center [885, 444] width 409 height 41
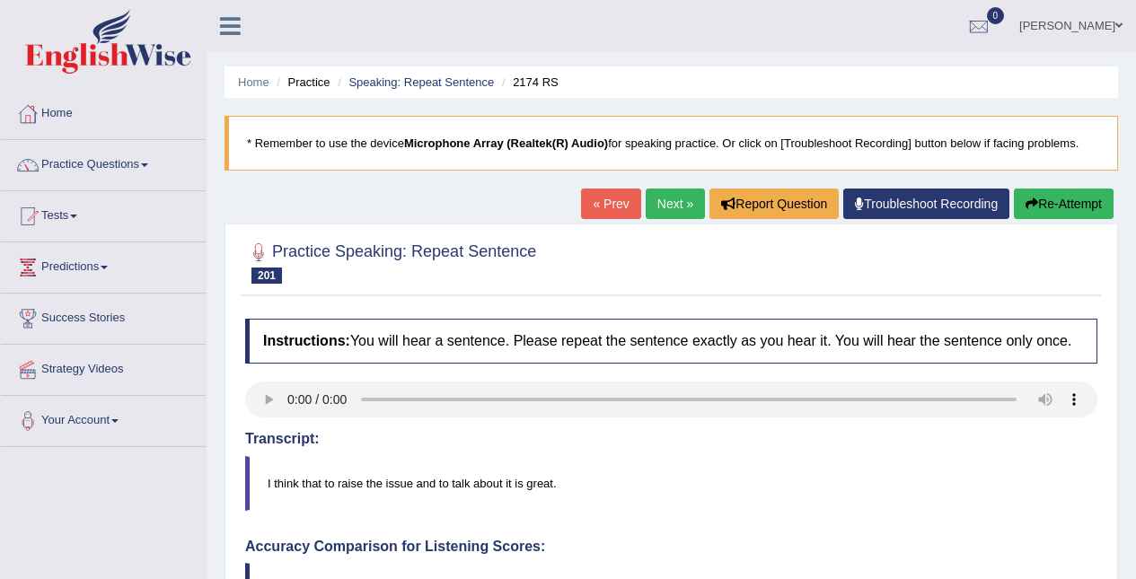
click at [660, 215] on link "Next »" at bounding box center [675, 204] width 59 height 31
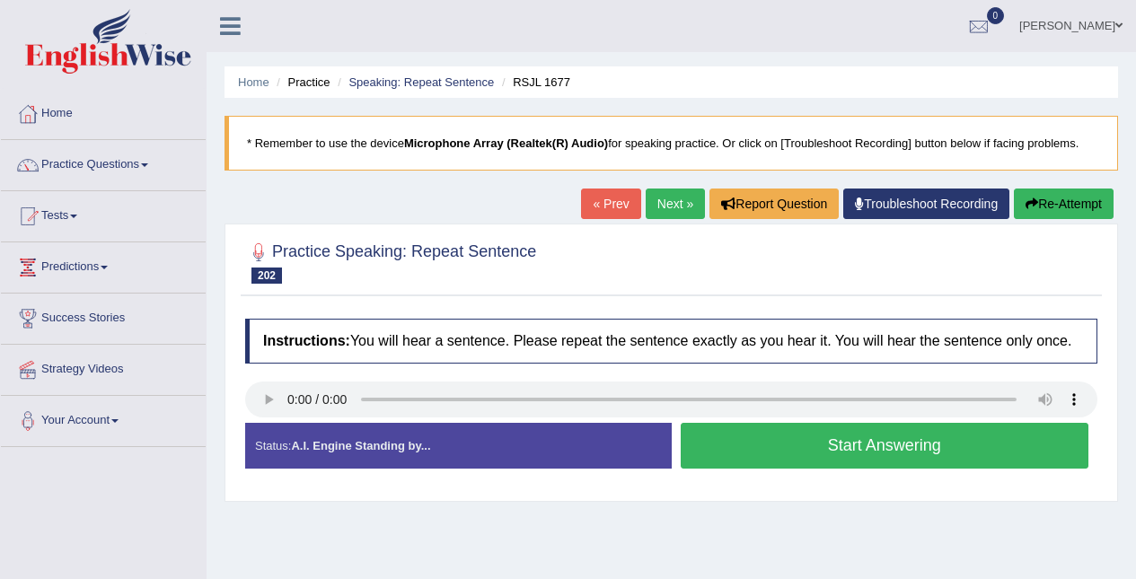
click at [267, 423] on div "Created with Highcharts 7.1.2 Too low Too high Time Pitch meter: 0 2.5 5 7.5 10" at bounding box center [454, 422] width 436 height 1
click at [250, 423] on div "Created with Highcharts 7.1.2 Too low Too high Time Pitch meter: 0 2.5 5 7.5 10" at bounding box center [454, 422] width 436 height 1
click at [854, 458] on button "Start Answering" at bounding box center [885, 446] width 409 height 46
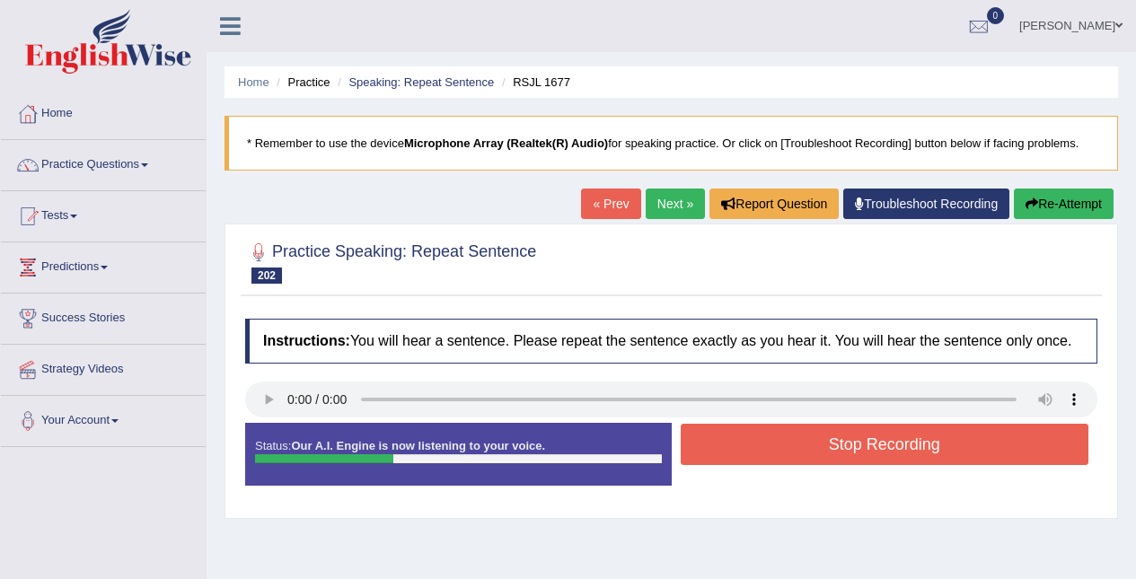
click at [876, 434] on button "Stop Recording" at bounding box center [885, 444] width 409 height 41
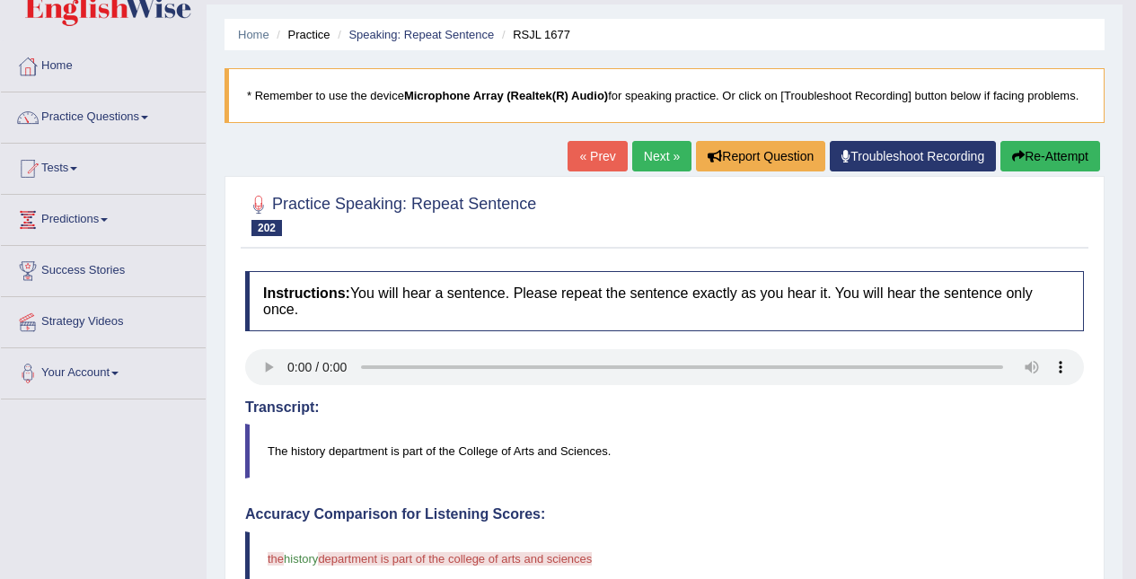
scroll to position [47, 0]
click at [1019, 160] on icon "button" at bounding box center [1018, 157] width 13 height 13
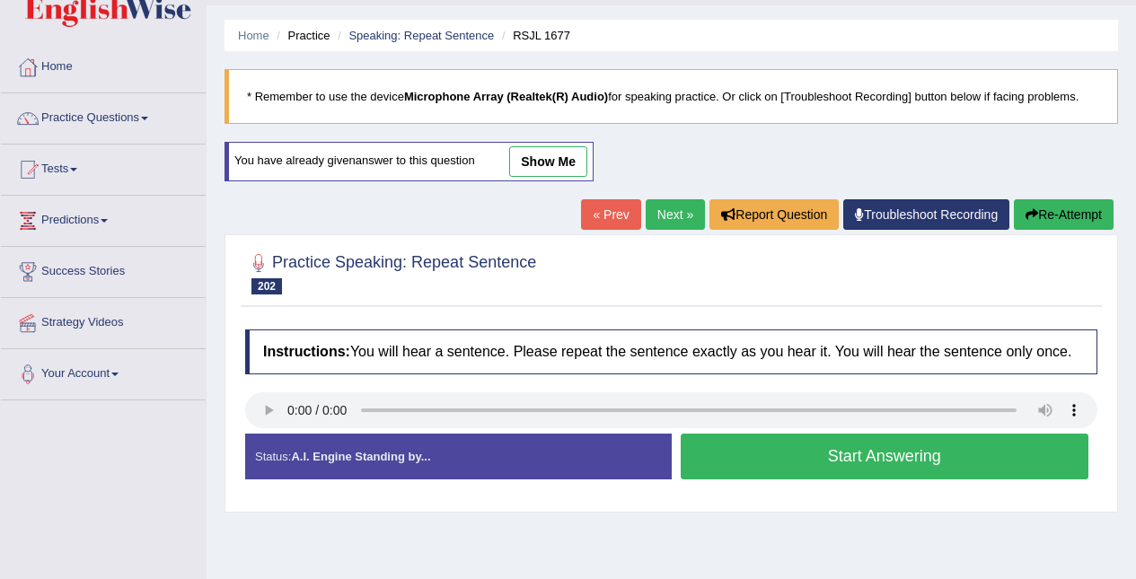
click at [872, 458] on button "Start Answering" at bounding box center [885, 457] width 409 height 46
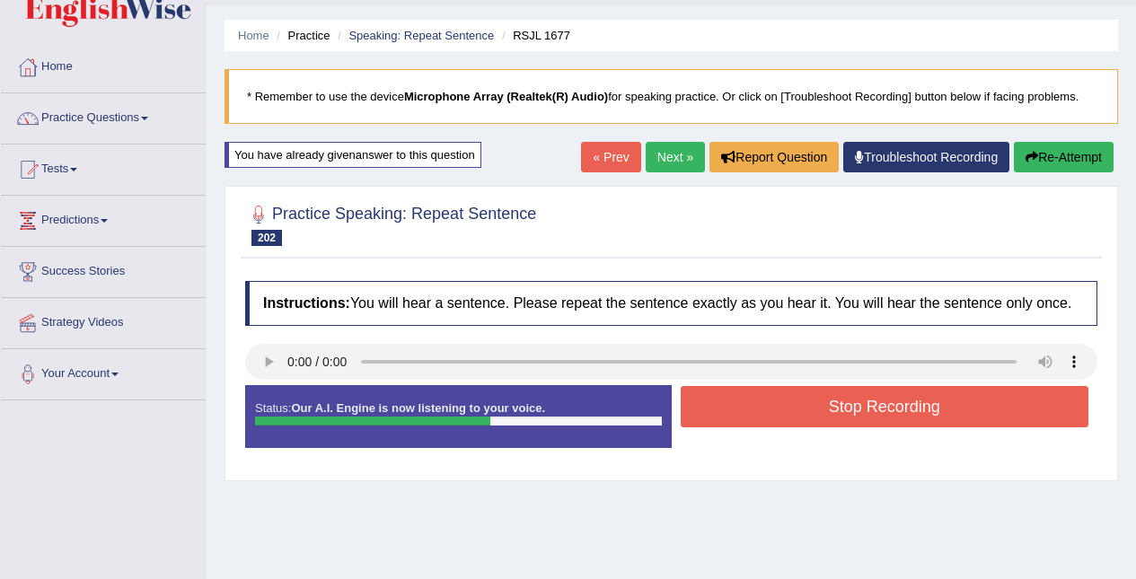
click at [852, 410] on button "Stop Recording" at bounding box center [885, 406] width 409 height 41
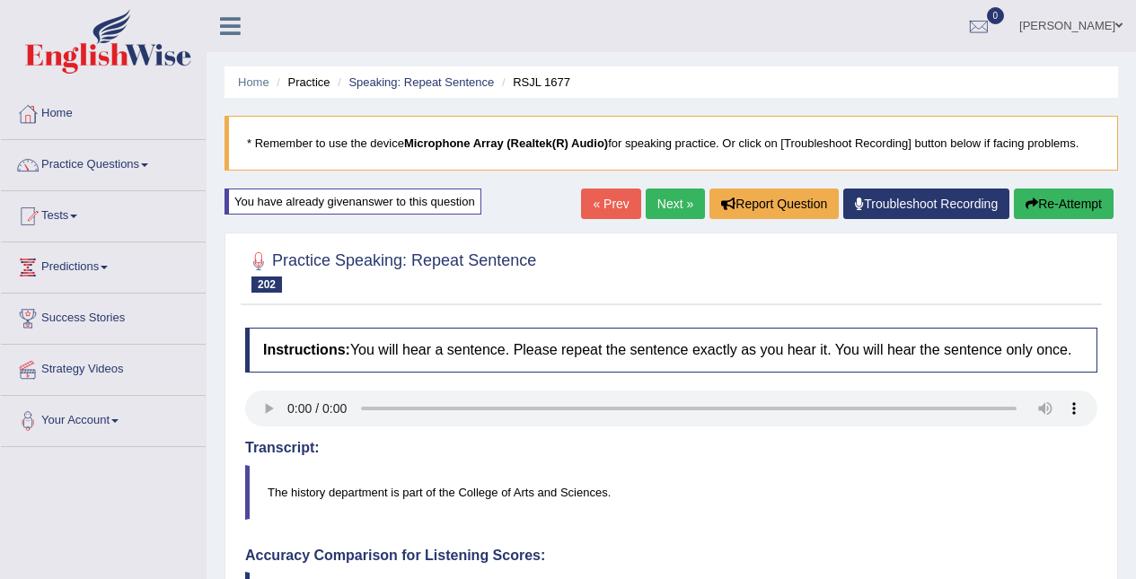
click at [673, 211] on link "Next »" at bounding box center [675, 204] width 59 height 31
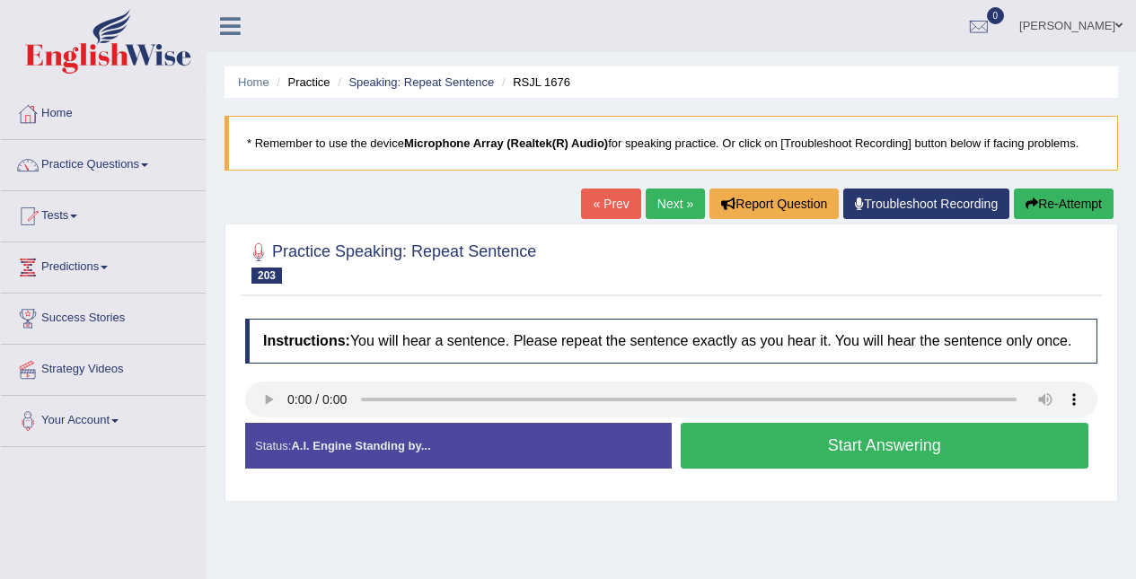
click at [808, 441] on button "Start Answering" at bounding box center [885, 446] width 409 height 46
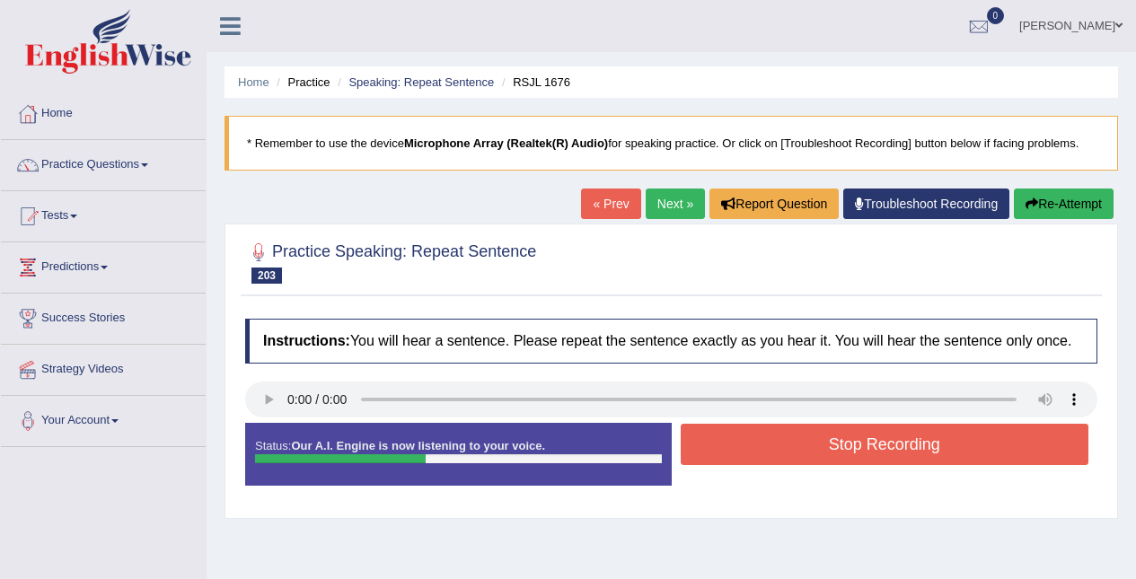
click at [832, 447] on button "Stop Recording" at bounding box center [885, 444] width 409 height 41
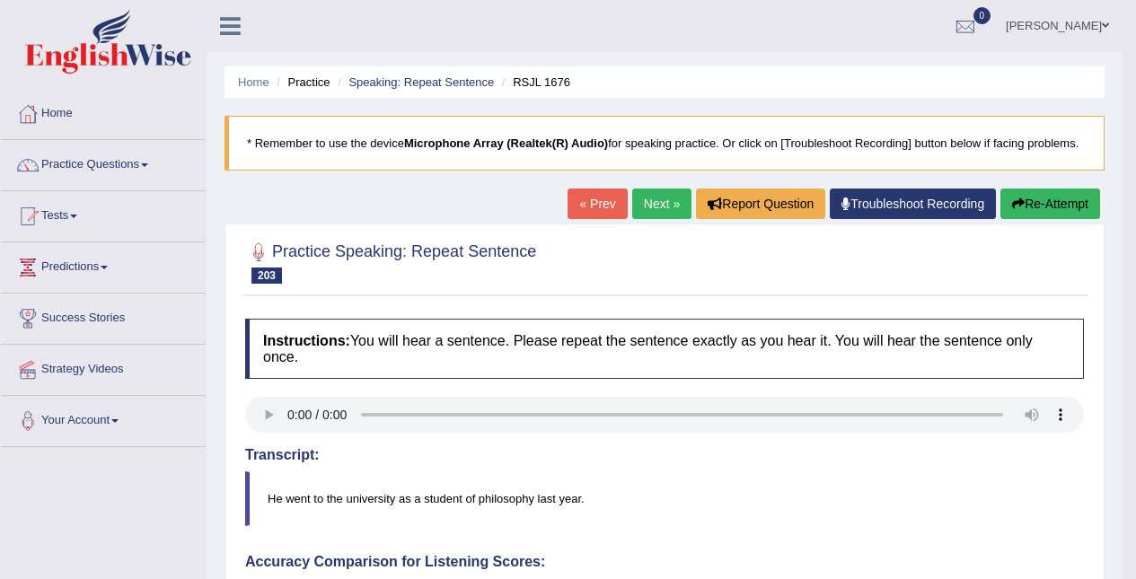
click at [1048, 213] on button "Re-Attempt" at bounding box center [1050, 204] width 100 height 31
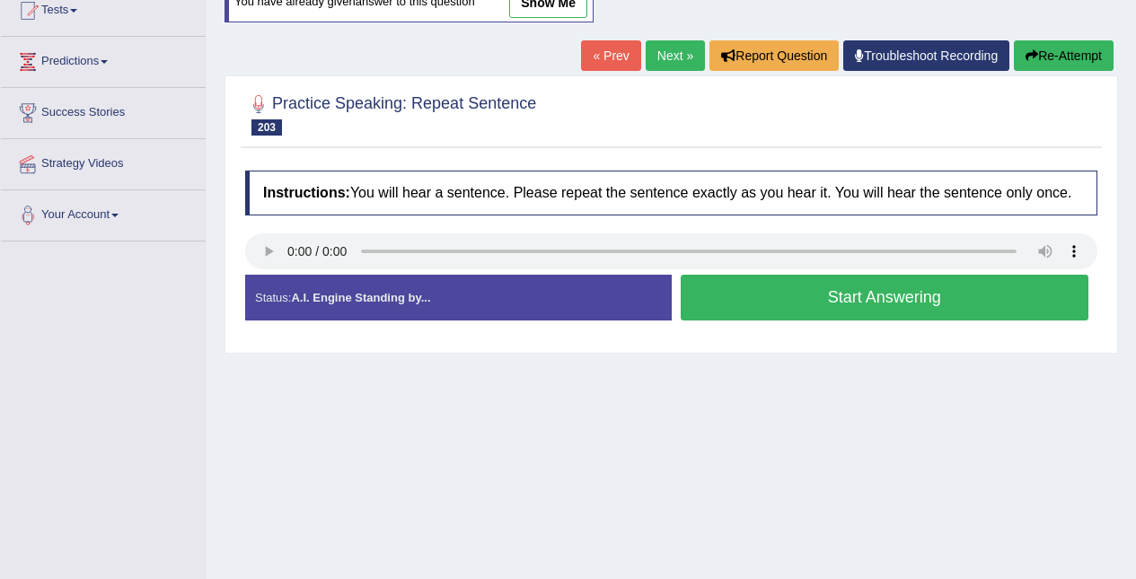
click at [809, 307] on button "Start Answering" at bounding box center [885, 298] width 409 height 46
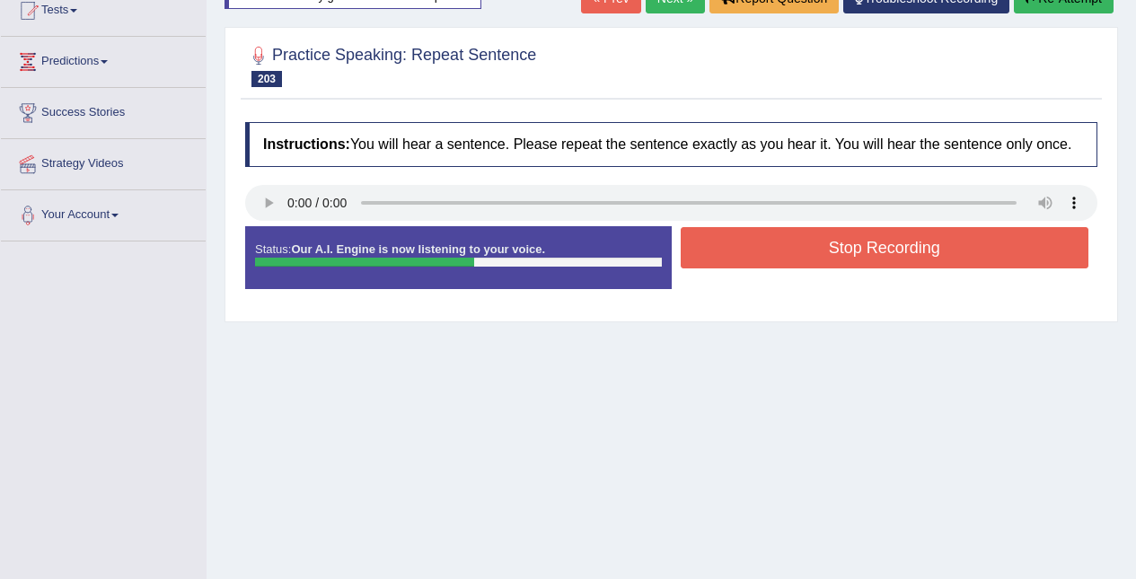
click at [790, 260] on button "Stop Recording" at bounding box center [885, 247] width 409 height 41
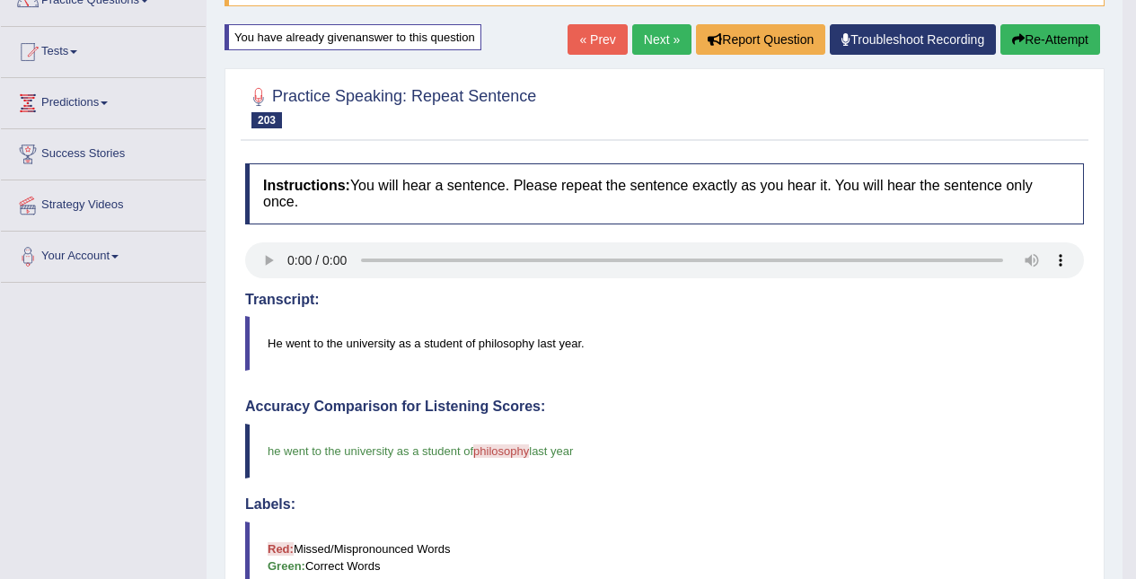
scroll to position [163, 0]
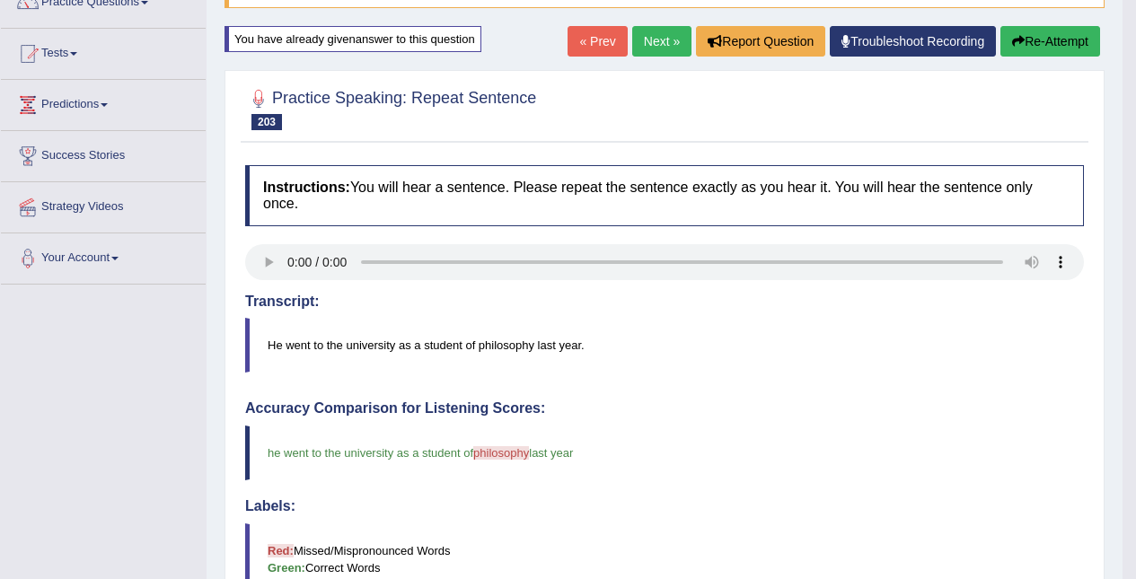
click at [661, 40] on link "Next »" at bounding box center [661, 41] width 59 height 31
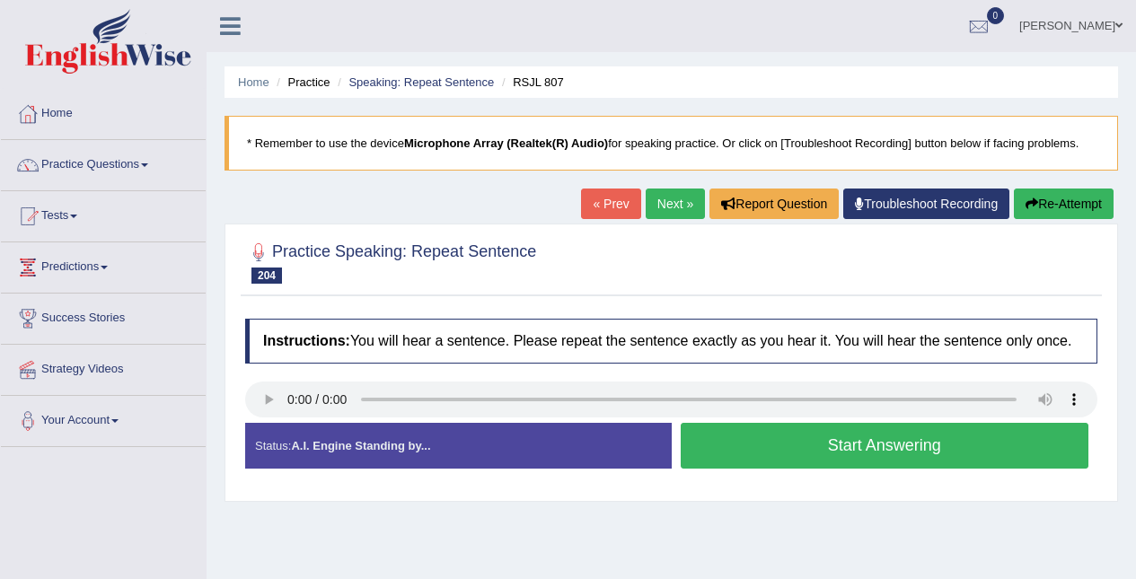
click at [258, 423] on div "Created with Highcharts 7.1.2 Too low Too high Time Pitch meter: 0 2.5 5 7.5 10" at bounding box center [454, 422] width 436 height 1
click at [242, 363] on div "Instructions: You will hear a sentence. Please repeat the sentence exactly as y…" at bounding box center [671, 401] width 861 height 182
click at [279, 423] on div "Created with Highcharts 7.1.2 Too low Too high Time Pitch meter: 0 2.5 5 7.5 10" at bounding box center [454, 422] width 436 height 1
click at [826, 455] on button "Start Answering" at bounding box center [885, 446] width 409 height 46
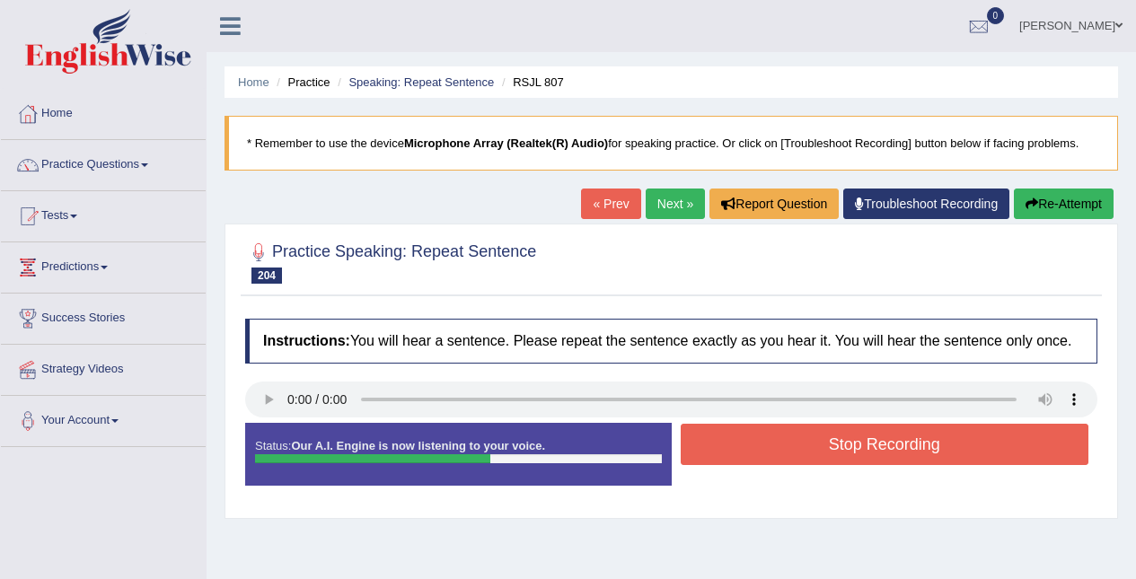
click at [851, 445] on button "Stop Recording" at bounding box center [885, 444] width 409 height 41
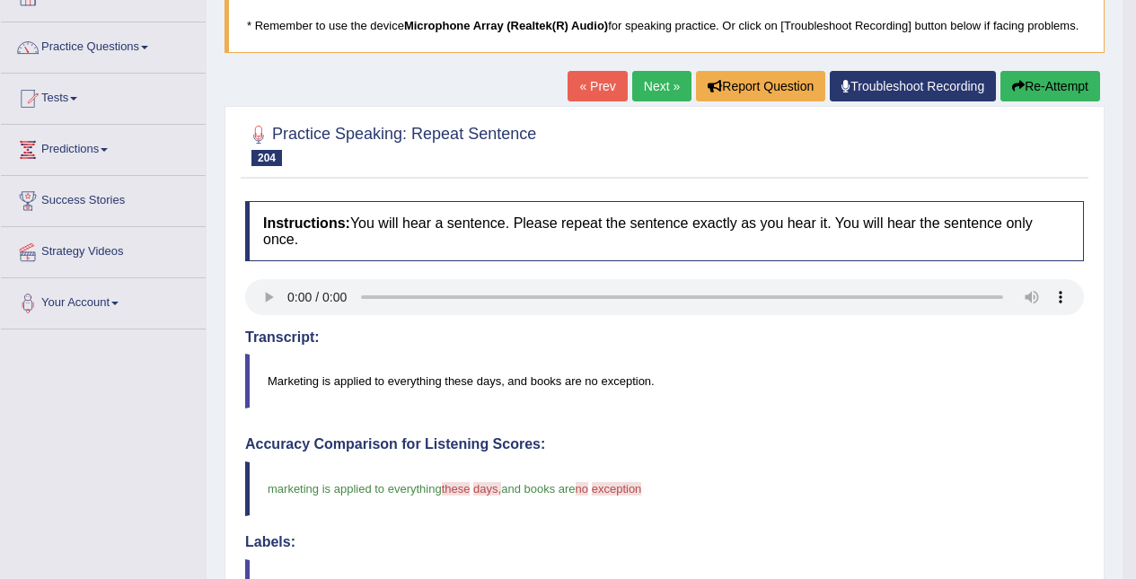
scroll to position [116, 0]
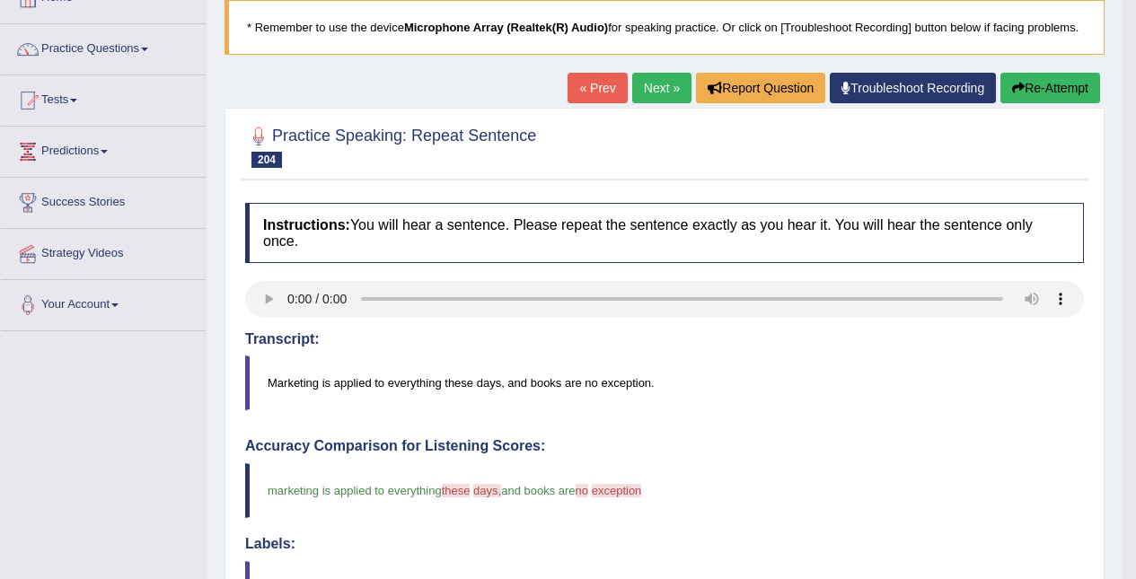
click at [1063, 92] on button "Re-Attempt" at bounding box center [1050, 88] width 100 height 31
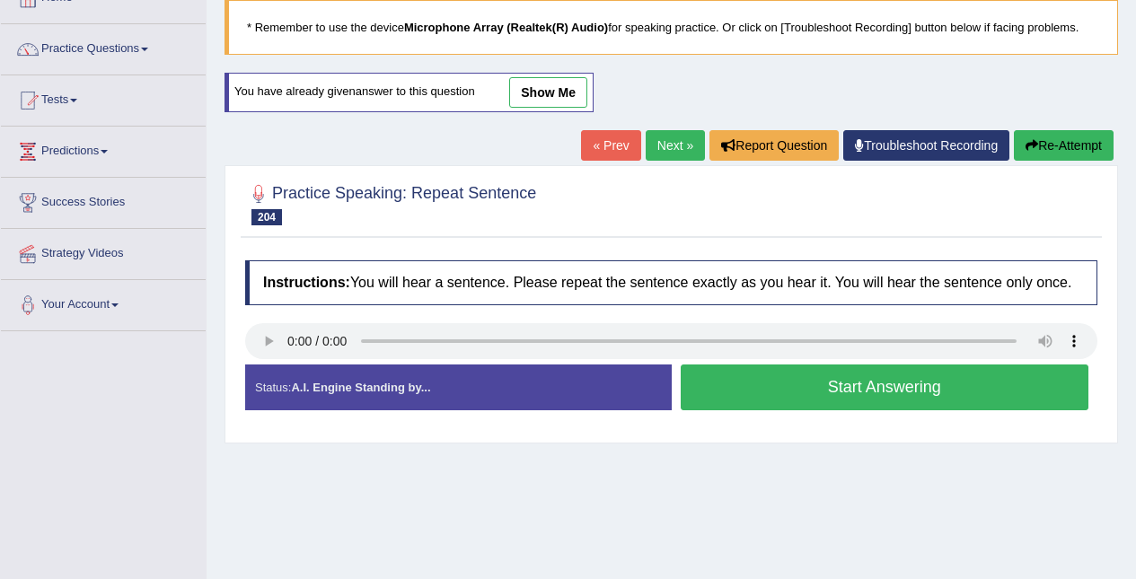
click at [827, 403] on button "Start Answering" at bounding box center [885, 388] width 409 height 46
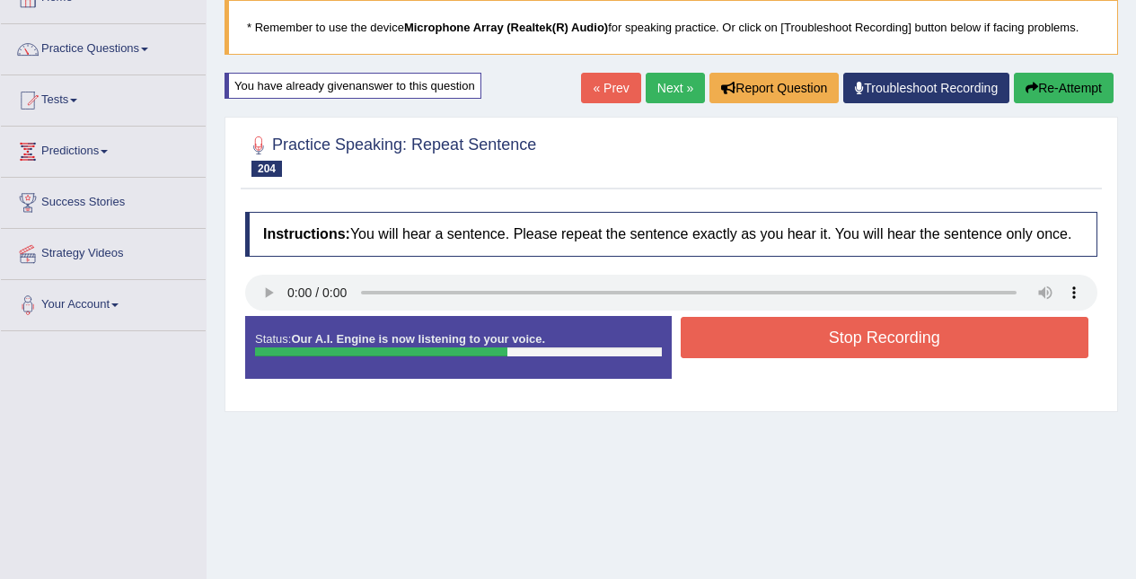
click at [845, 333] on button "Stop Recording" at bounding box center [885, 337] width 409 height 41
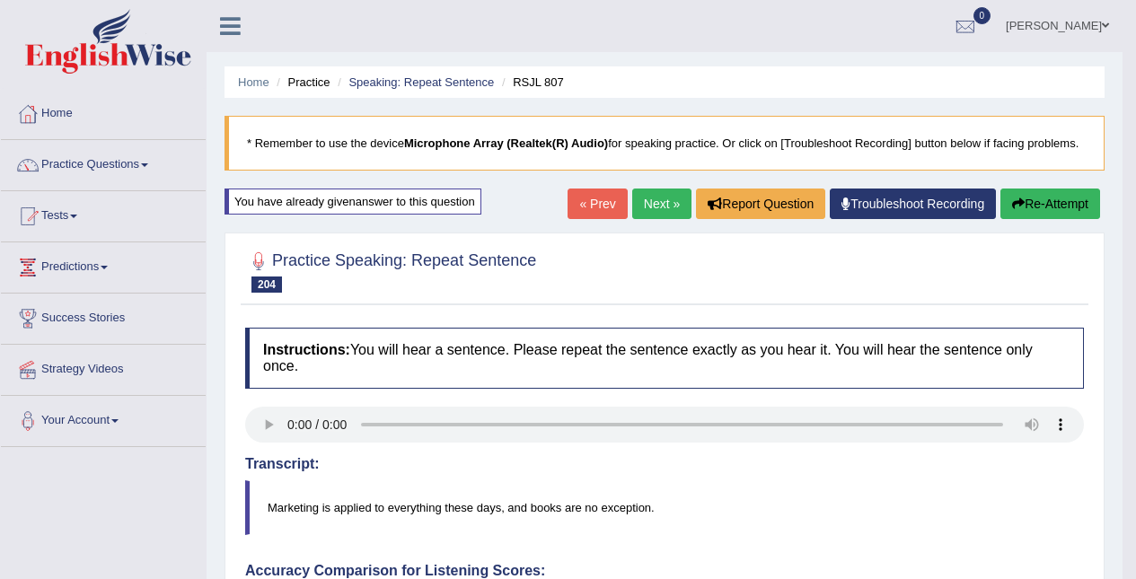
click at [660, 207] on link "Next »" at bounding box center [661, 204] width 59 height 31
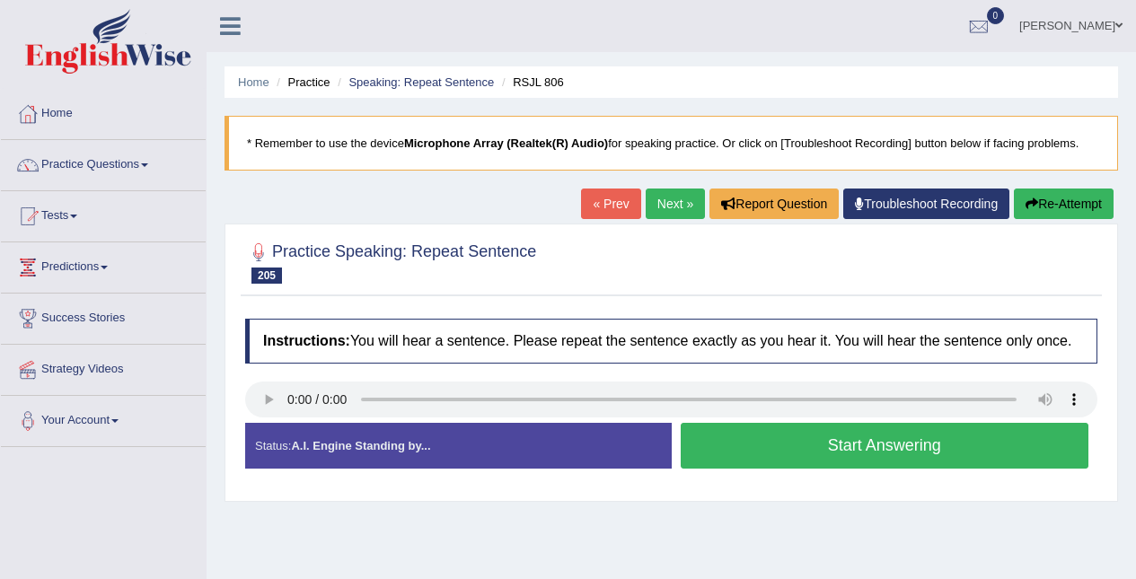
click at [909, 452] on button "Start Answering" at bounding box center [885, 446] width 409 height 46
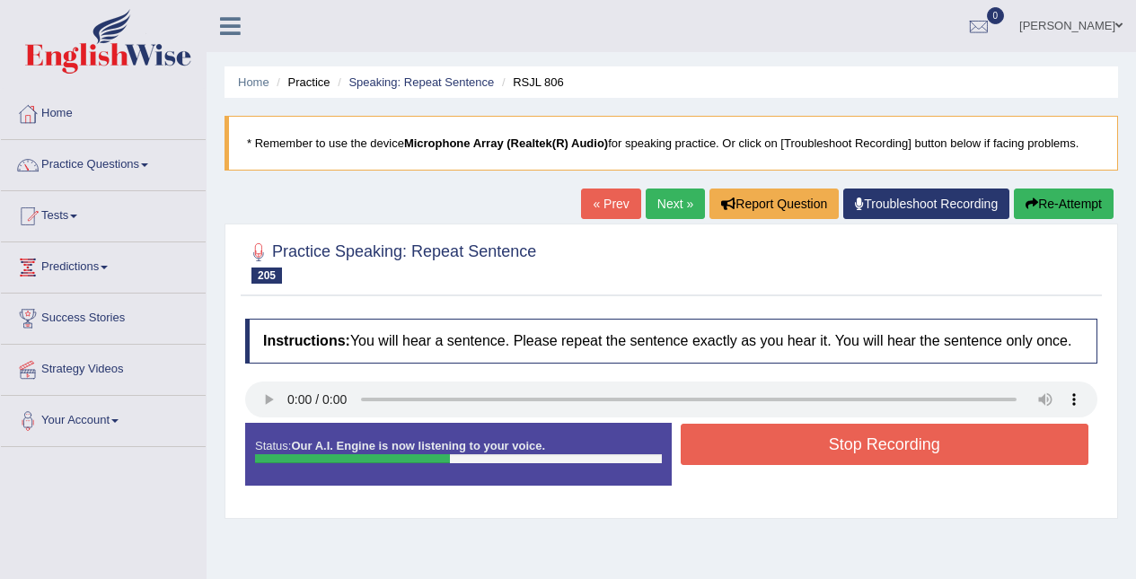
click at [900, 442] on button "Stop Recording" at bounding box center [885, 444] width 409 height 41
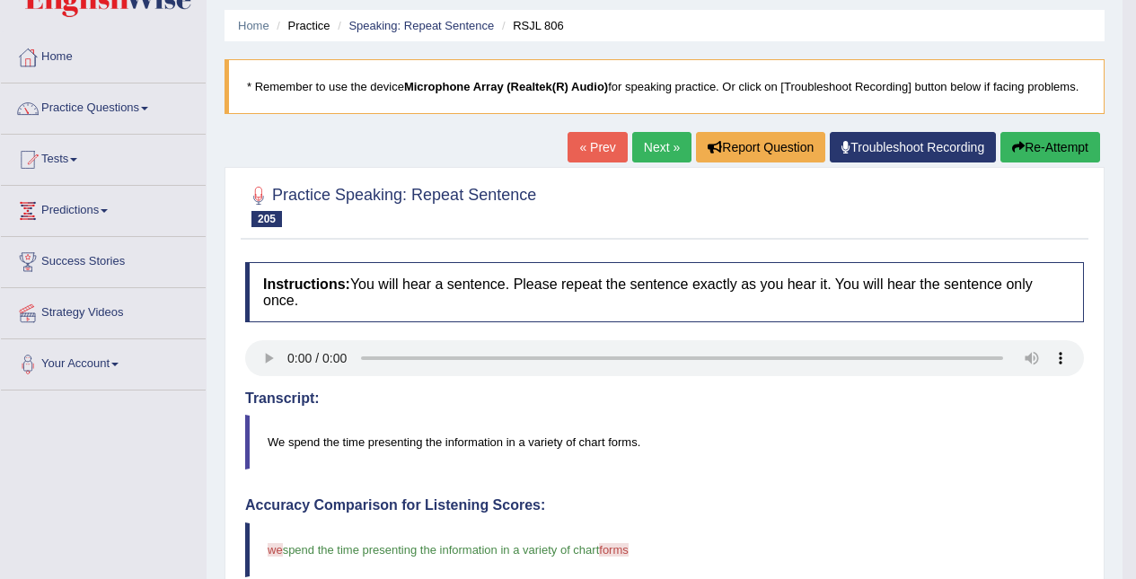
scroll to position [54, 0]
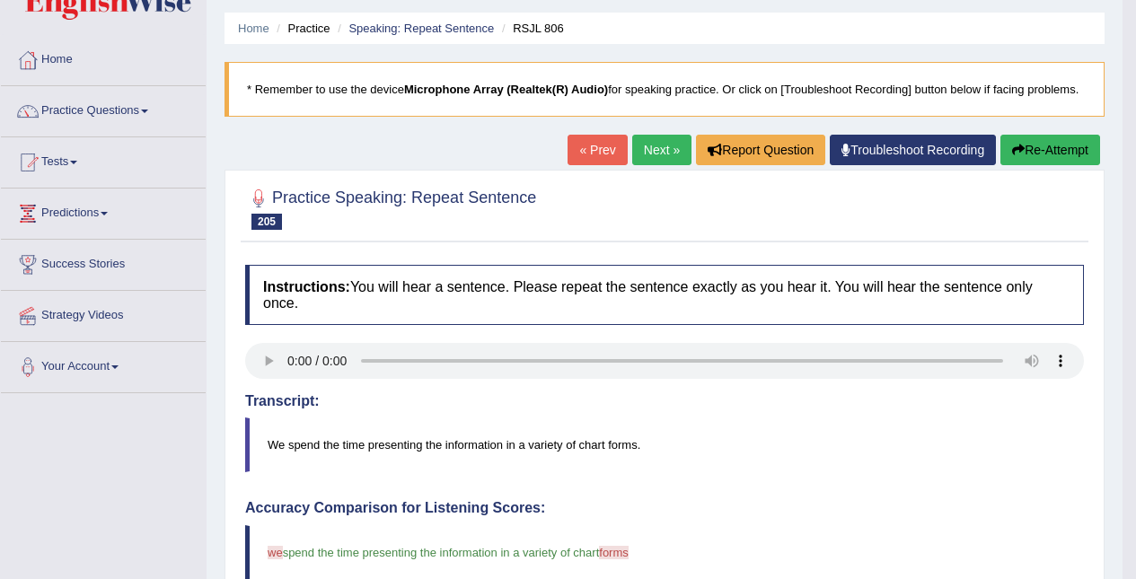
click at [655, 150] on link "Next »" at bounding box center [661, 150] width 59 height 31
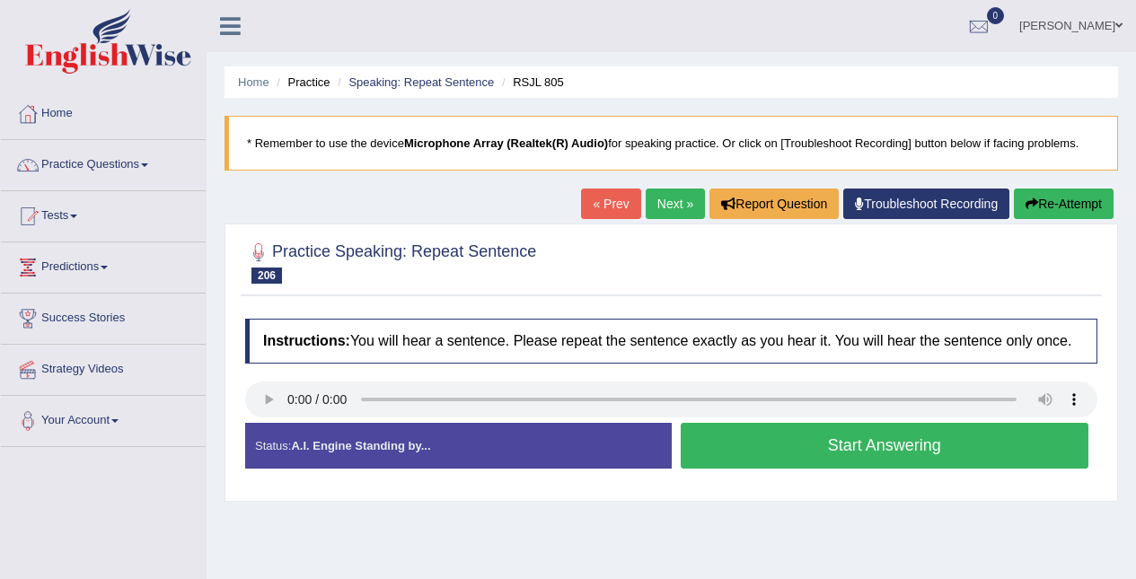
click at [809, 445] on button "Start Answering" at bounding box center [885, 446] width 409 height 46
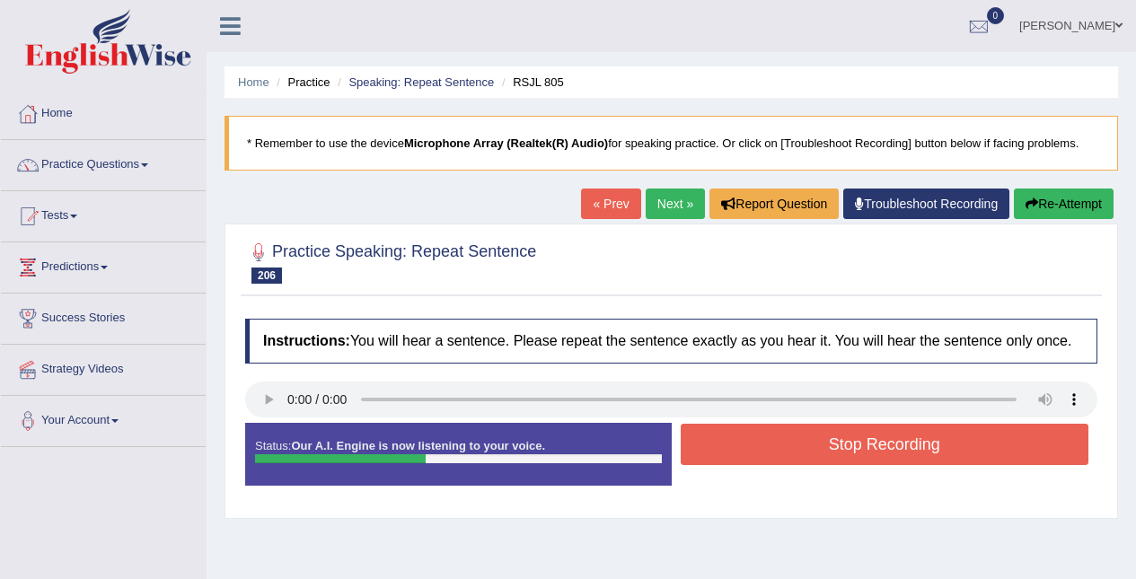
click at [872, 440] on button "Stop Recording" at bounding box center [885, 444] width 409 height 41
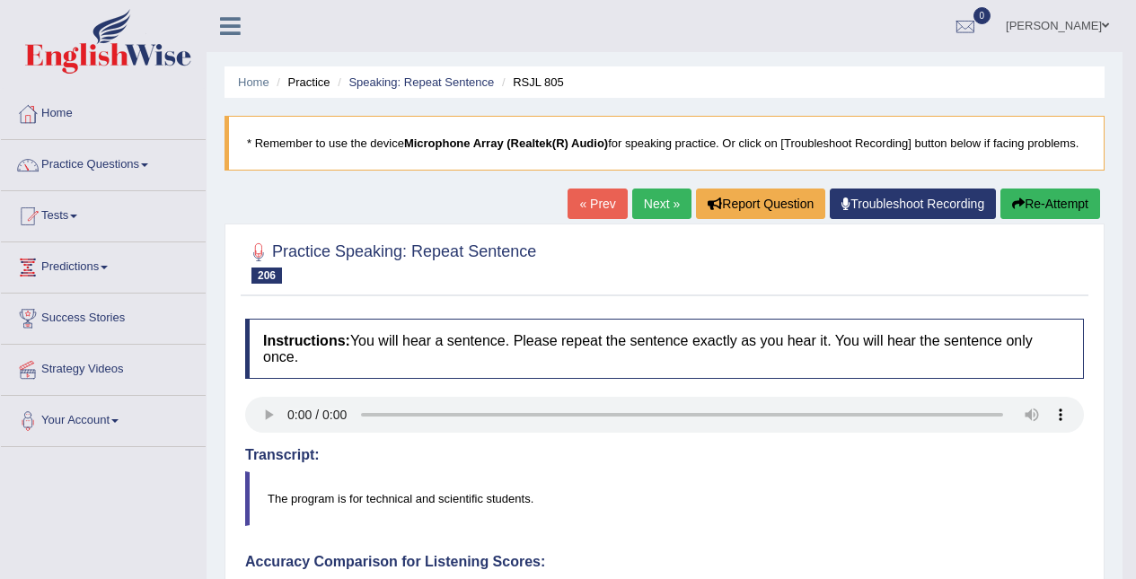
click at [666, 199] on link "Next »" at bounding box center [661, 204] width 59 height 31
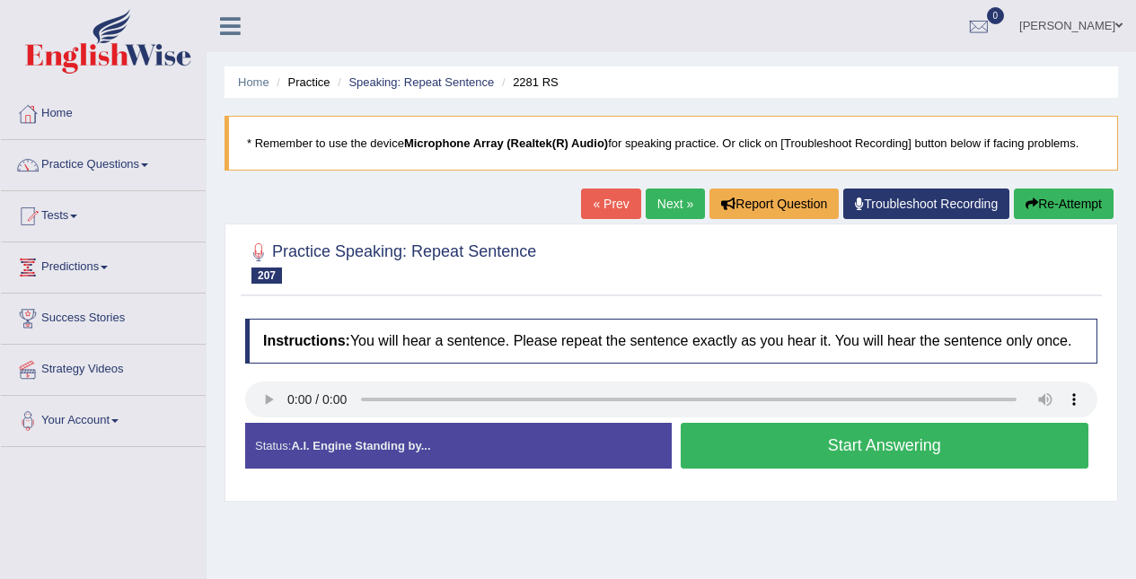
click at [874, 445] on button "Start Answering" at bounding box center [885, 446] width 409 height 46
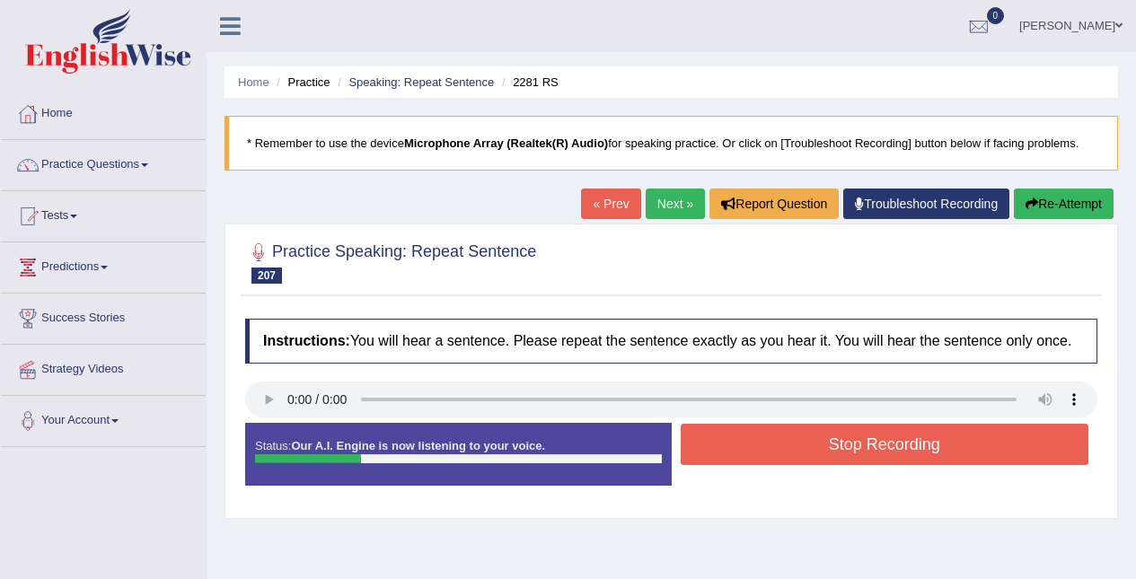
click at [885, 445] on button "Stop Recording" at bounding box center [885, 444] width 409 height 41
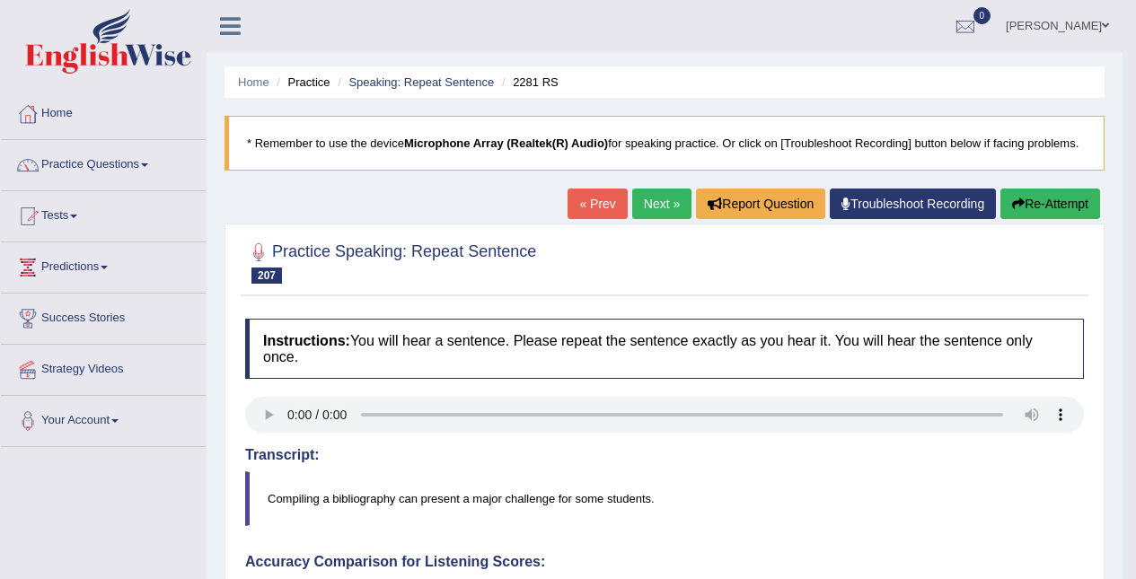
click at [1045, 208] on button "Re-Attempt" at bounding box center [1050, 204] width 100 height 31
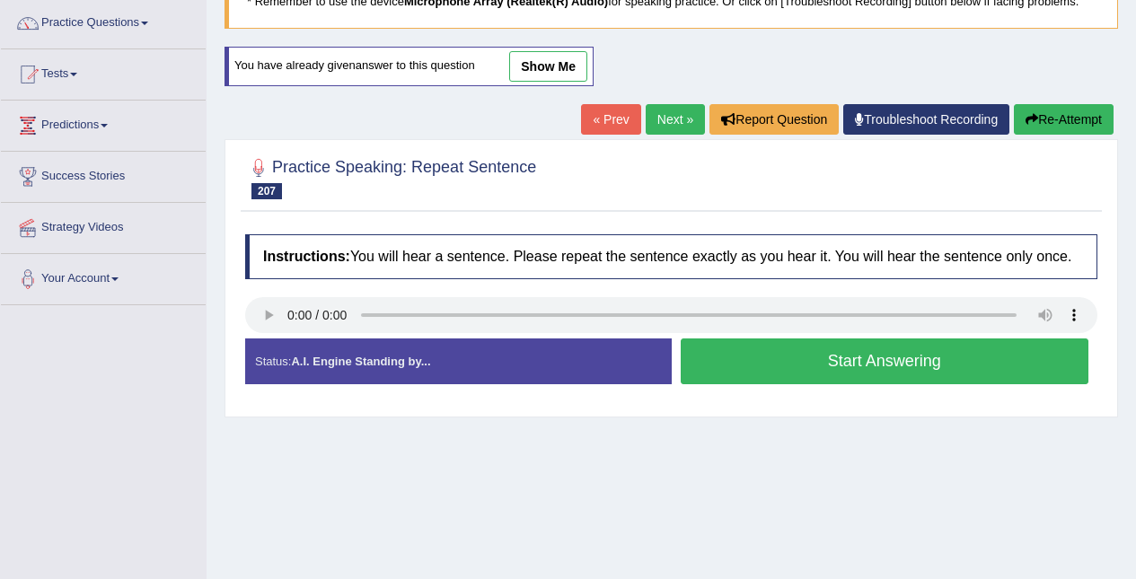
click at [802, 356] on button "Start Answering" at bounding box center [885, 362] width 409 height 46
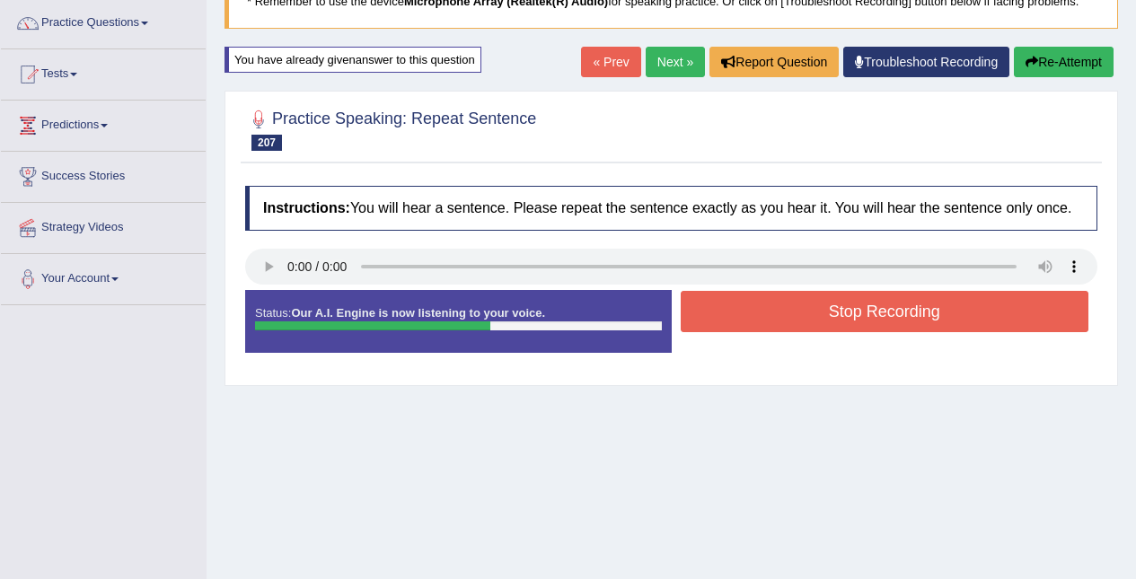
click at [827, 307] on button "Stop Recording" at bounding box center [885, 311] width 409 height 41
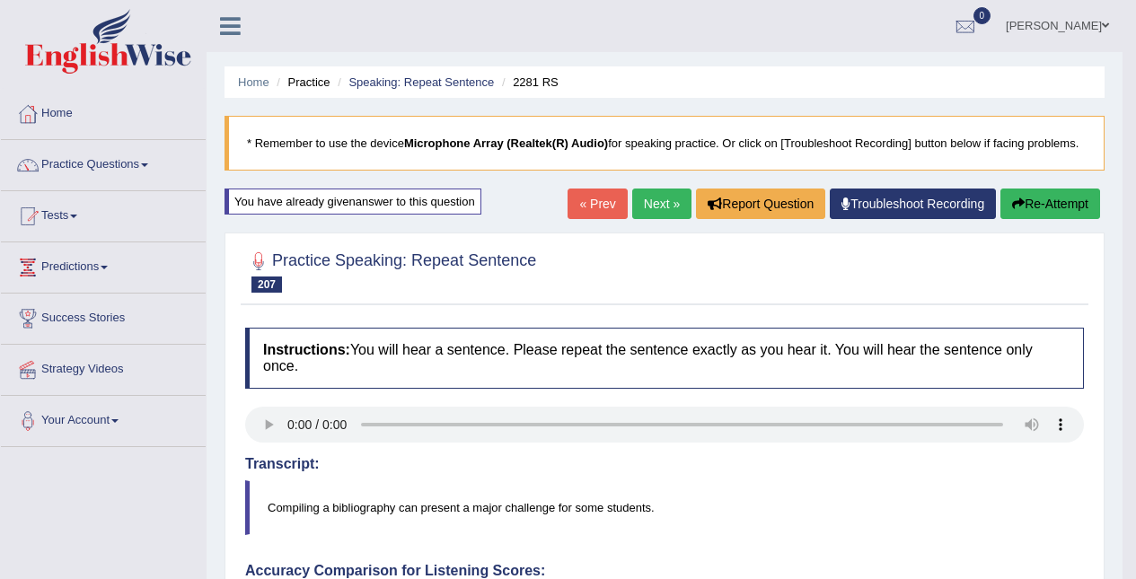
click at [648, 198] on link "Next »" at bounding box center [661, 204] width 59 height 31
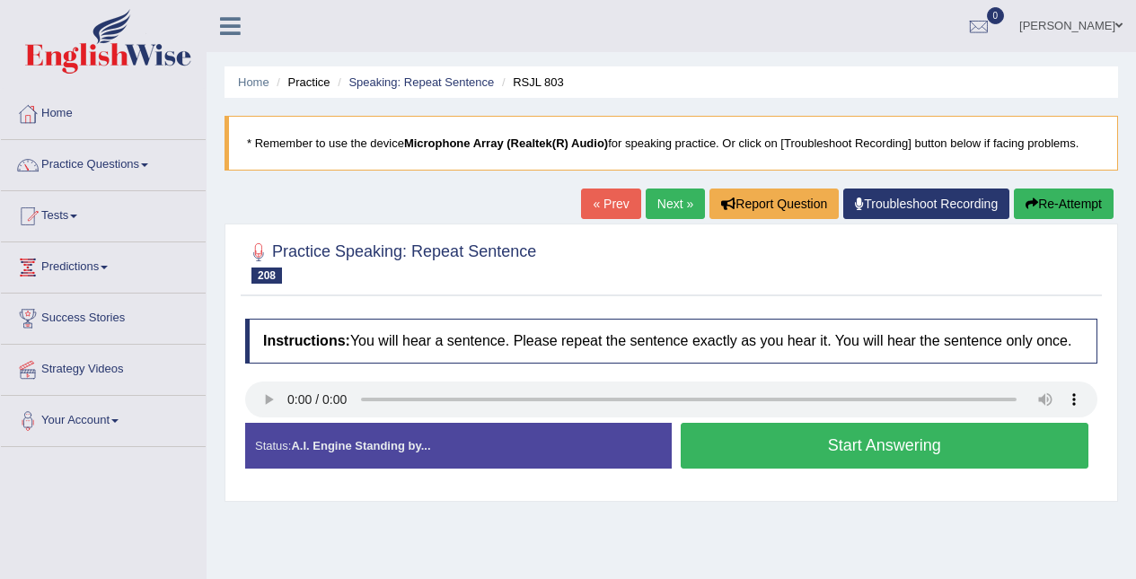
click at [937, 456] on button "Start Answering" at bounding box center [885, 446] width 409 height 46
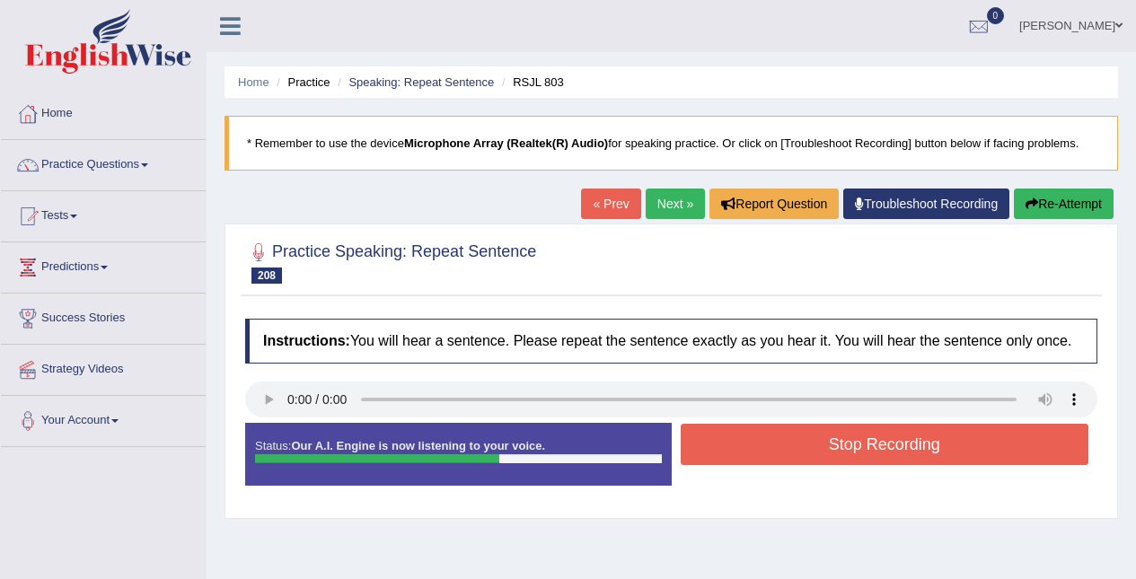
click at [912, 444] on button "Stop Recording" at bounding box center [885, 444] width 409 height 41
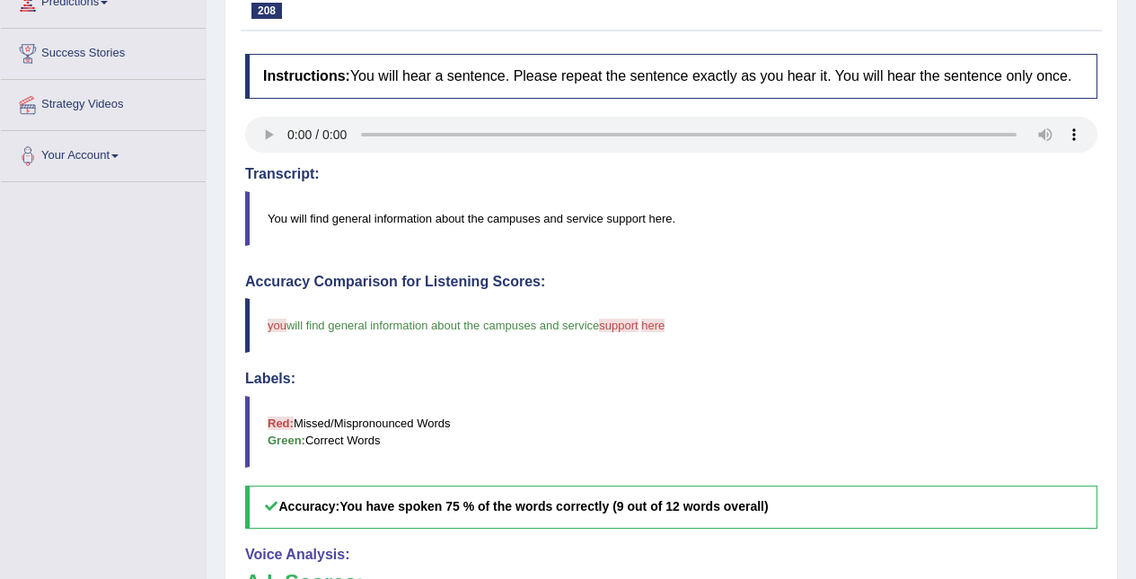
scroll to position [262, 0]
